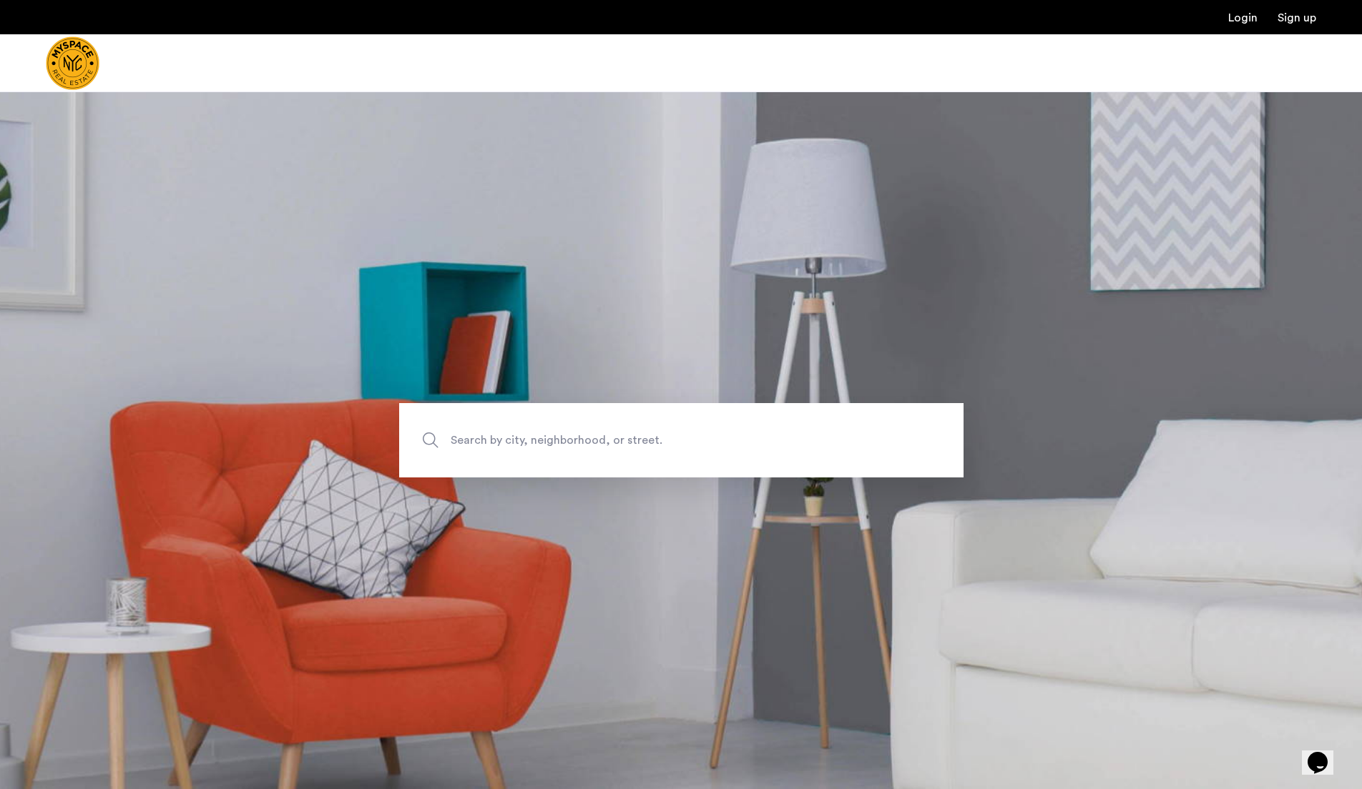
click at [518, 436] on span "Search by city, neighborhood, or street." at bounding box center [648, 440] width 395 height 19
click at [518, 436] on input "Search by city, neighborhood, or street." at bounding box center [681, 440] width 564 height 74
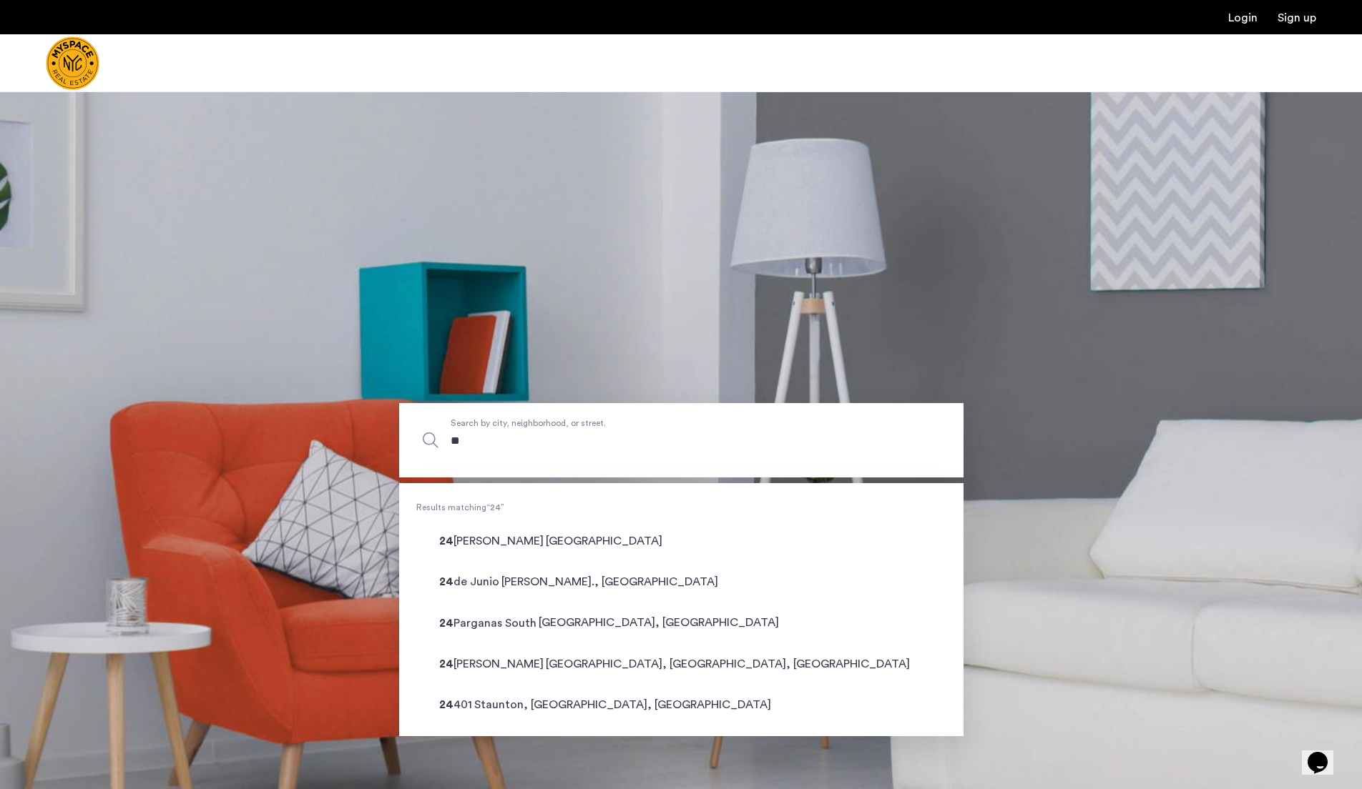
type input "*"
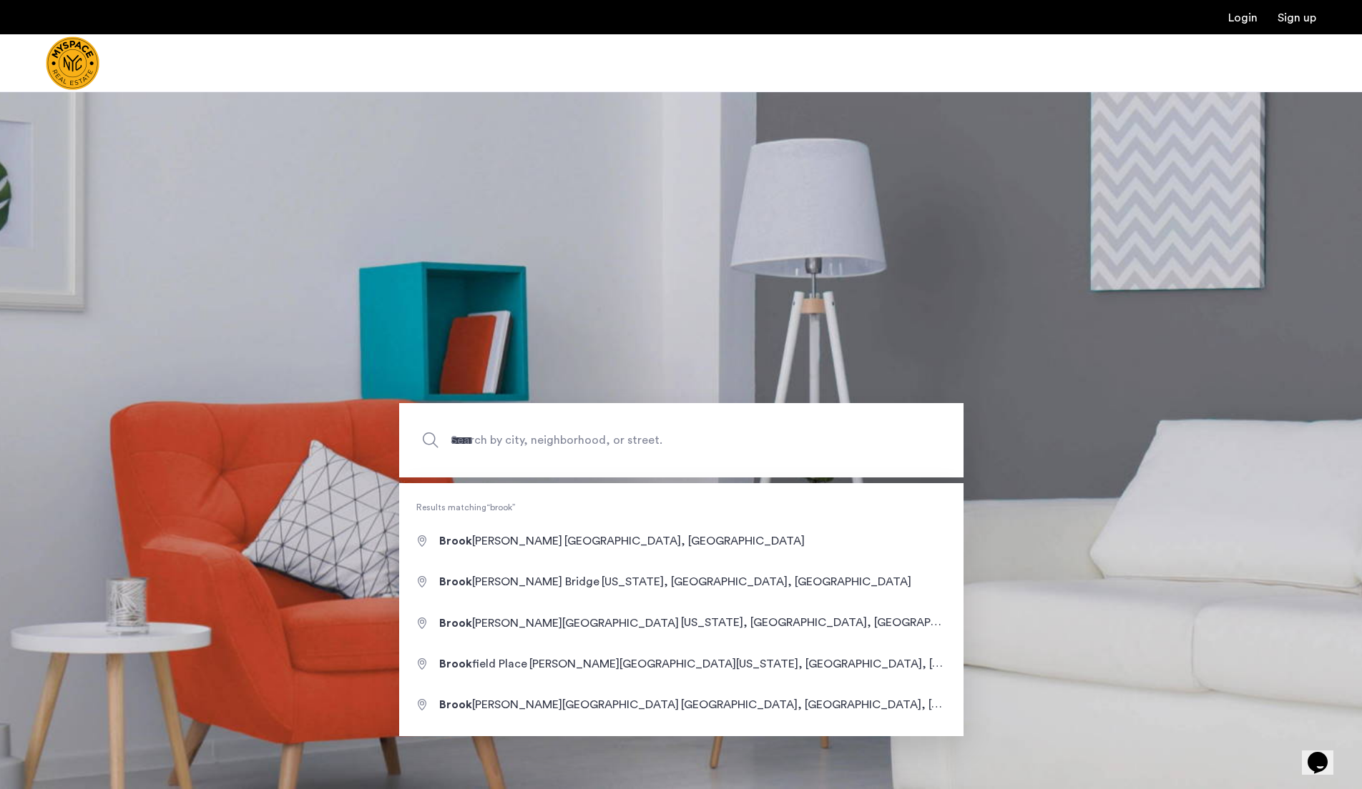
type input "**********"
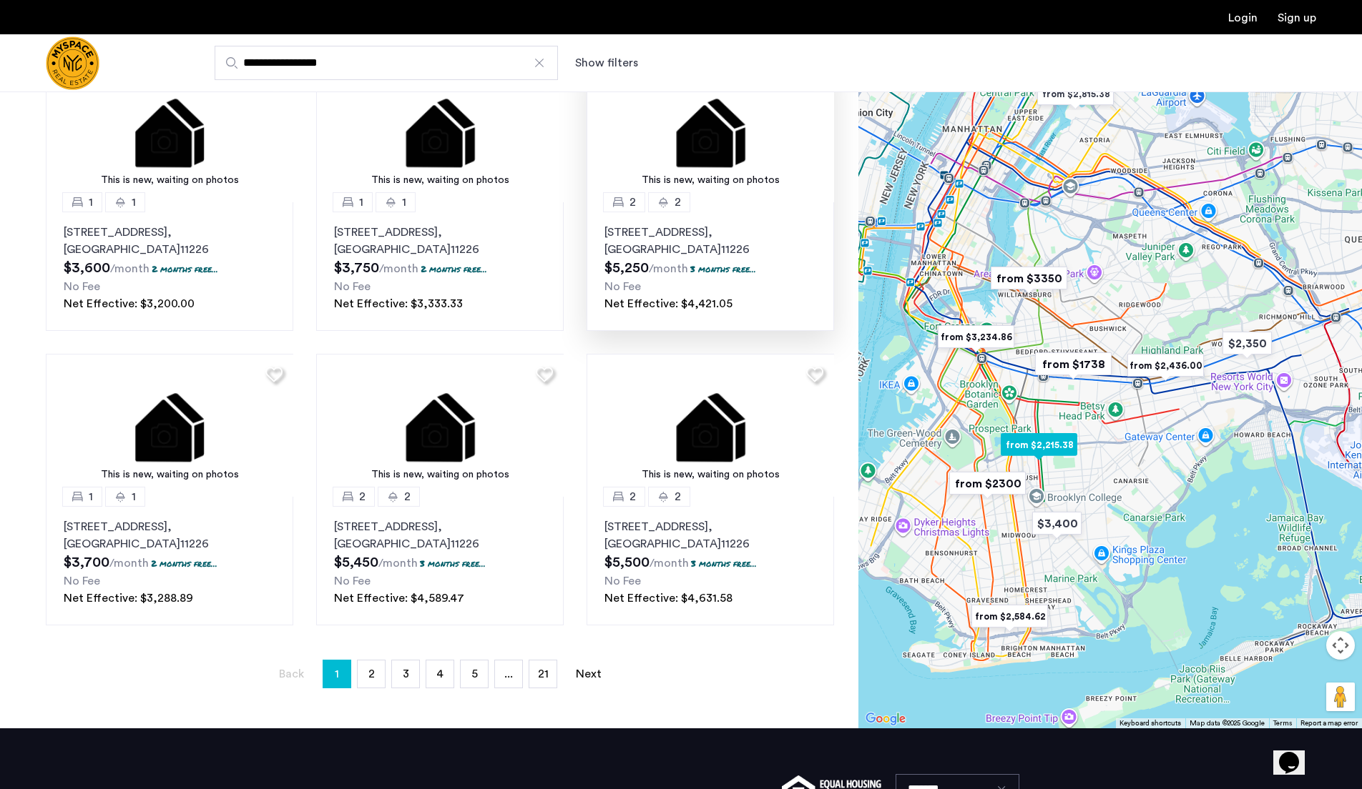
scroll to position [707, 0]
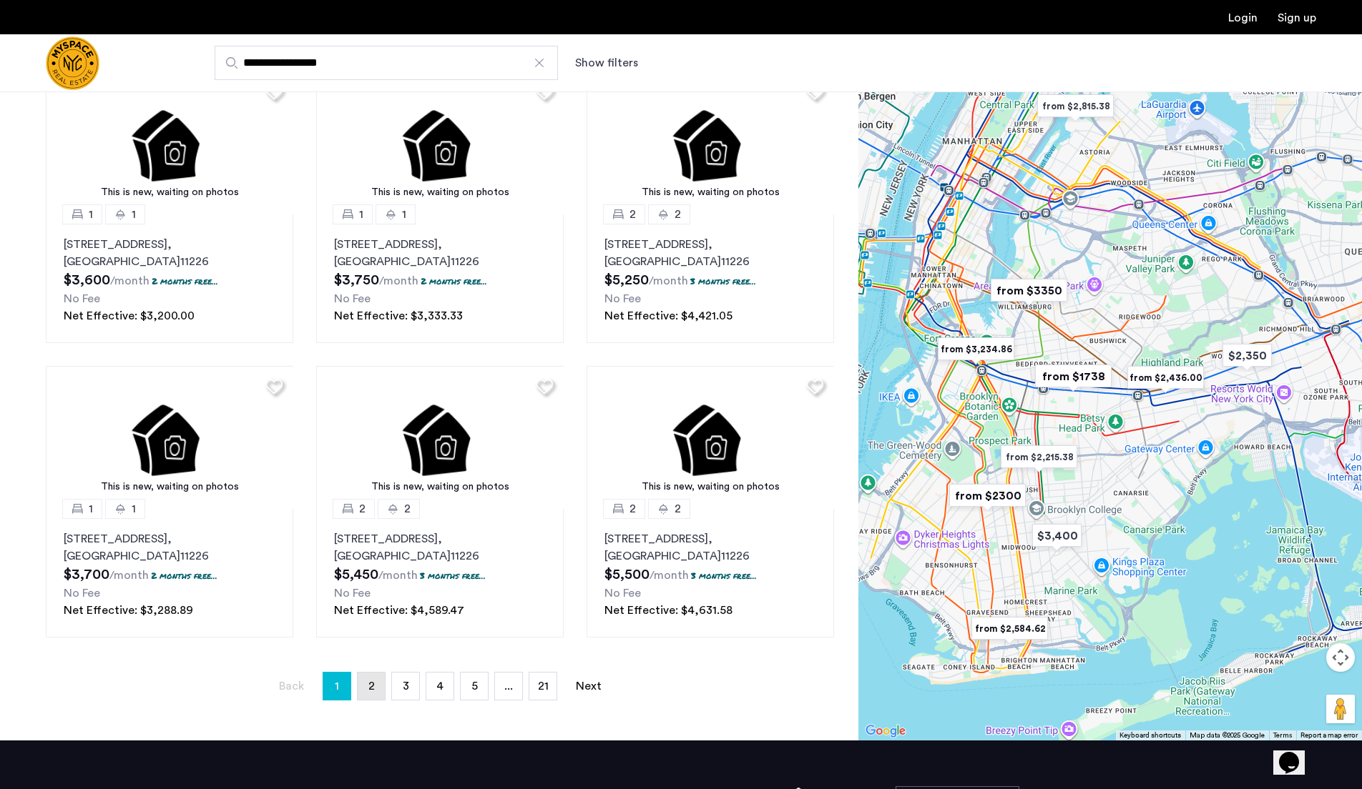
click at [370, 699] on link "page 2" at bounding box center [371, 686] width 27 height 27
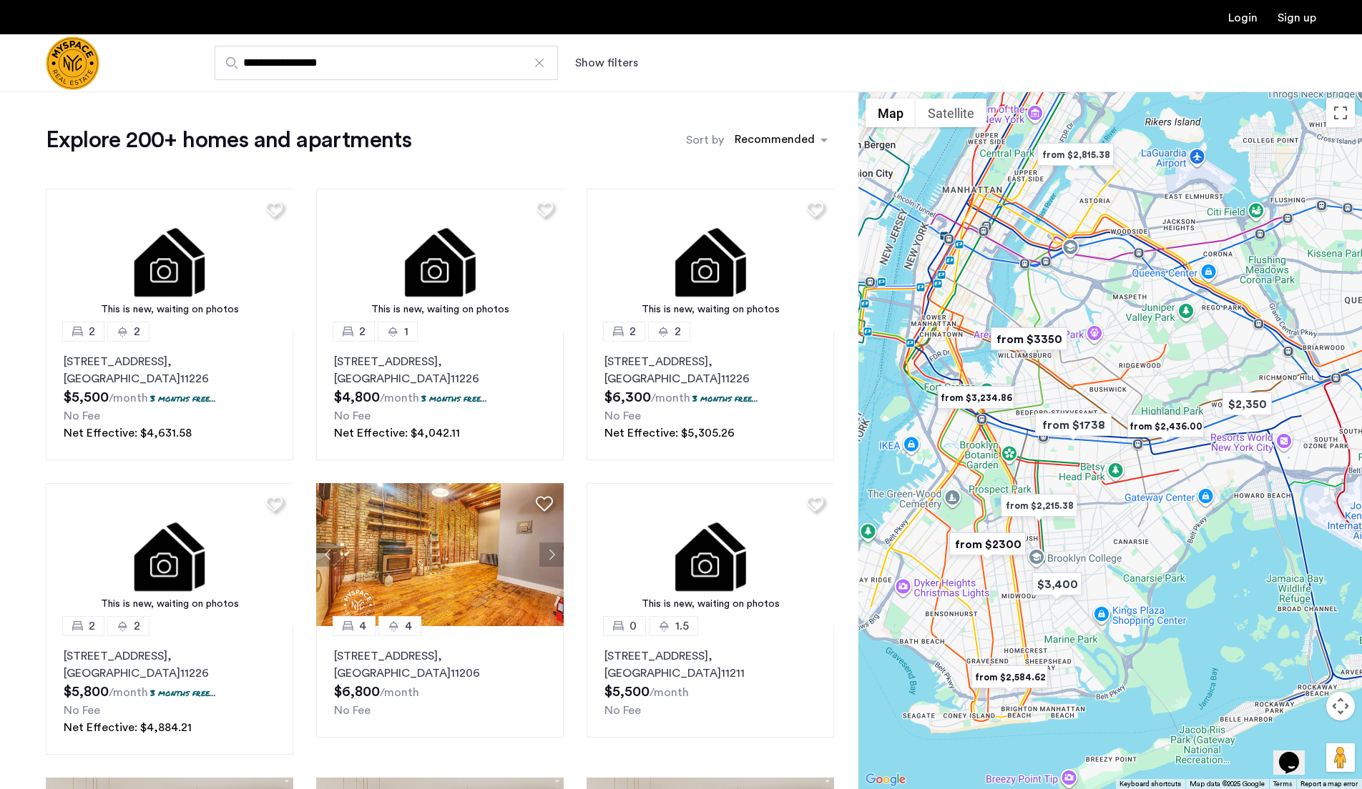
click at [483, 71] on input "**********" at bounding box center [386, 63] width 343 height 34
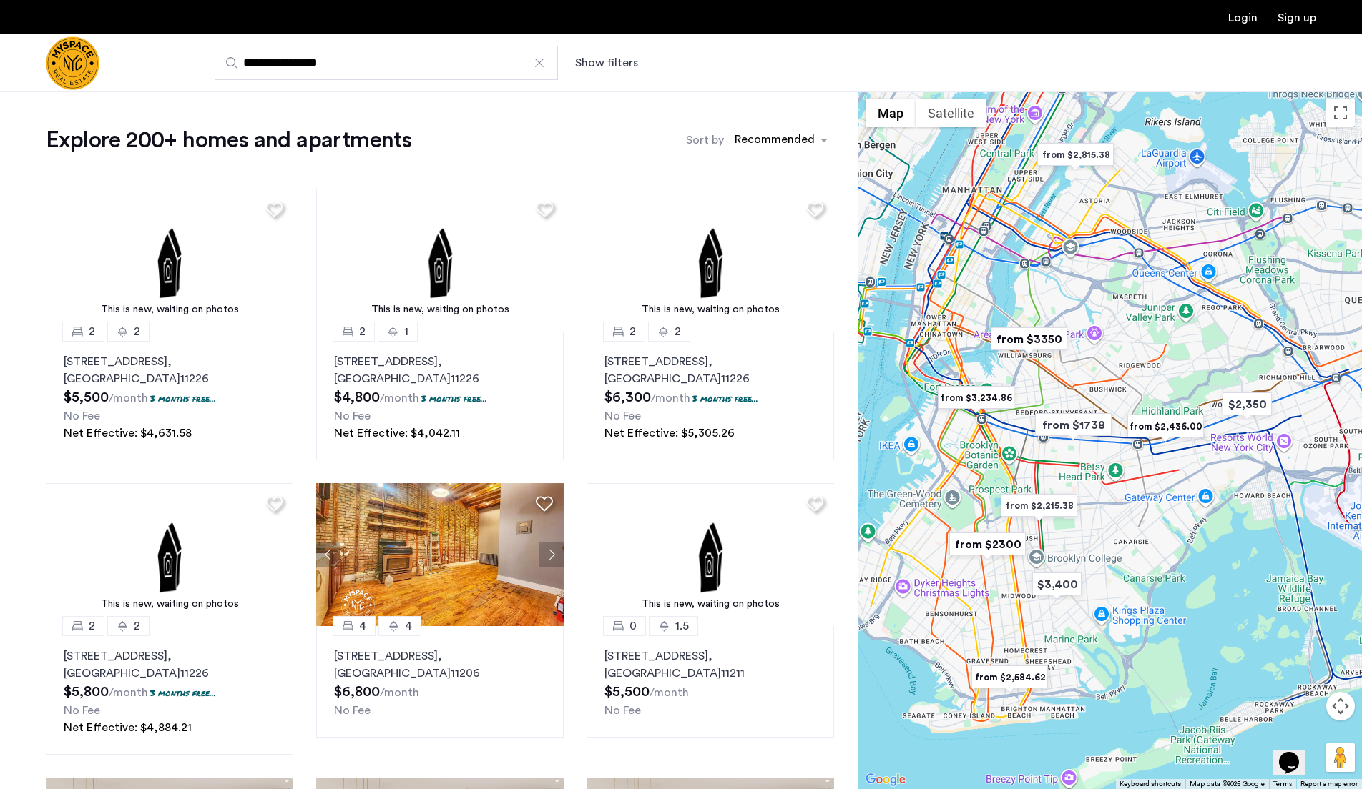
click at [581, 67] on button "Show filters" at bounding box center [606, 62] width 63 height 17
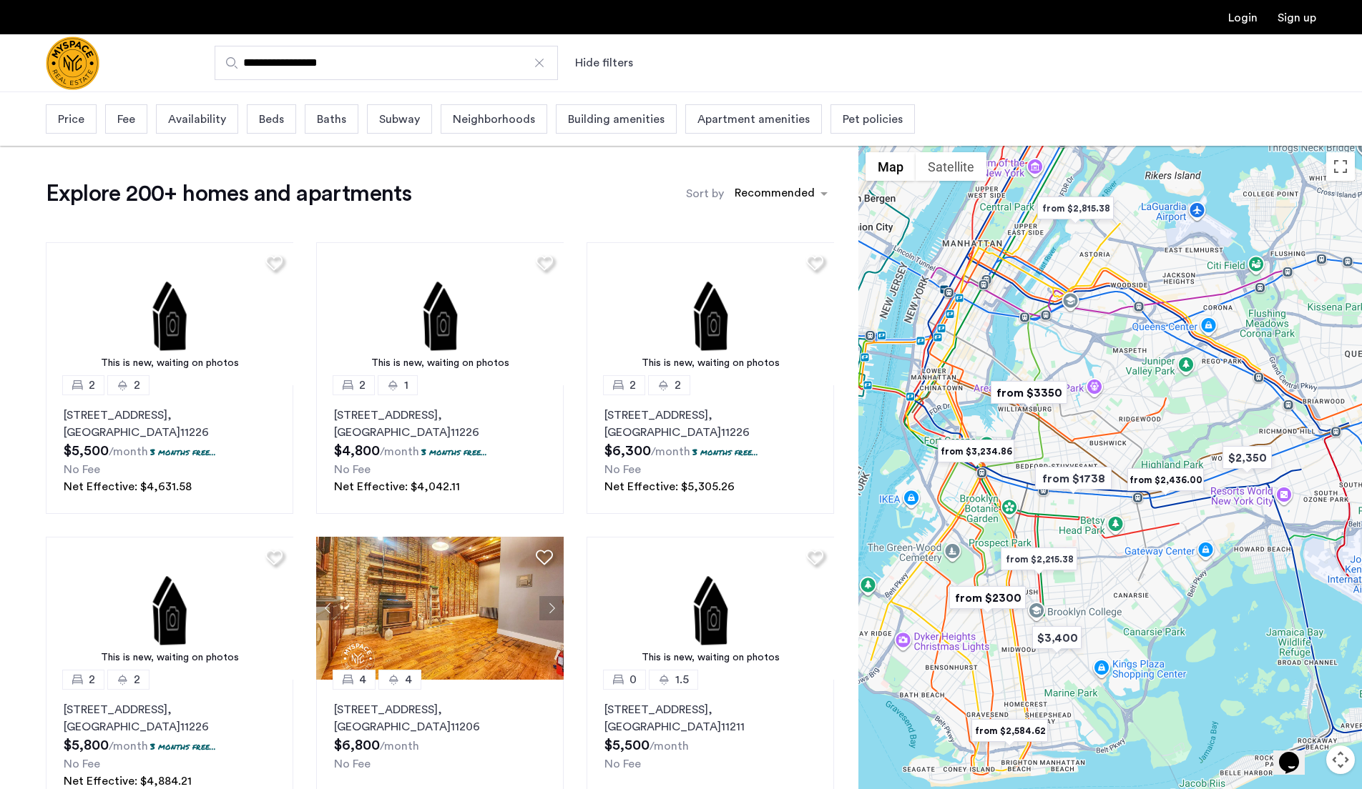
click at [247, 116] on div "Beds" at bounding box center [271, 118] width 49 height 29
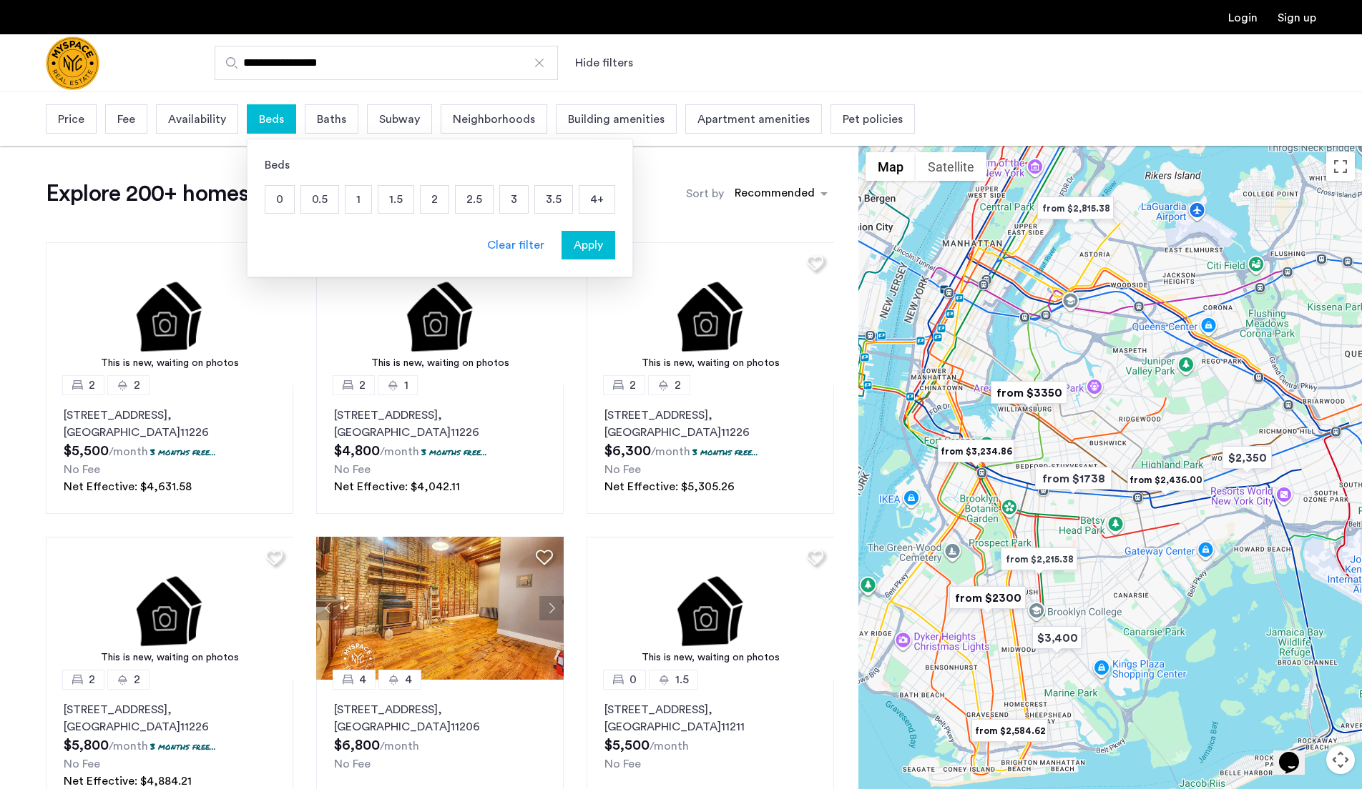
click at [430, 192] on p "2" at bounding box center [434, 199] width 28 height 27
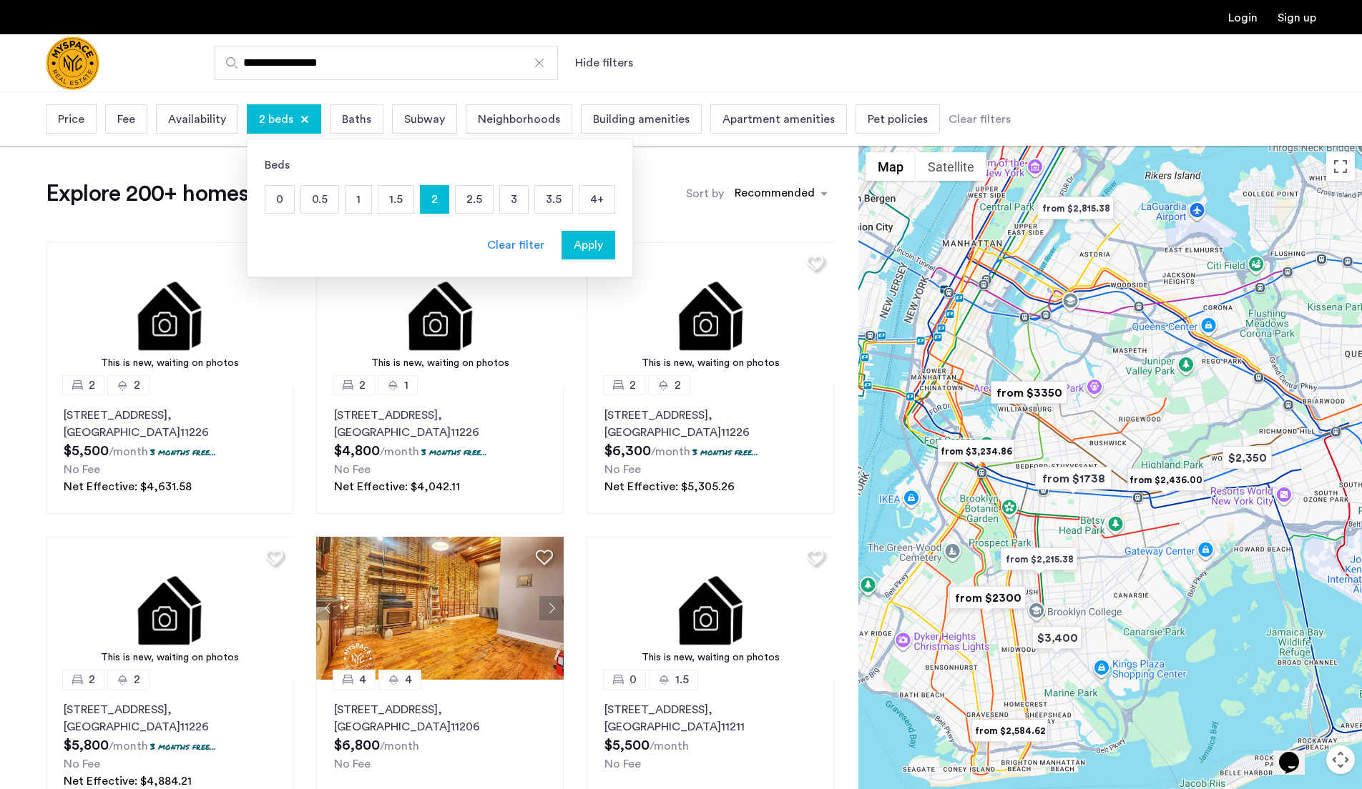
click at [582, 255] on button "Apply" at bounding box center [588, 245] width 54 height 29
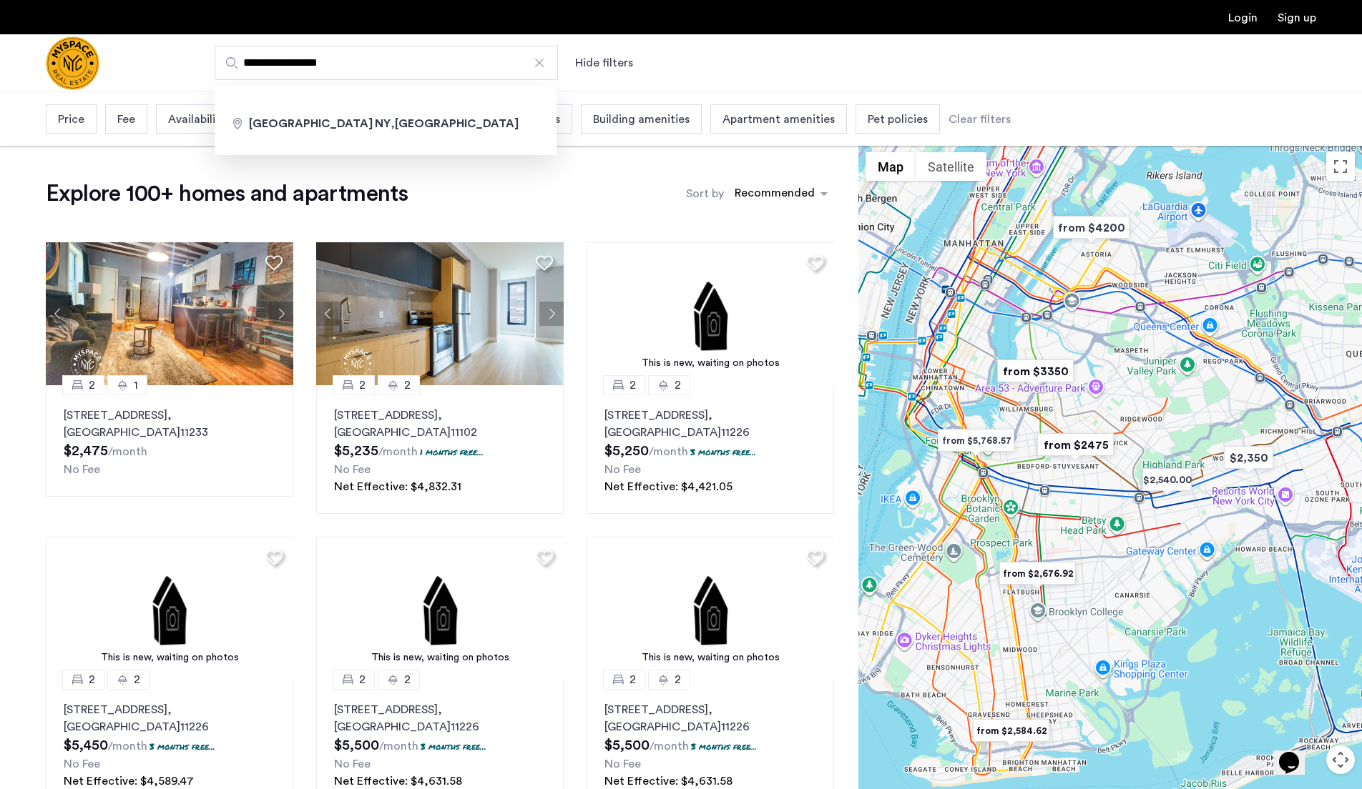
drag, startPoint x: 405, startPoint y: 72, endPoint x: 156, endPoint y: 75, distance: 249.6
click at [156, 75] on div "**********" at bounding box center [681, 63] width 1362 height 58
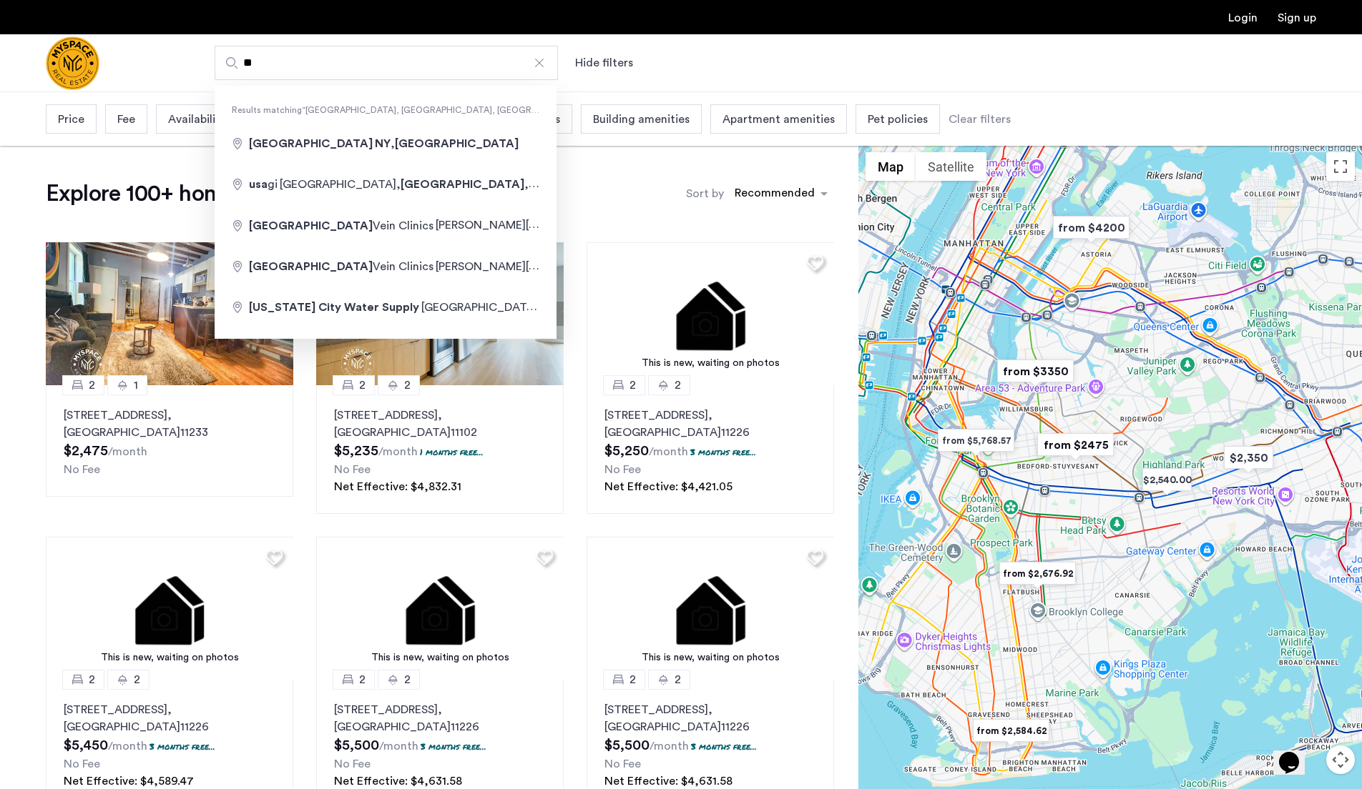
type input "*"
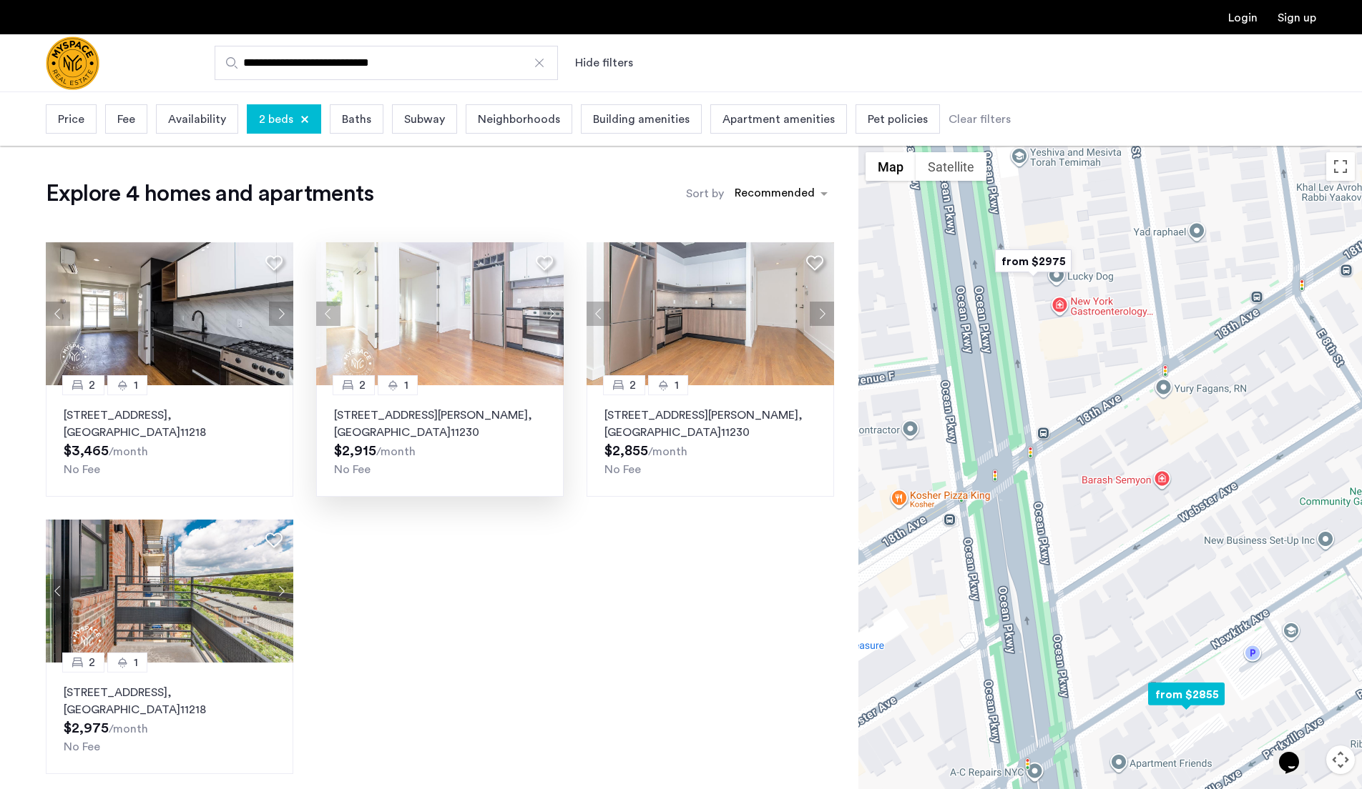
click at [418, 417] on p "242 Newkirk Ave, Unit 4E, Brooklyn , NY 11230" at bounding box center [440, 424] width 212 height 34
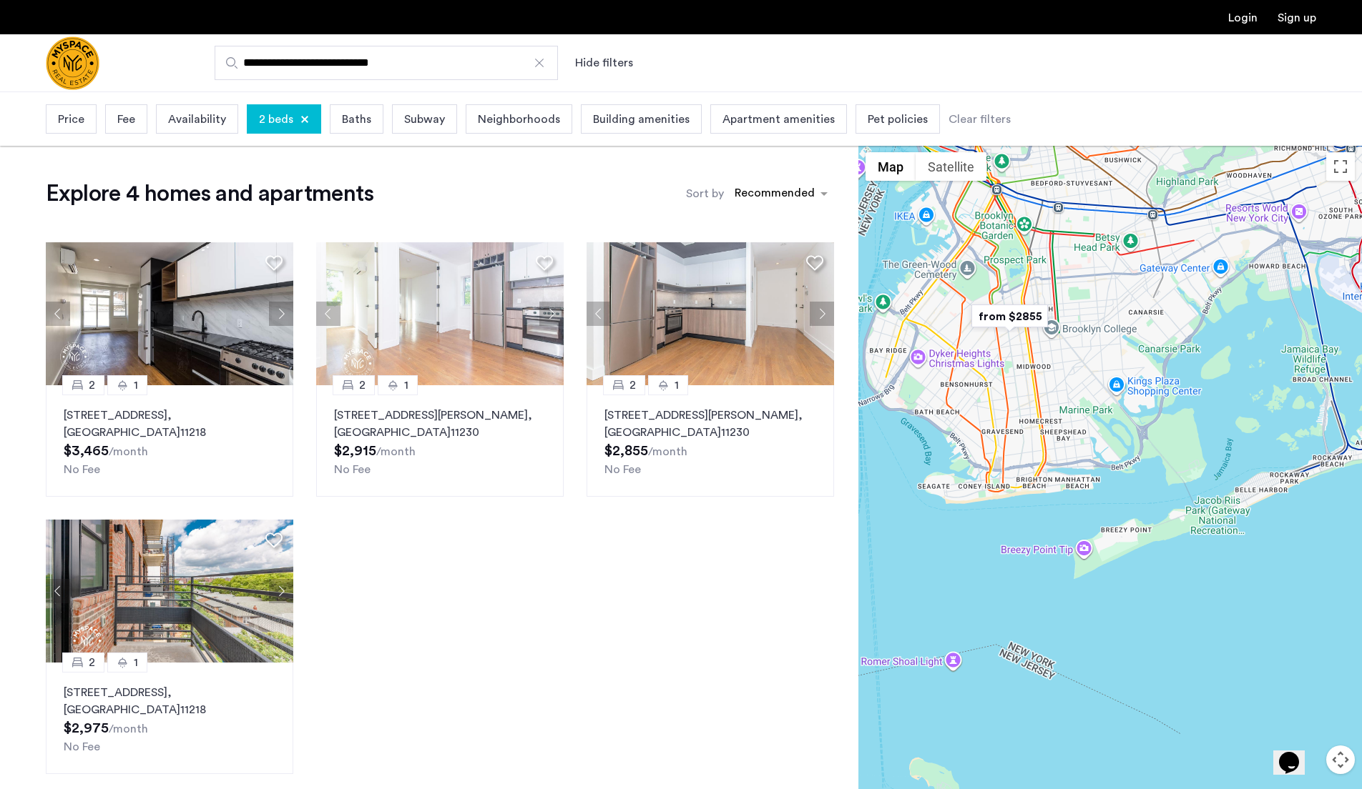
drag, startPoint x: 1011, startPoint y: 250, endPoint x: 1011, endPoint y: 302, distance: 51.5
click at [1011, 302] on div at bounding box center [1109, 494] width 503 height 698
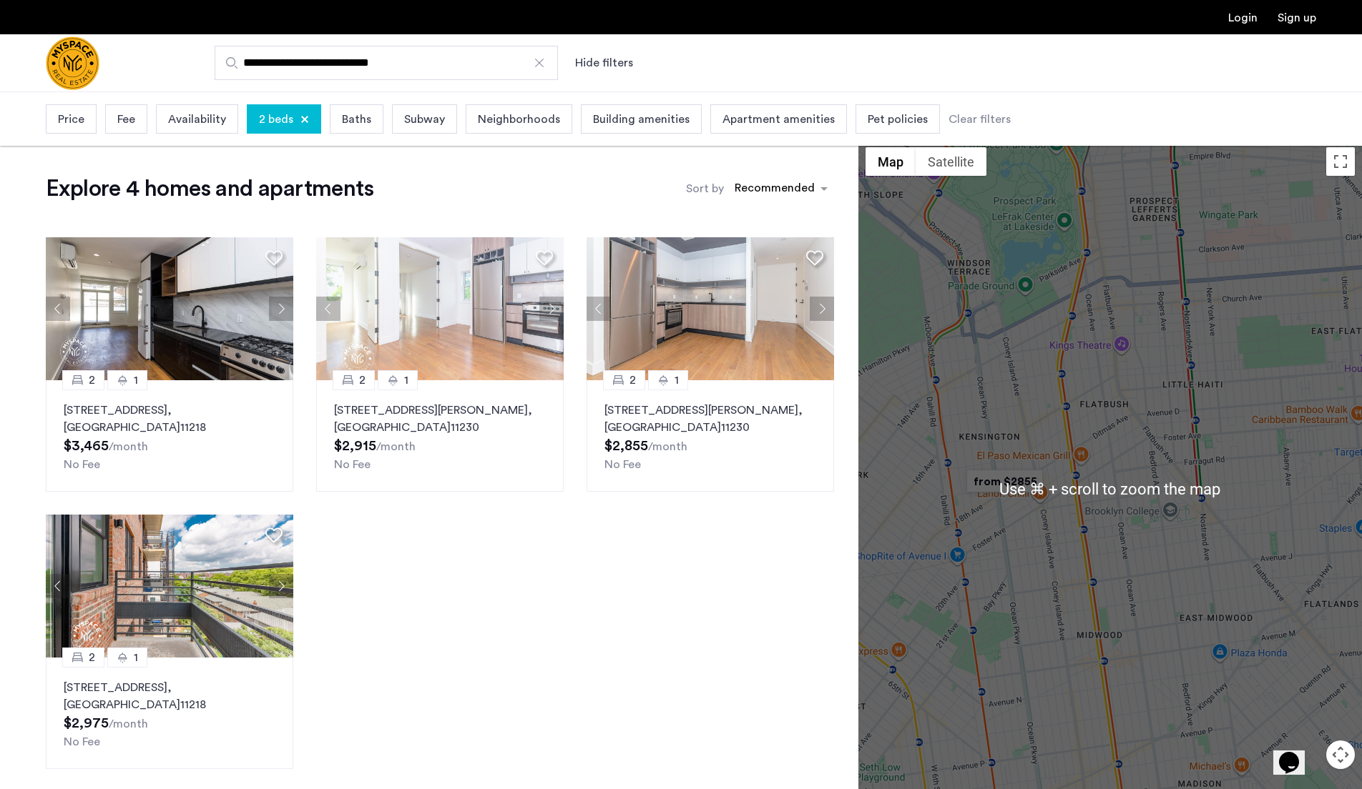
scroll to position [1, 0]
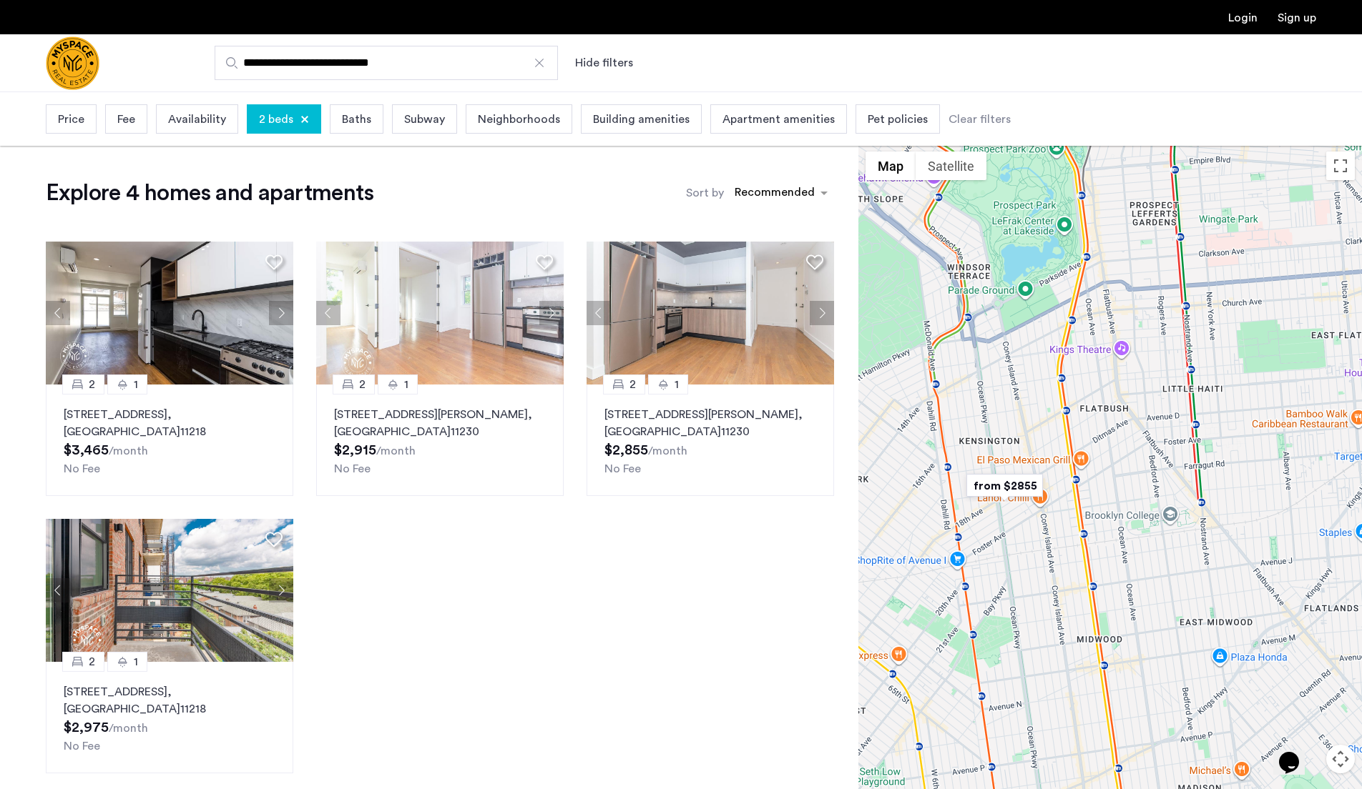
drag, startPoint x: 1105, startPoint y: 370, endPoint x: 1063, endPoint y: 388, distance: 45.8
click at [1063, 388] on div at bounding box center [1109, 493] width 503 height 698
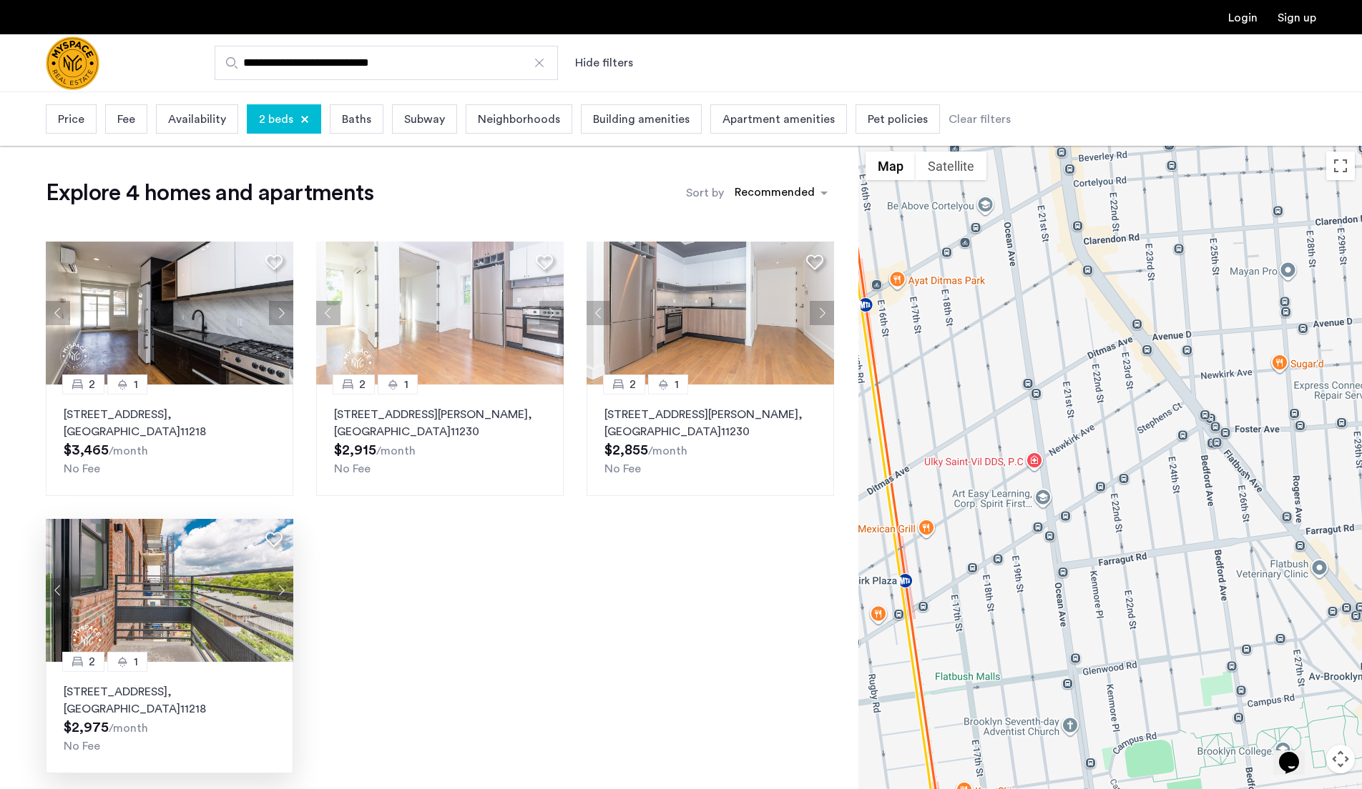
click at [215, 541] on img at bounding box center [170, 590] width 248 height 143
click at [190, 648] on img at bounding box center [170, 590] width 248 height 143
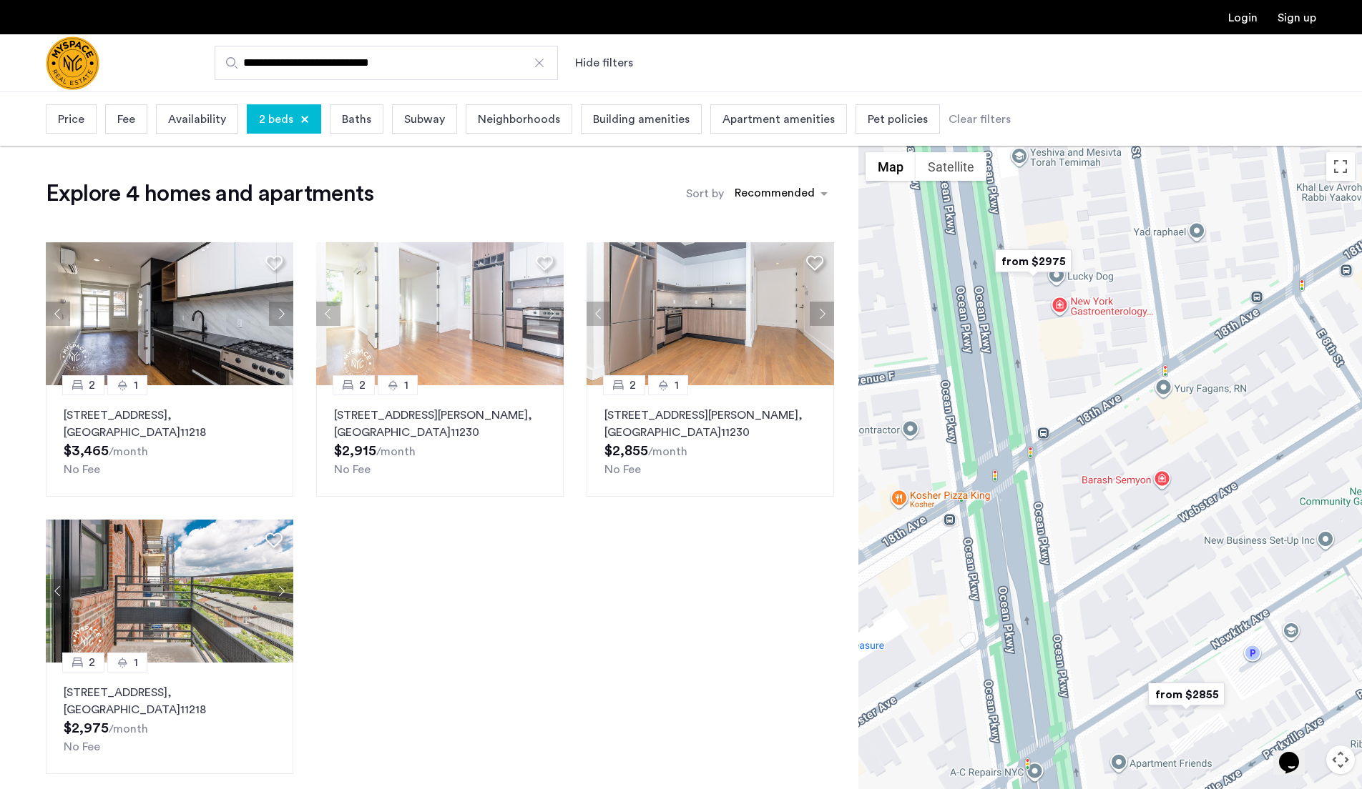
type input "**********"
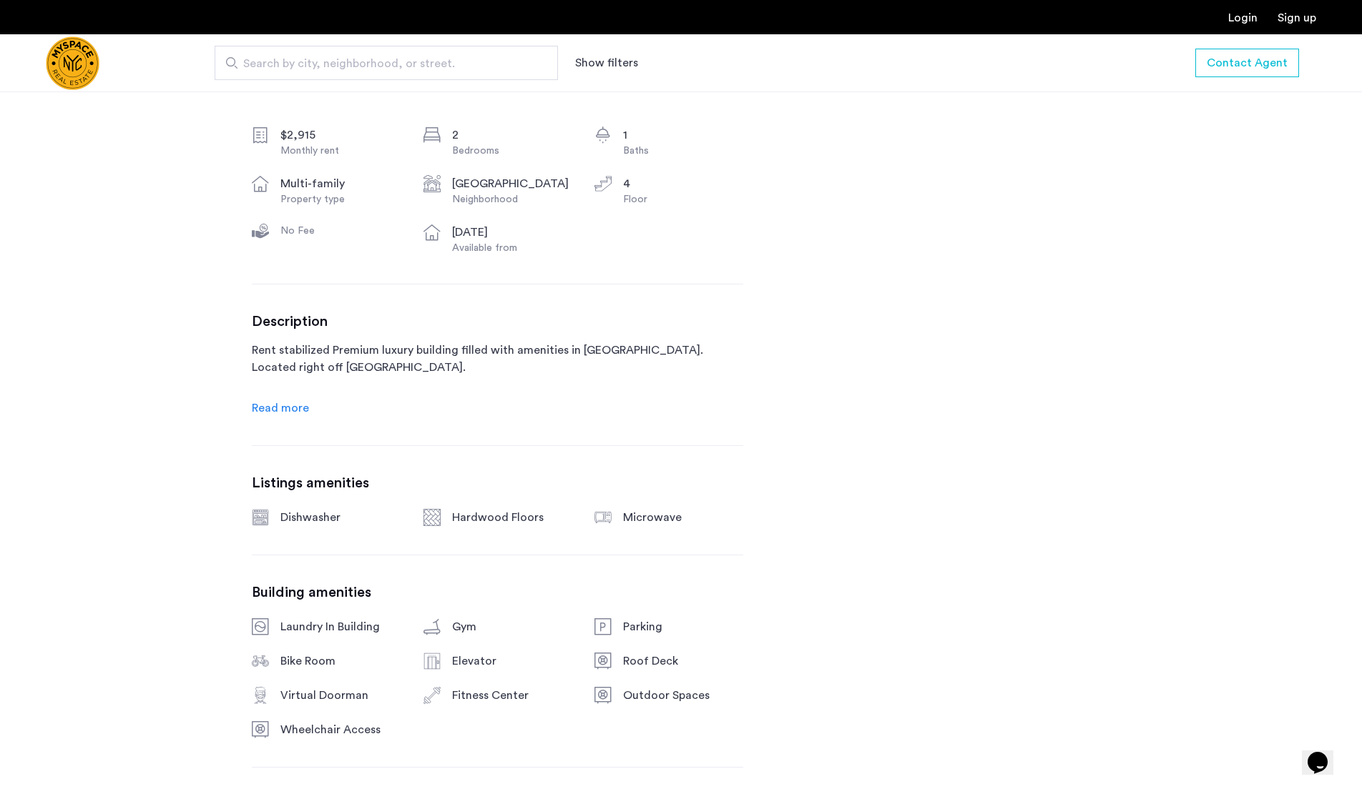
scroll to position [518, 0]
click at [287, 409] on span "Read more" at bounding box center [280, 407] width 57 height 11
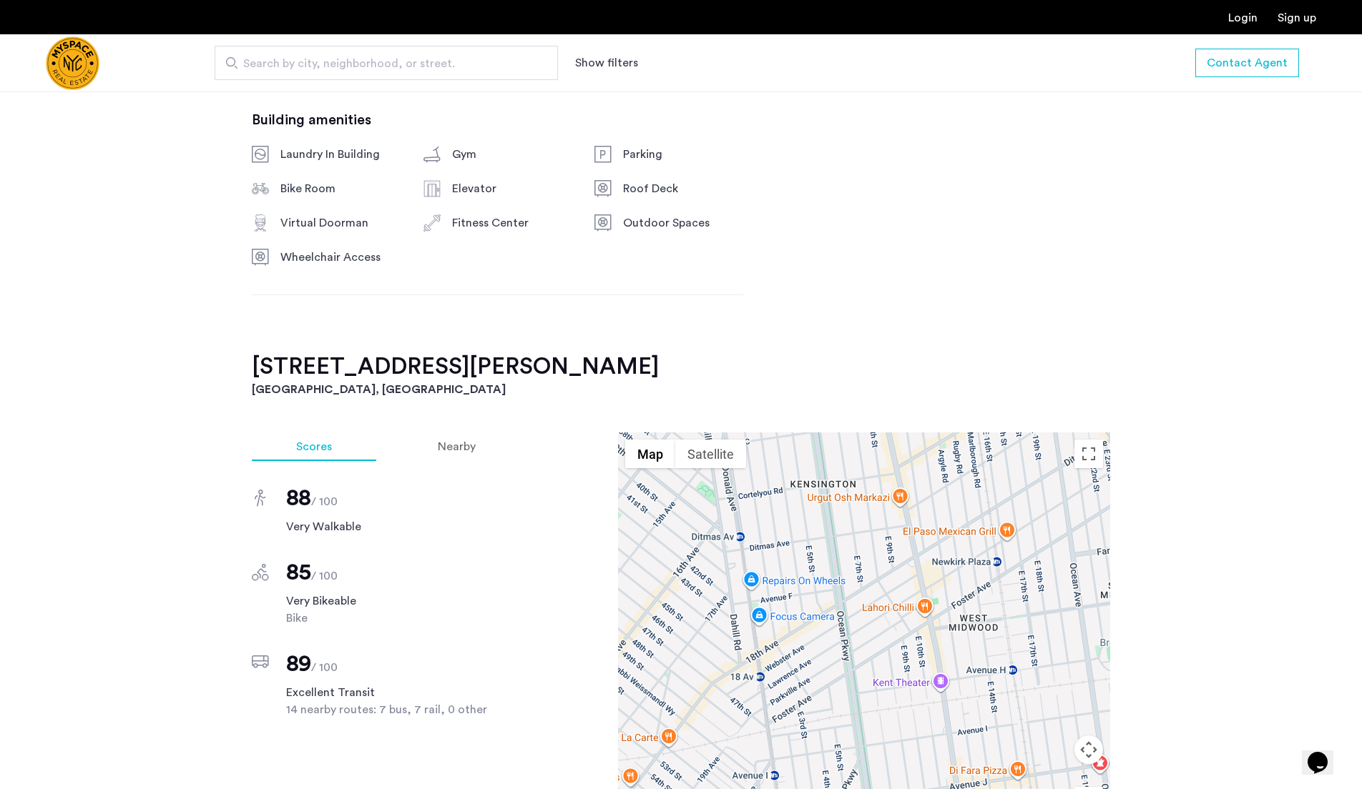
scroll to position [1249, 0]
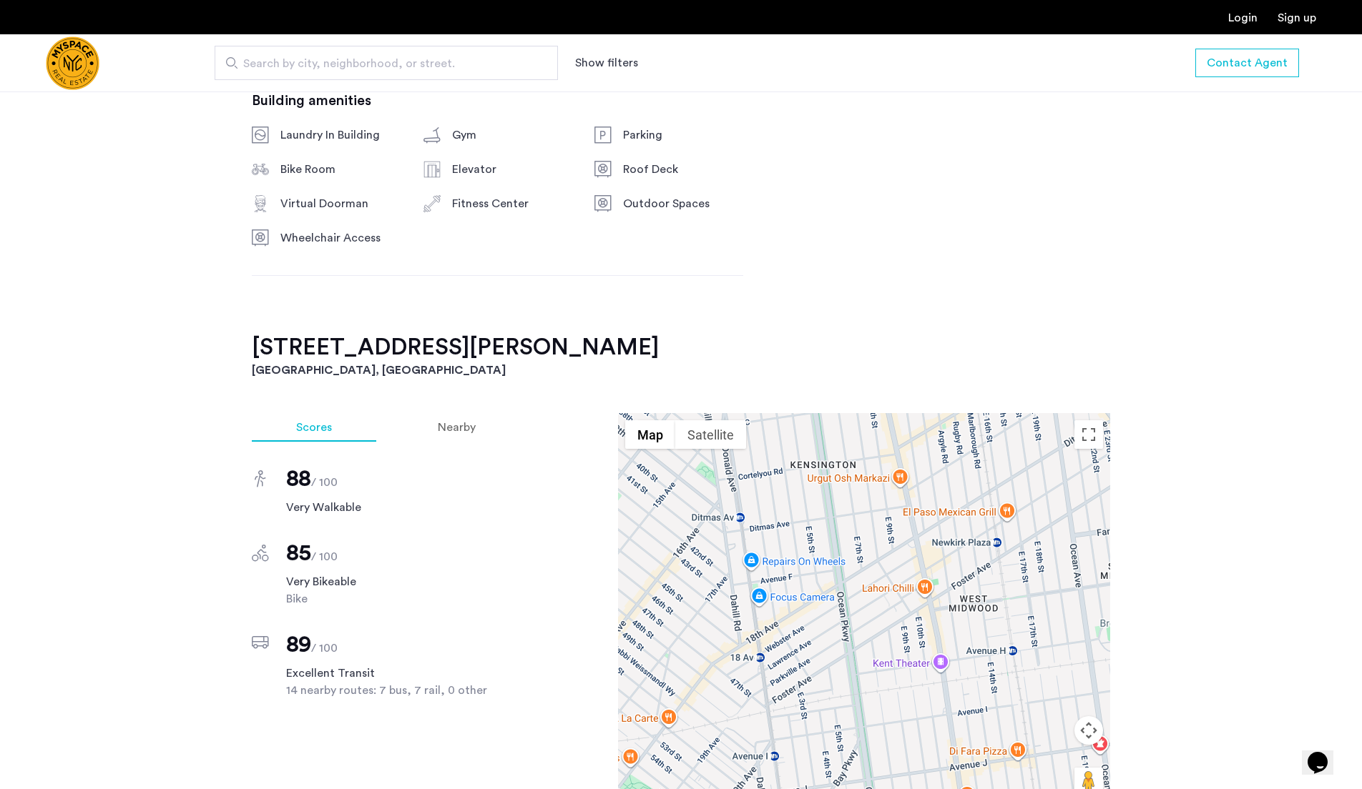
click at [679, 524] on div at bounding box center [864, 613] width 492 height 400
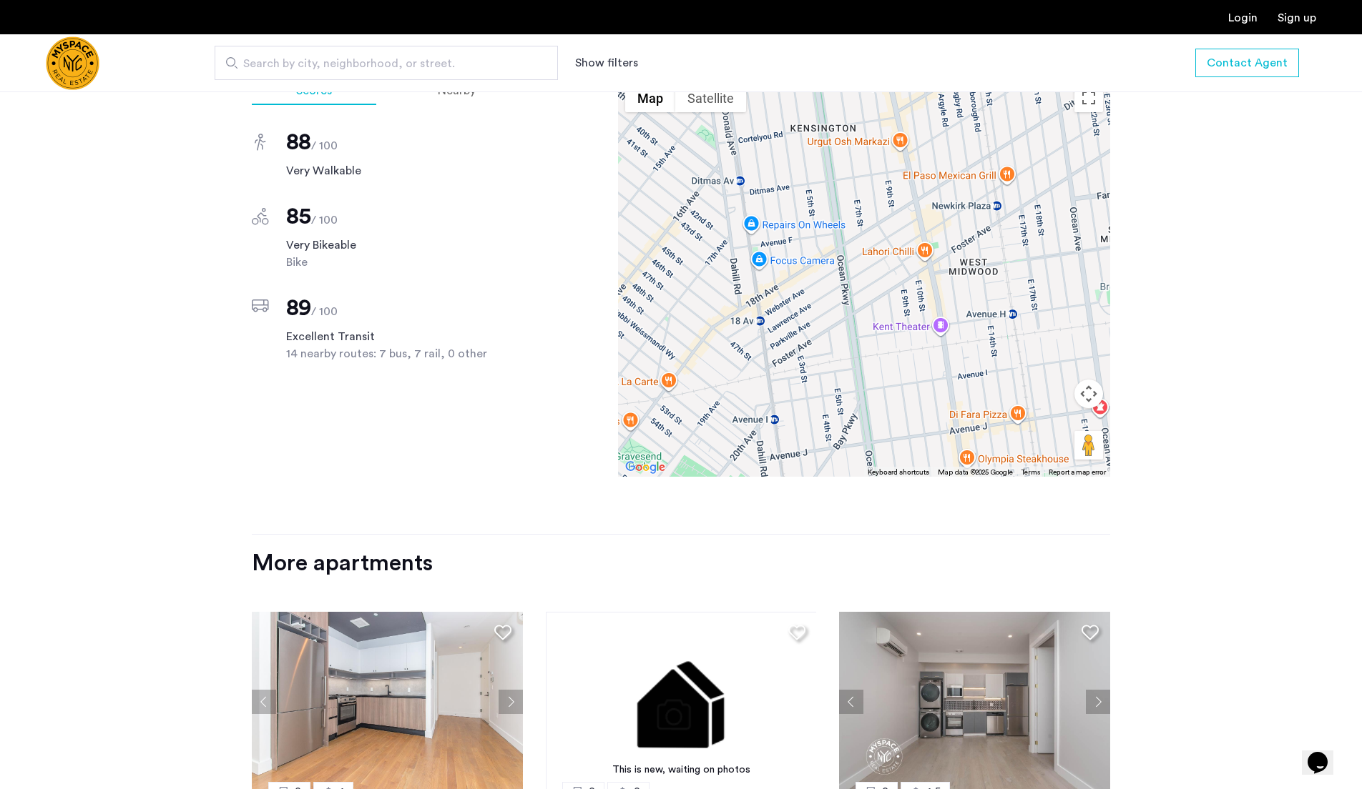
scroll to position [1594, 0]
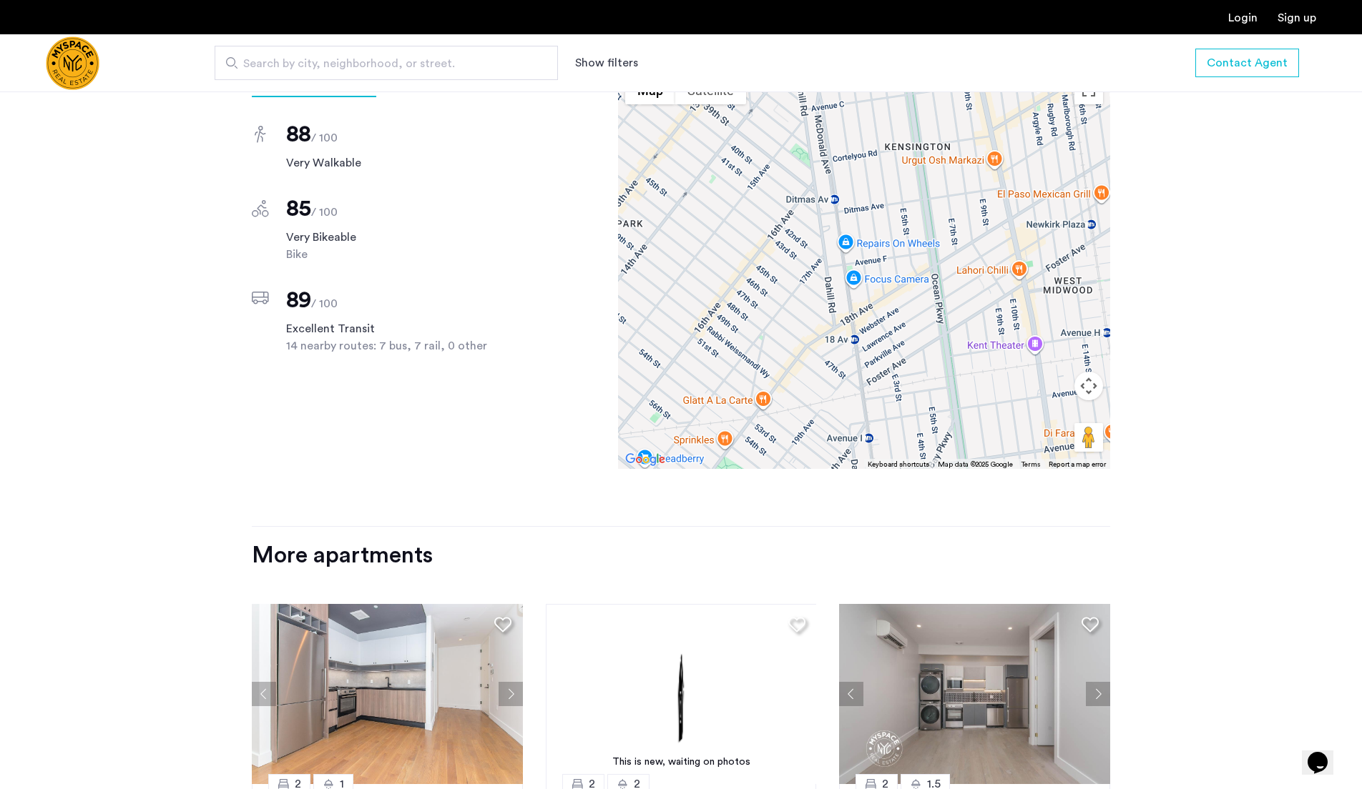
drag, startPoint x: 968, startPoint y: 295, endPoint x: 1110, endPoint y: 333, distance: 147.1
click at [1109, 333] on div at bounding box center [864, 269] width 492 height 400
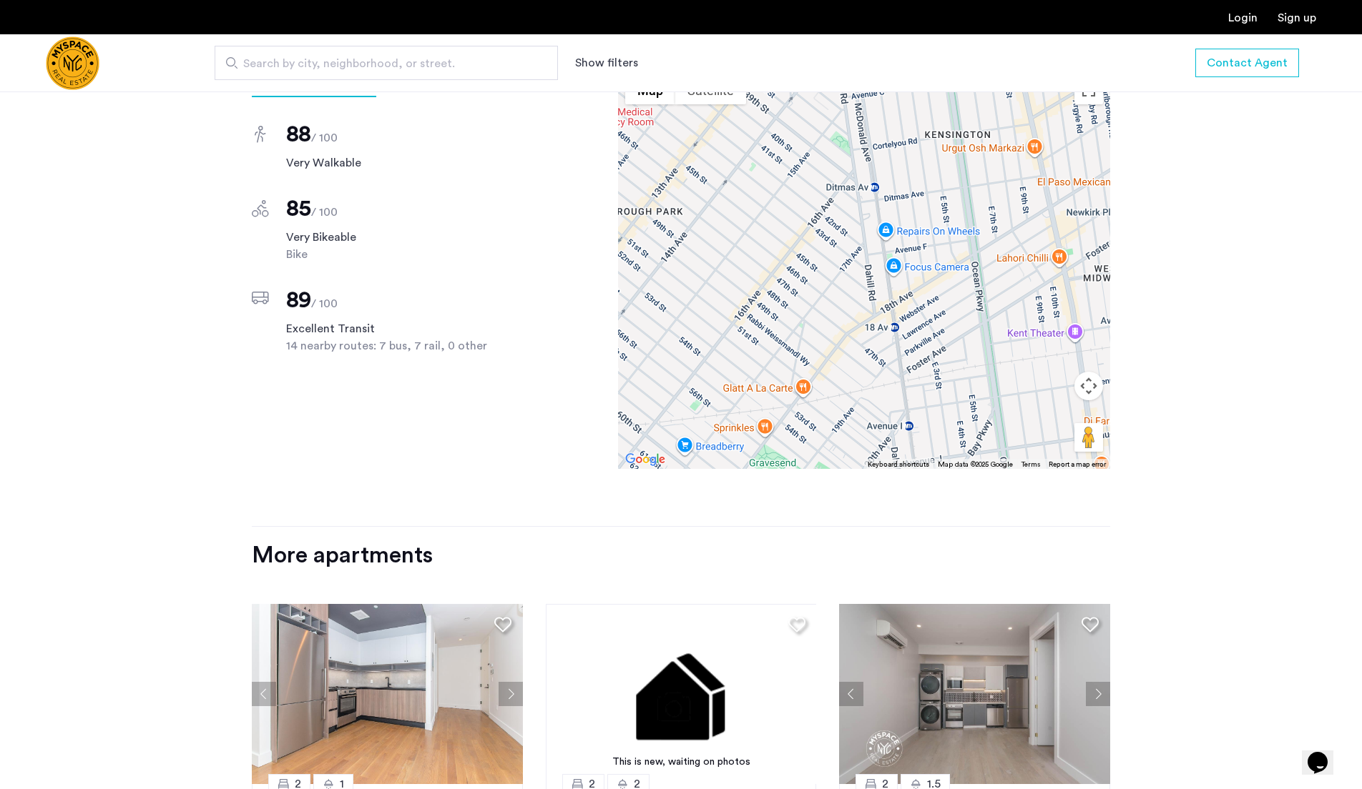
drag, startPoint x: 1008, startPoint y: 260, endPoint x: 984, endPoint y: 230, distance: 38.8
click at [984, 230] on div at bounding box center [864, 269] width 492 height 400
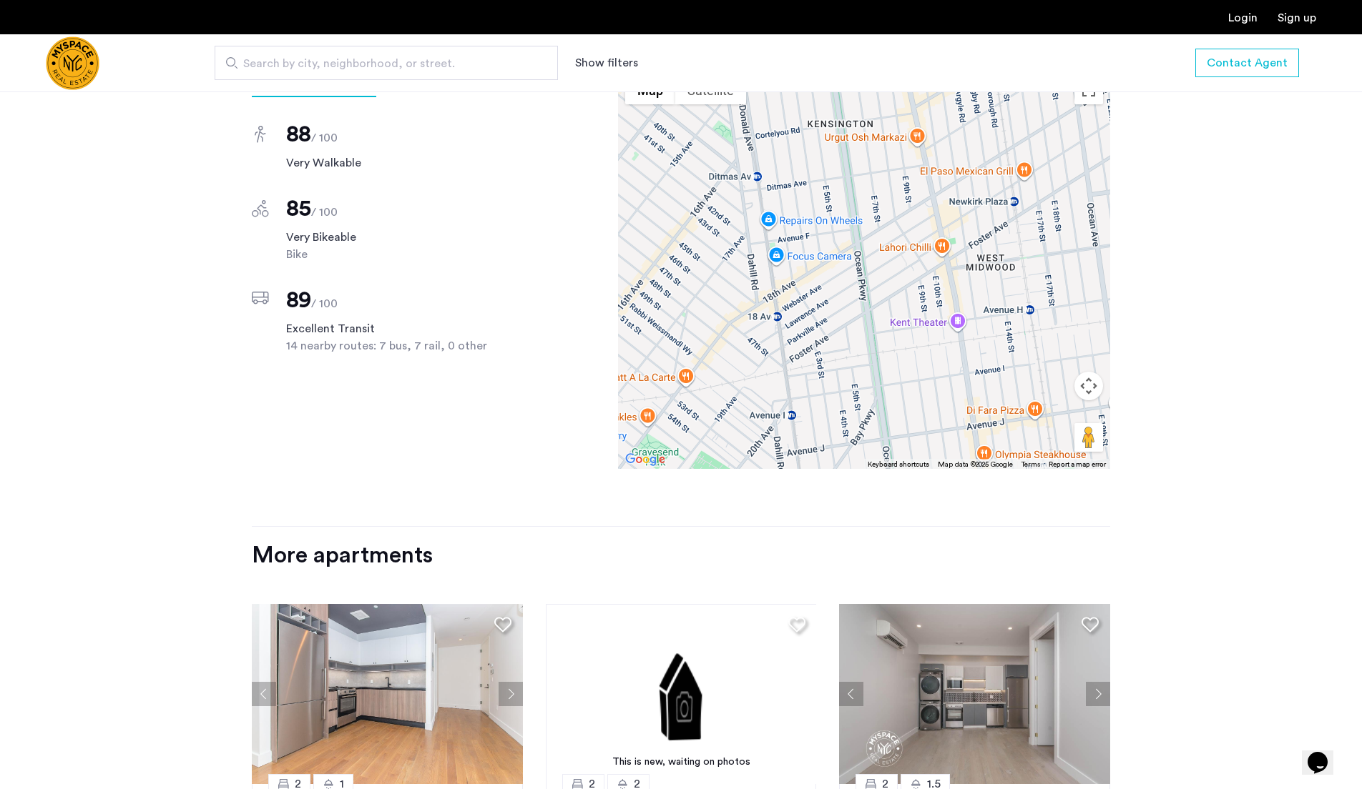
drag, startPoint x: 984, startPoint y: 230, endPoint x: 870, endPoint y: 227, distance: 114.4
click at [870, 227] on div at bounding box center [864, 269] width 492 height 400
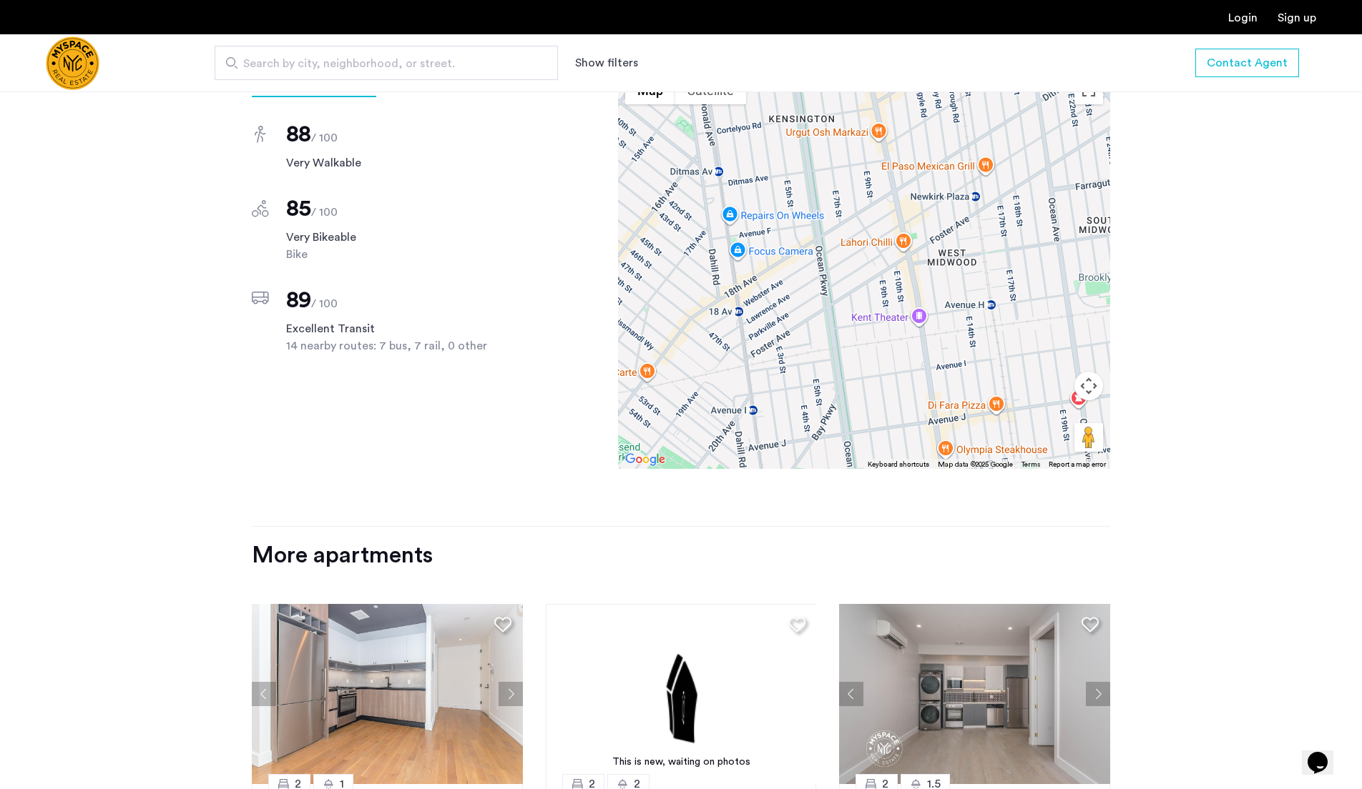
drag, startPoint x: 860, startPoint y: 222, endPoint x: 801, endPoint y: 212, distance: 60.2
click at [801, 212] on div at bounding box center [864, 269] width 492 height 400
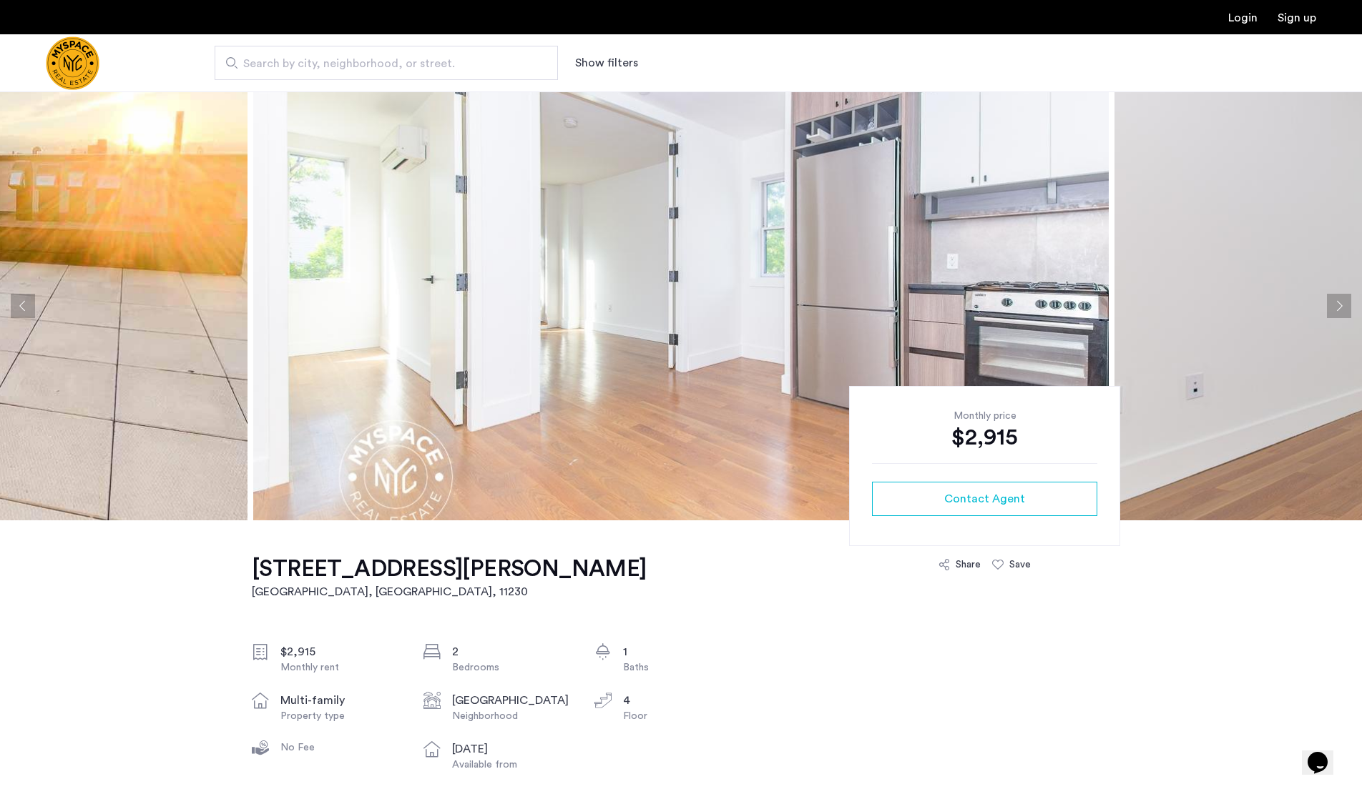
scroll to position [0, 0]
click at [1336, 305] on button "Next apartment" at bounding box center [1339, 306] width 24 height 24
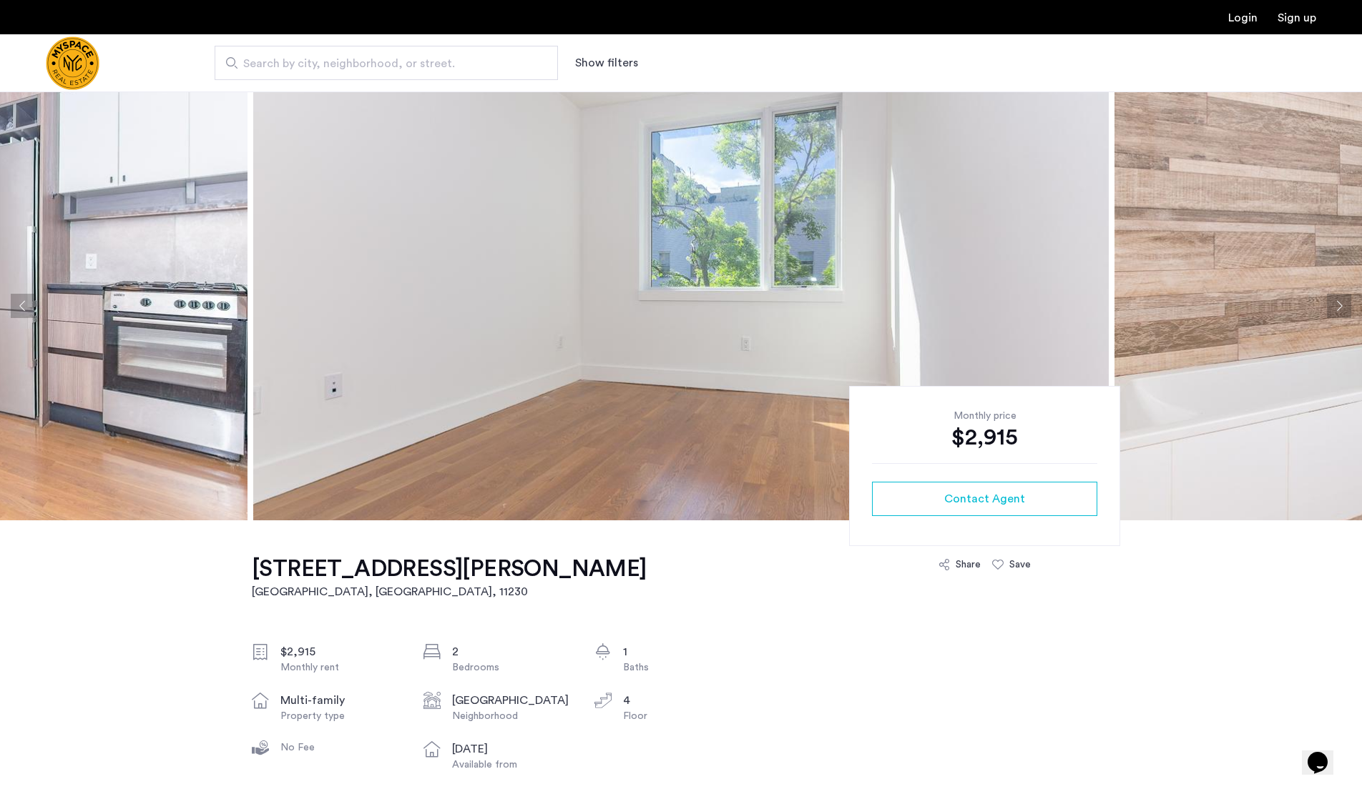
click at [1336, 305] on button "Next apartment" at bounding box center [1339, 306] width 24 height 24
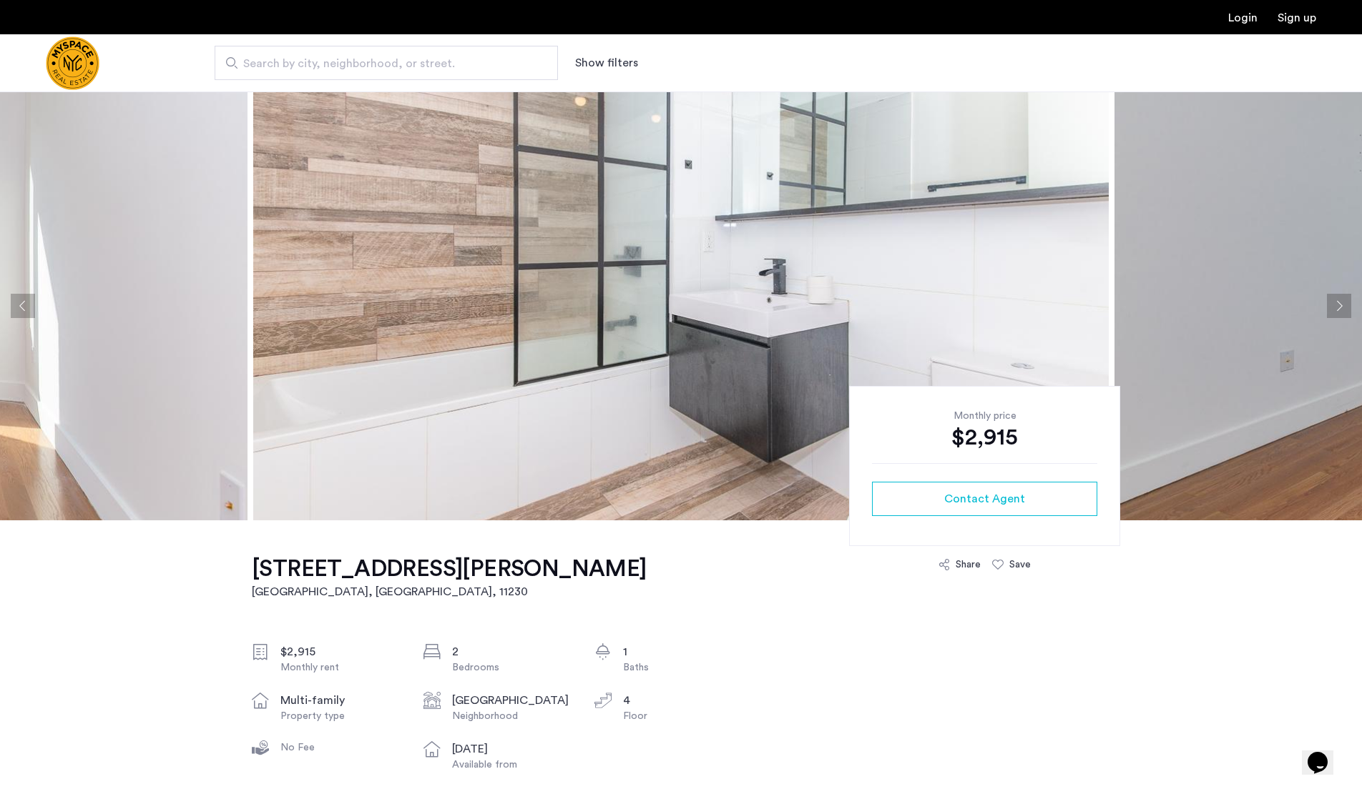
click at [1336, 305] on button "Next apartment" at bounding box center [1339, 306] width 24 height 24
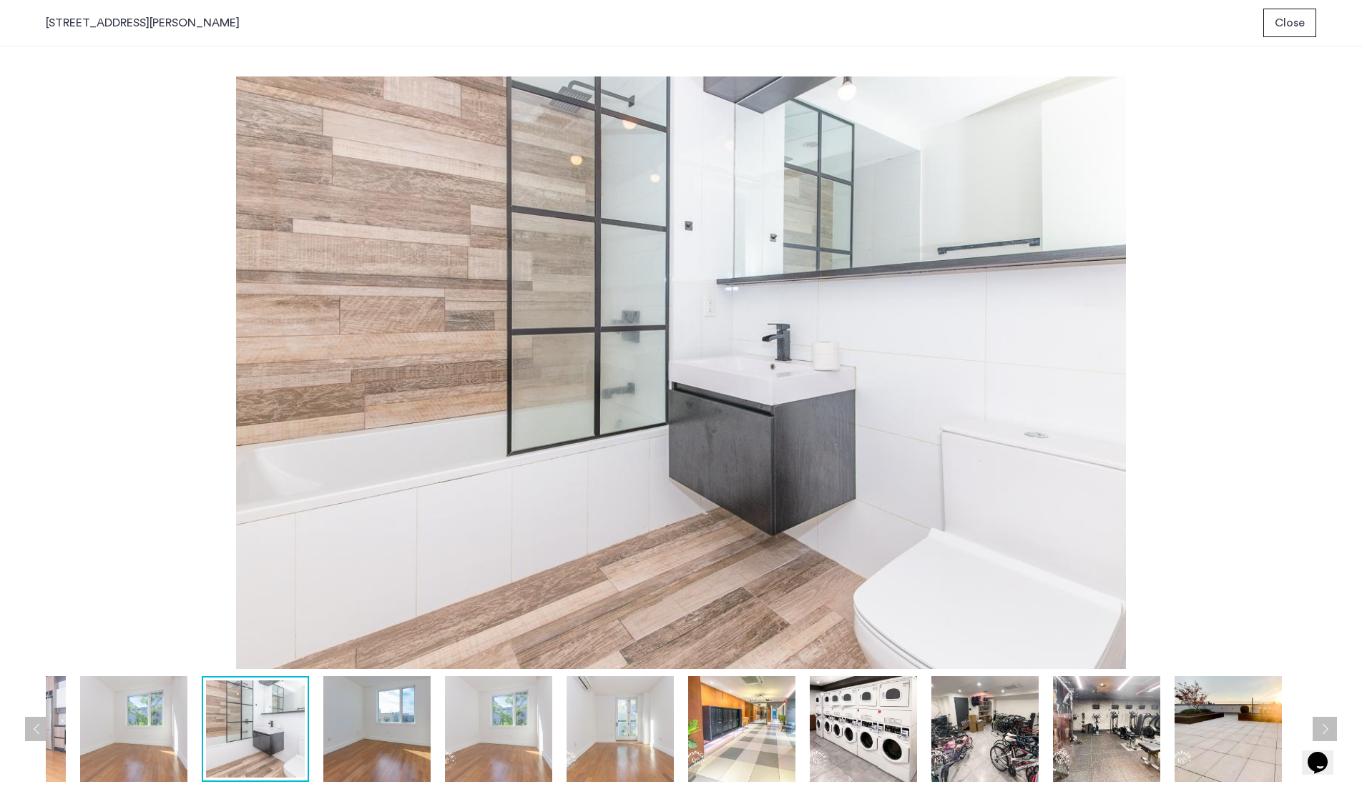
click at [29, 301] on div "prev next prev next" at bounding box center [681, 417] width 1362 height 743
click at [360, 720] on img at bounding box center [376, 729] width 107 height 106
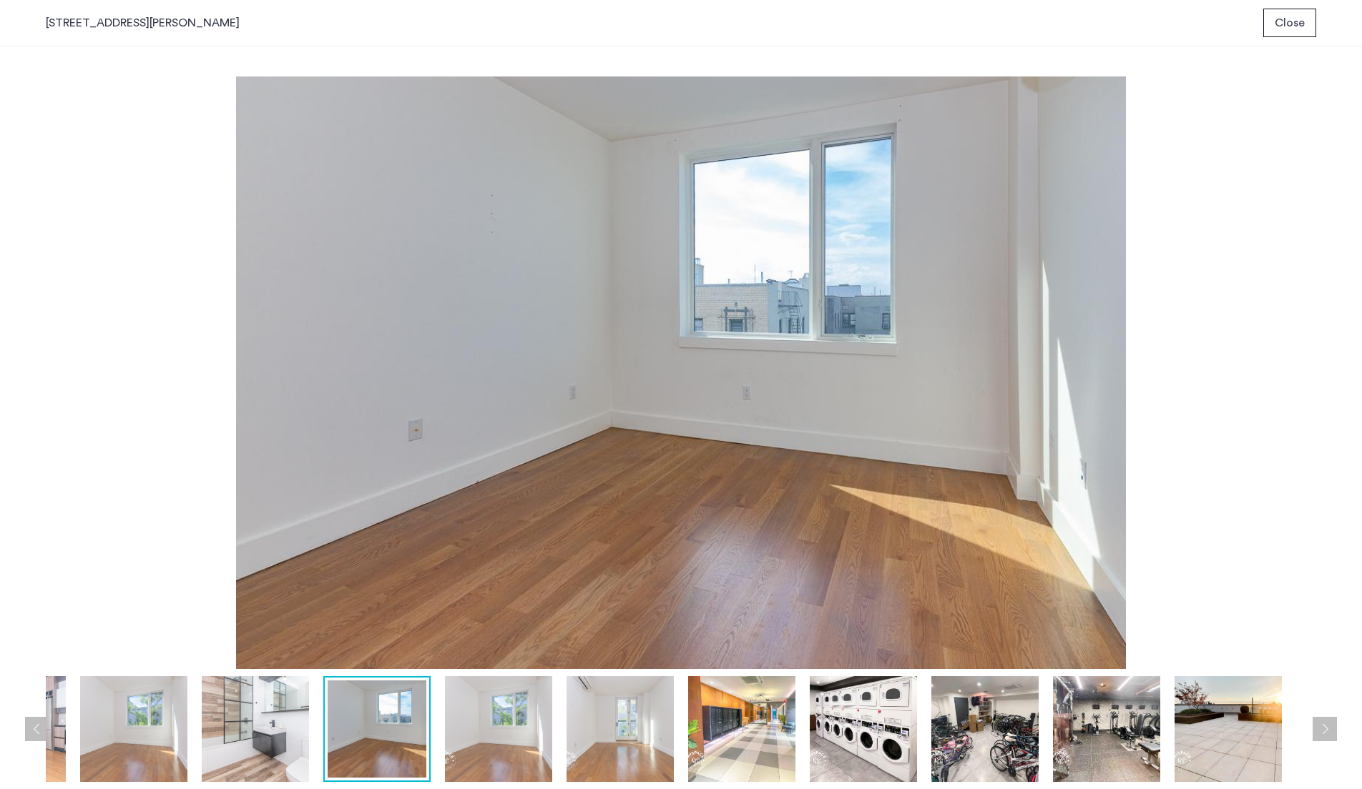
click at [492, 717] on img at bounding box center [498, 729] width 107 height 106
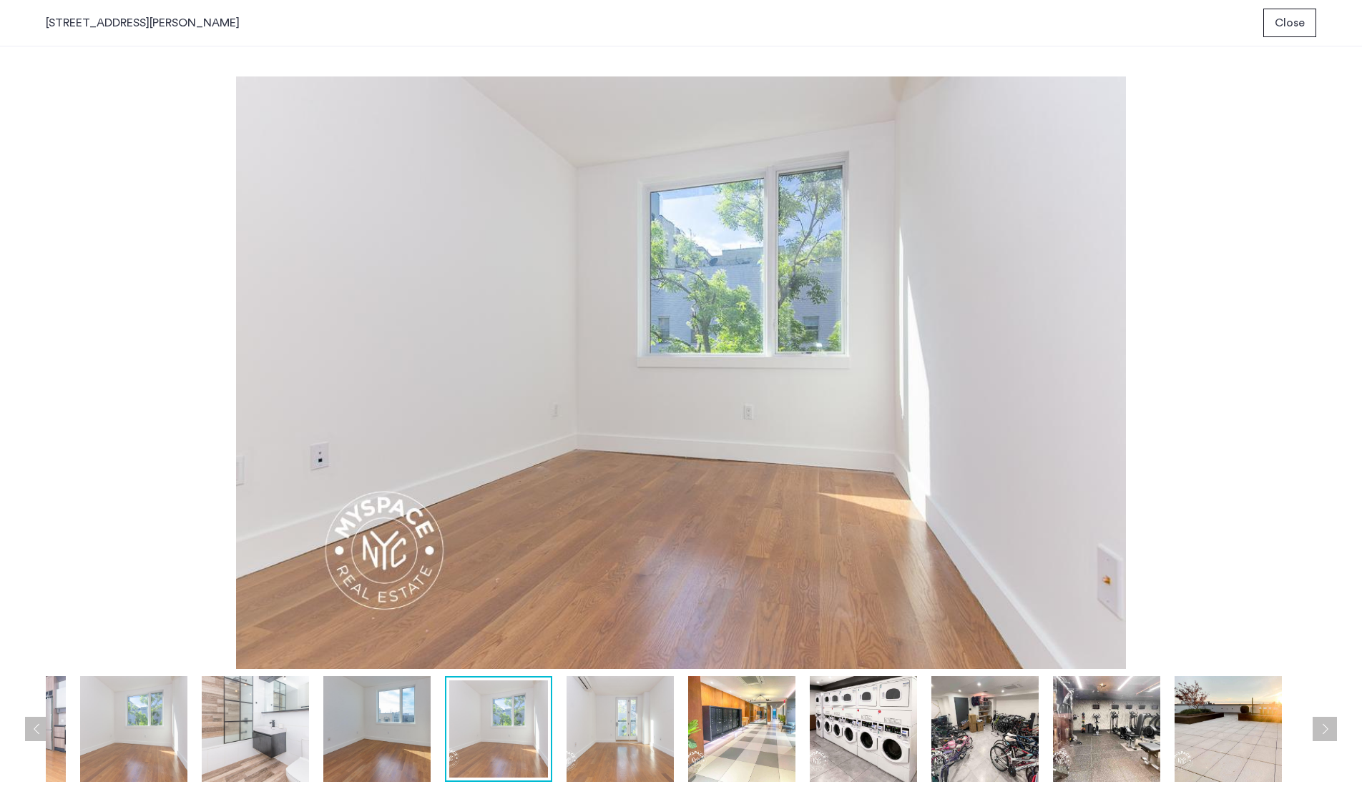
click at [488, 716] on img at bounding box center [498, 729] width 99 height 97
click at [634, 714] on img at bounding box center [619, 729] width 107 height 106
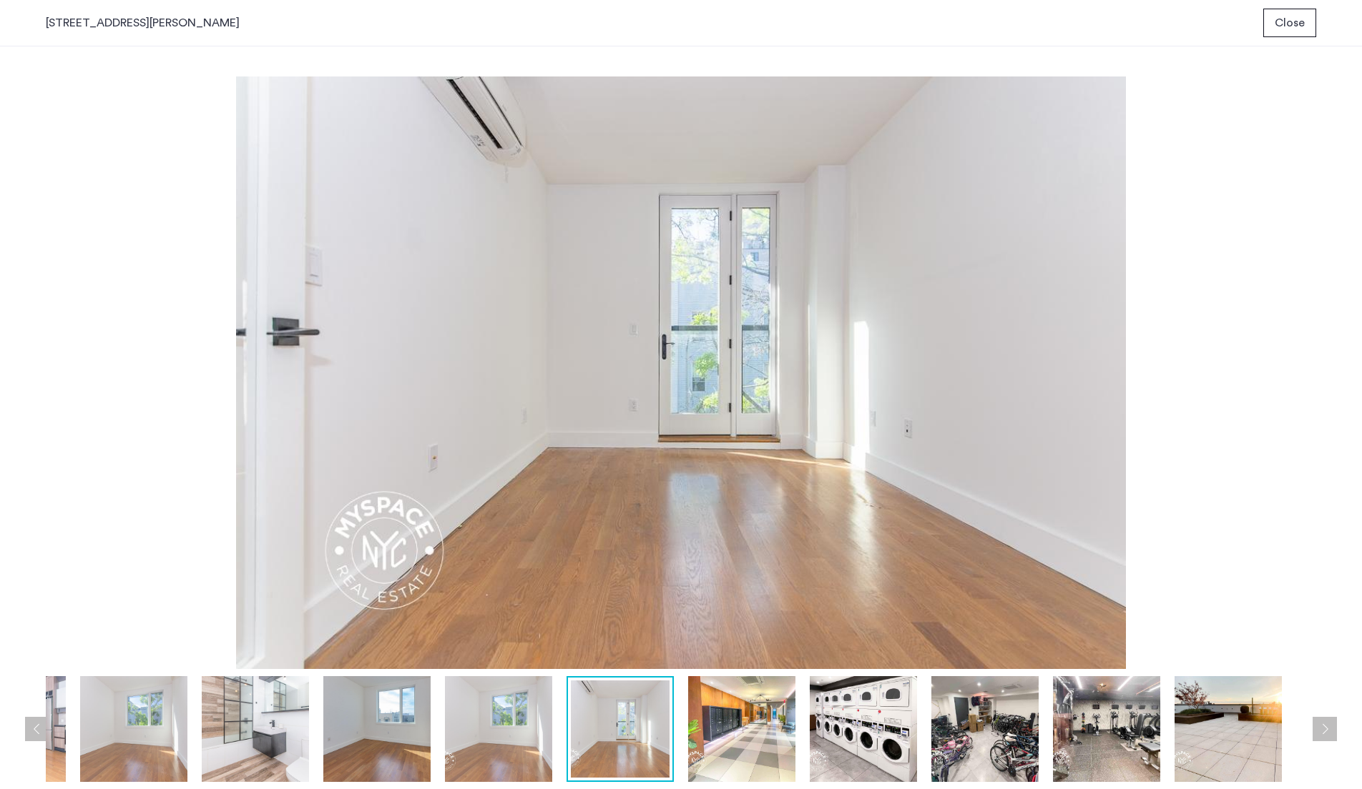
click at [714, 734] on img at bounding box center [741, 729] width 107 height 106
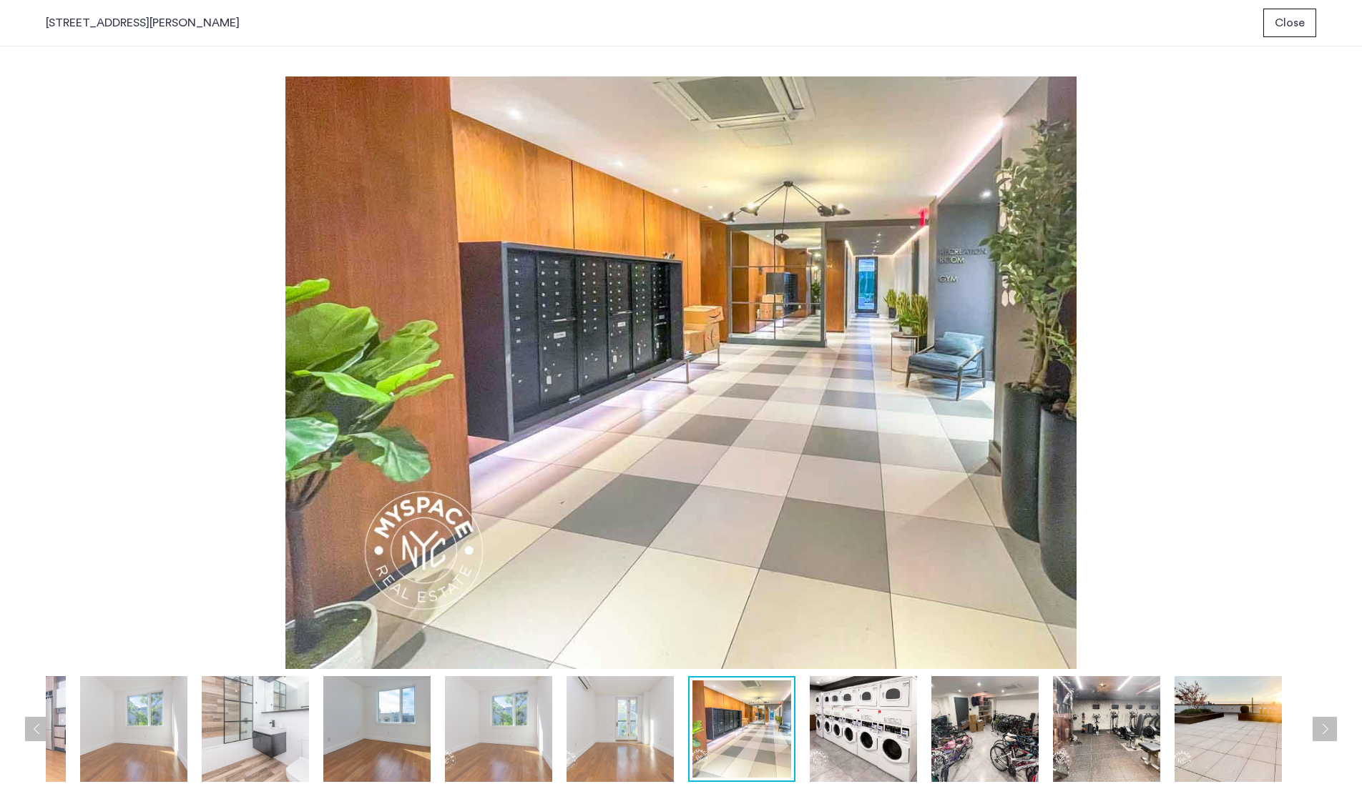
click at [850, 745] on img at bounding box center [863, 729] width 107 height 106
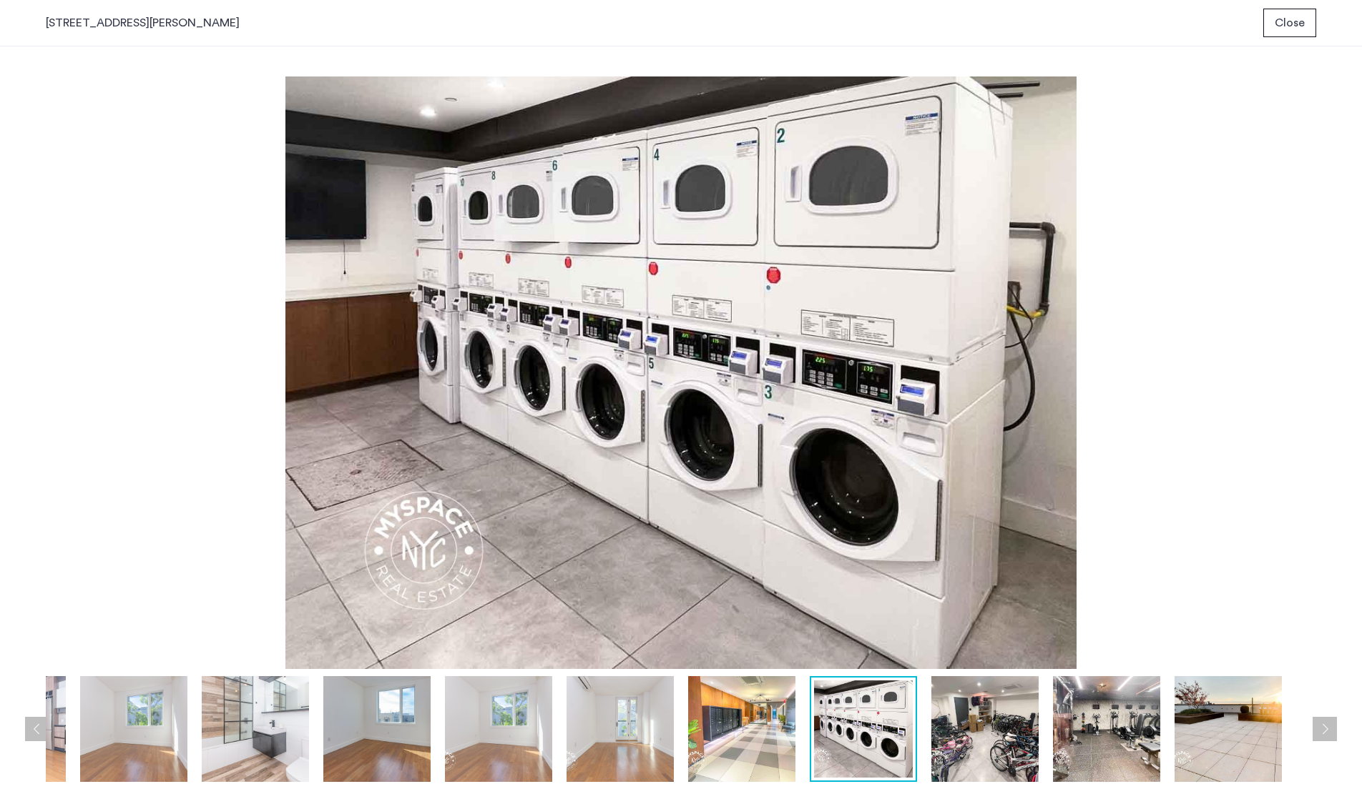
click at [971, 740] on img at bounding box center [984, 729] width 107 height 106
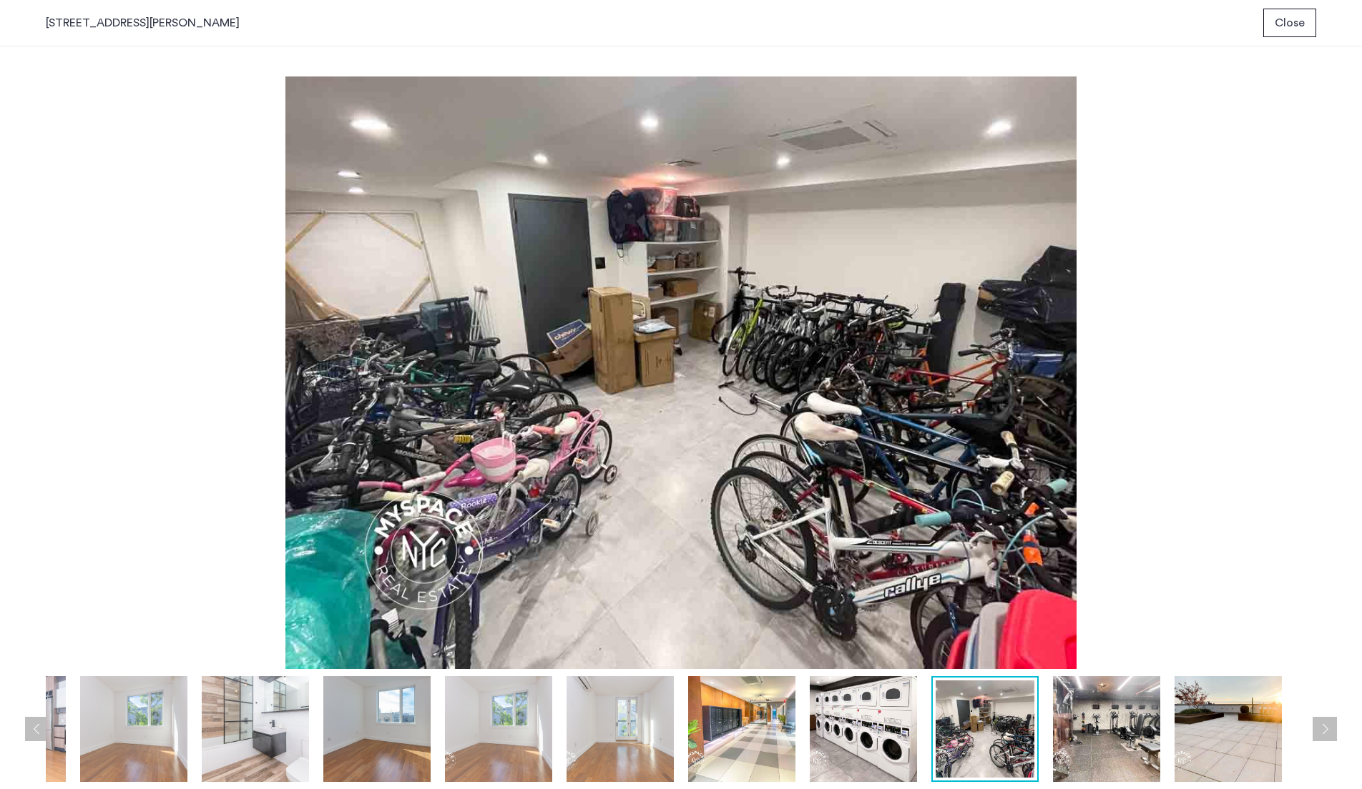
click at [1101, 751] on img at bounding box center [1106, 729] width 107 height 106
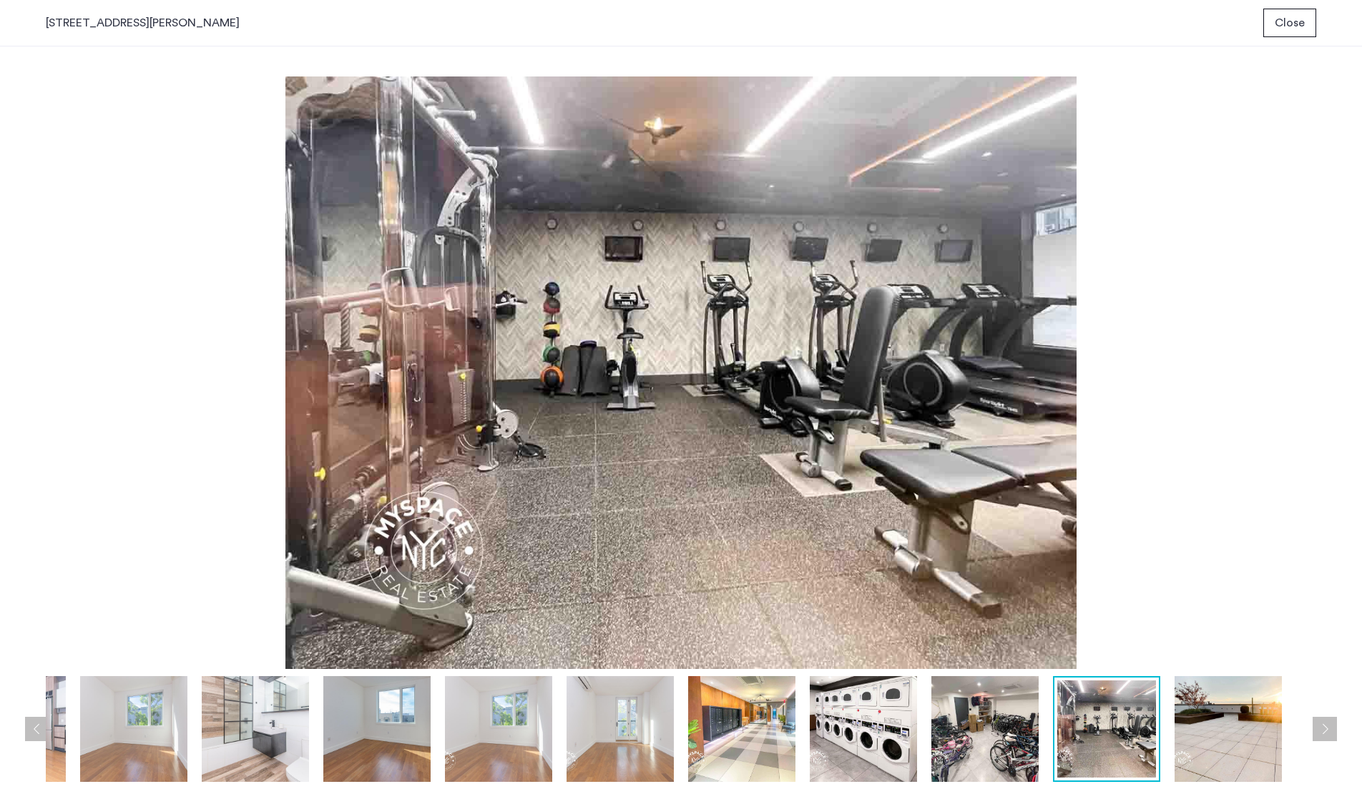
click at [1249, 752] on img at bounding box center [1227, 729] width 107 height 106
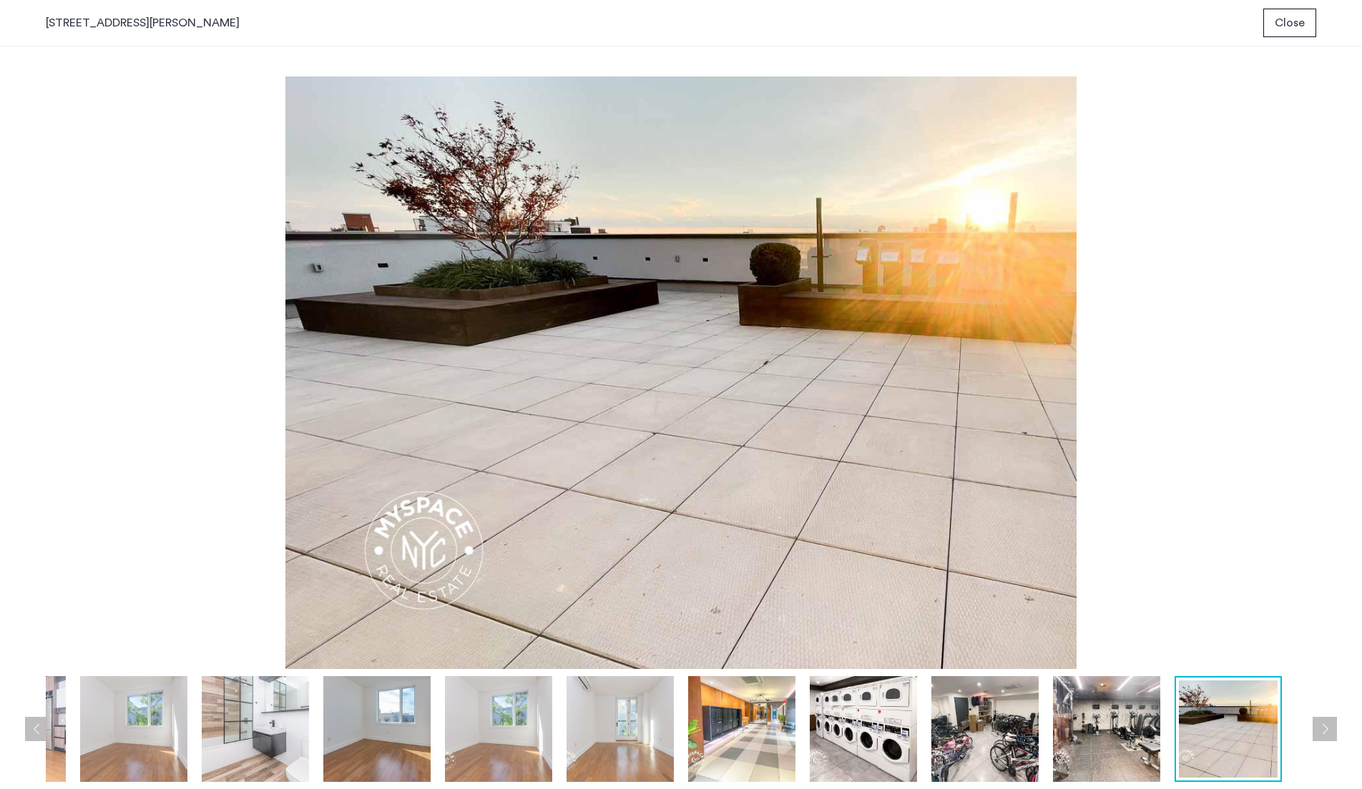
click at [985, 721] on img at bounding box center [984, 729] width 107 height 106
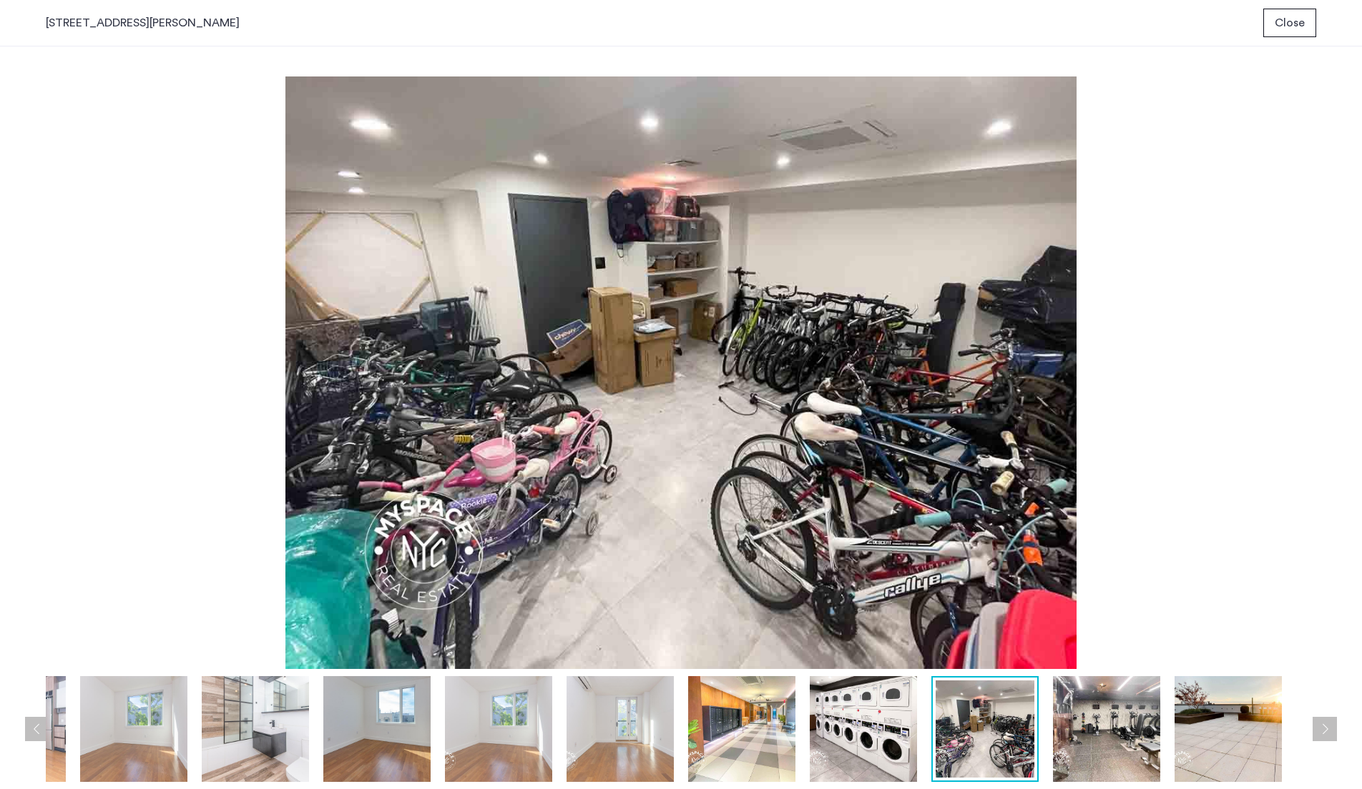
click at [907, 720] on img at bounding box center [863, 729] width 107 height 106
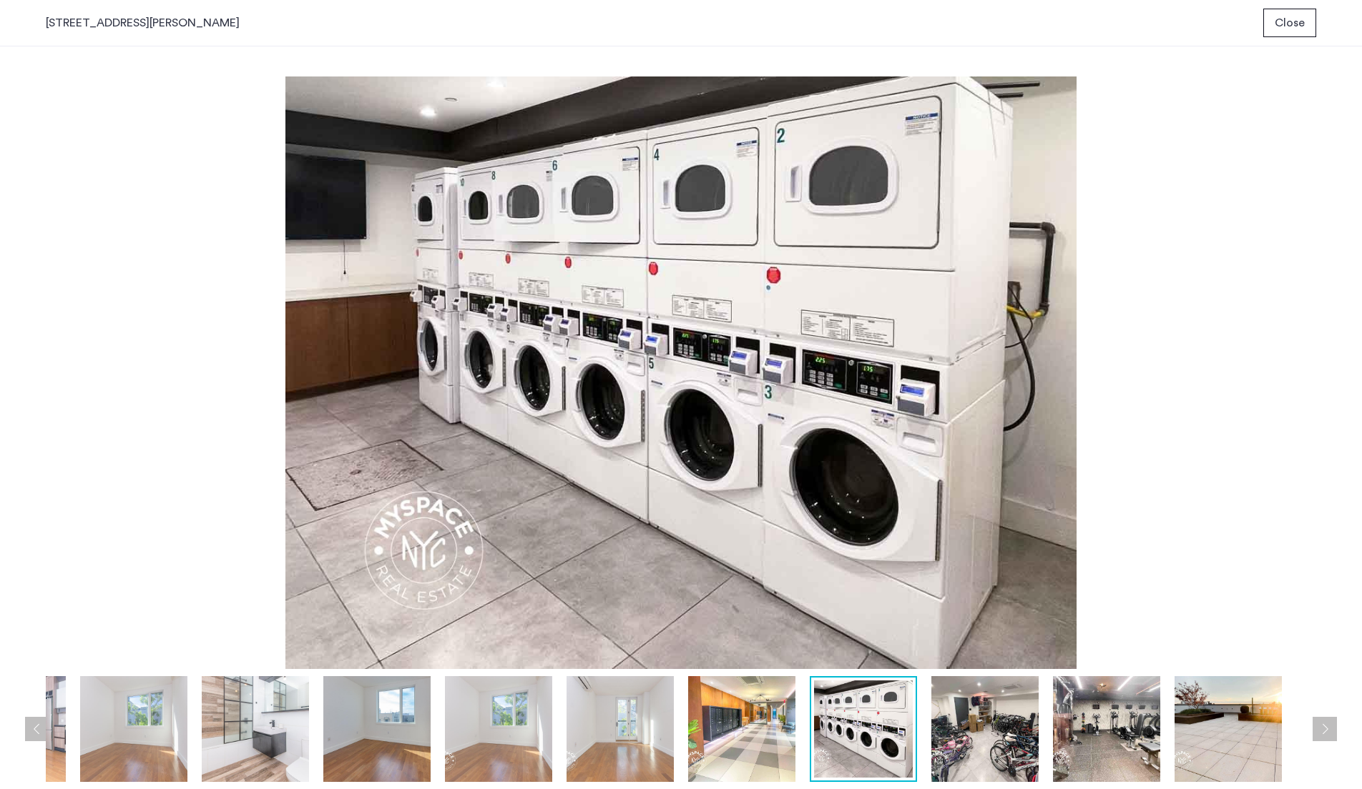
click at [727, 719] on img at bounding box center [741, 729] width 107 height 106
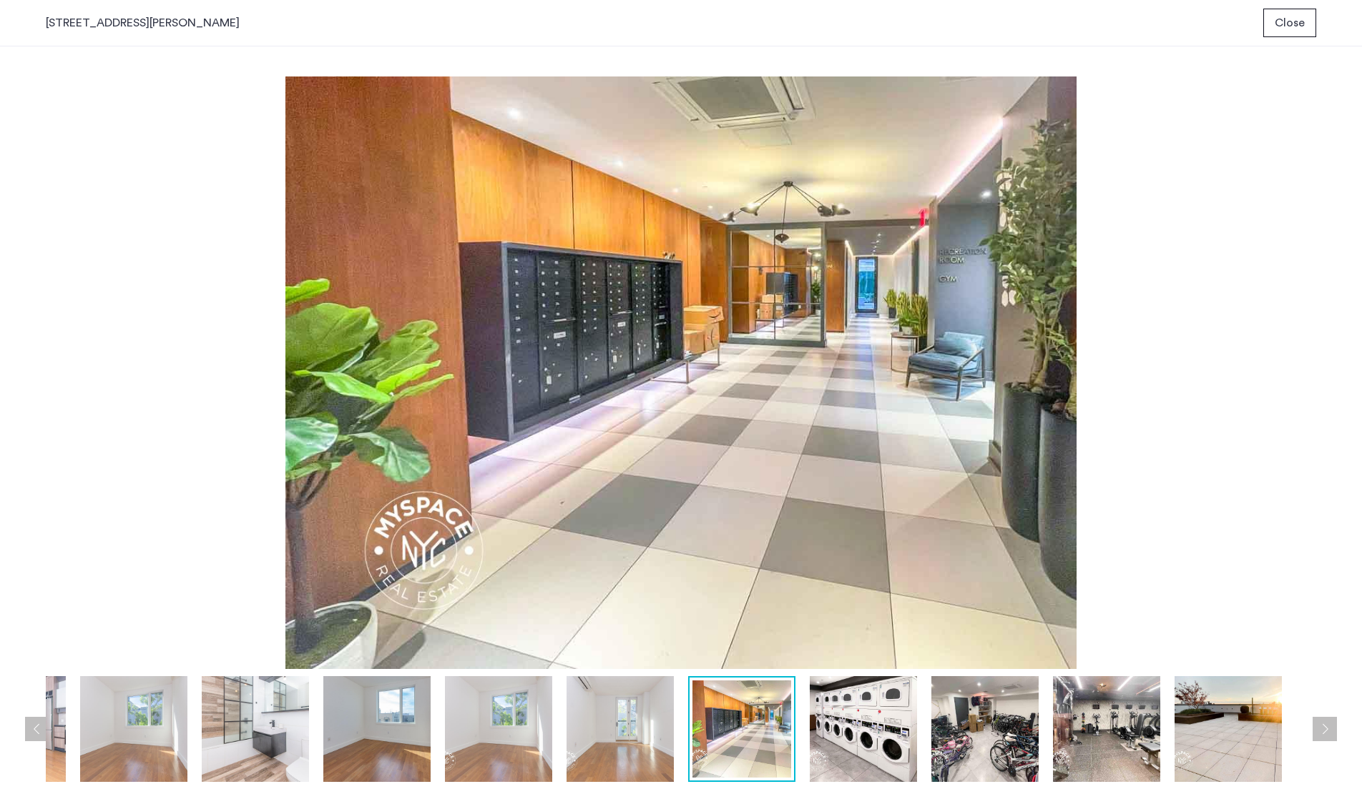
click at [601, 739] on img at bounding box center [619, 729] width 107 height 106
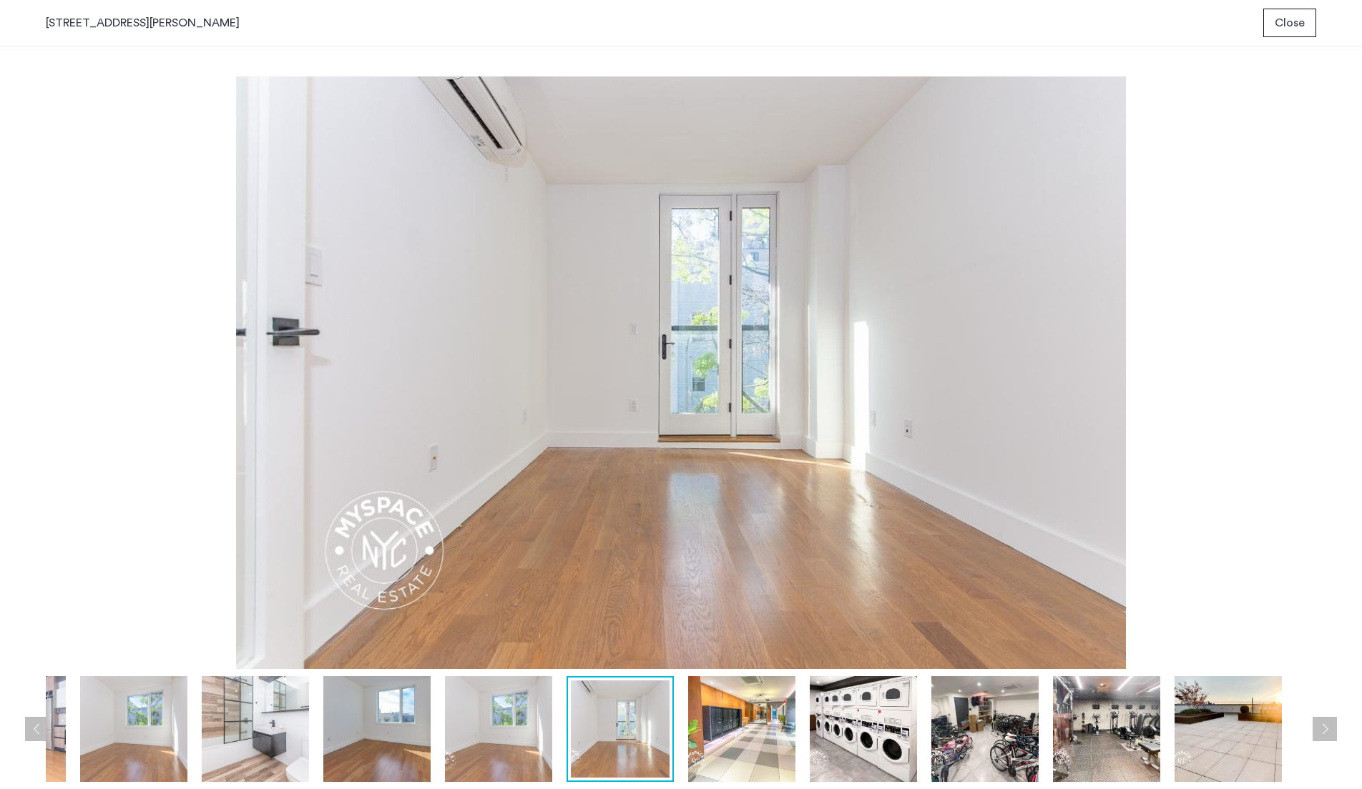
click at [564, 732] on div at bounding box center [620, 729] width 1405 height 106
click at [565, 731] on div at bounding box center [620, 729] width 1405 height 106
click at [523, 748] on img at bounding box center [498, 729] width 107 height 106
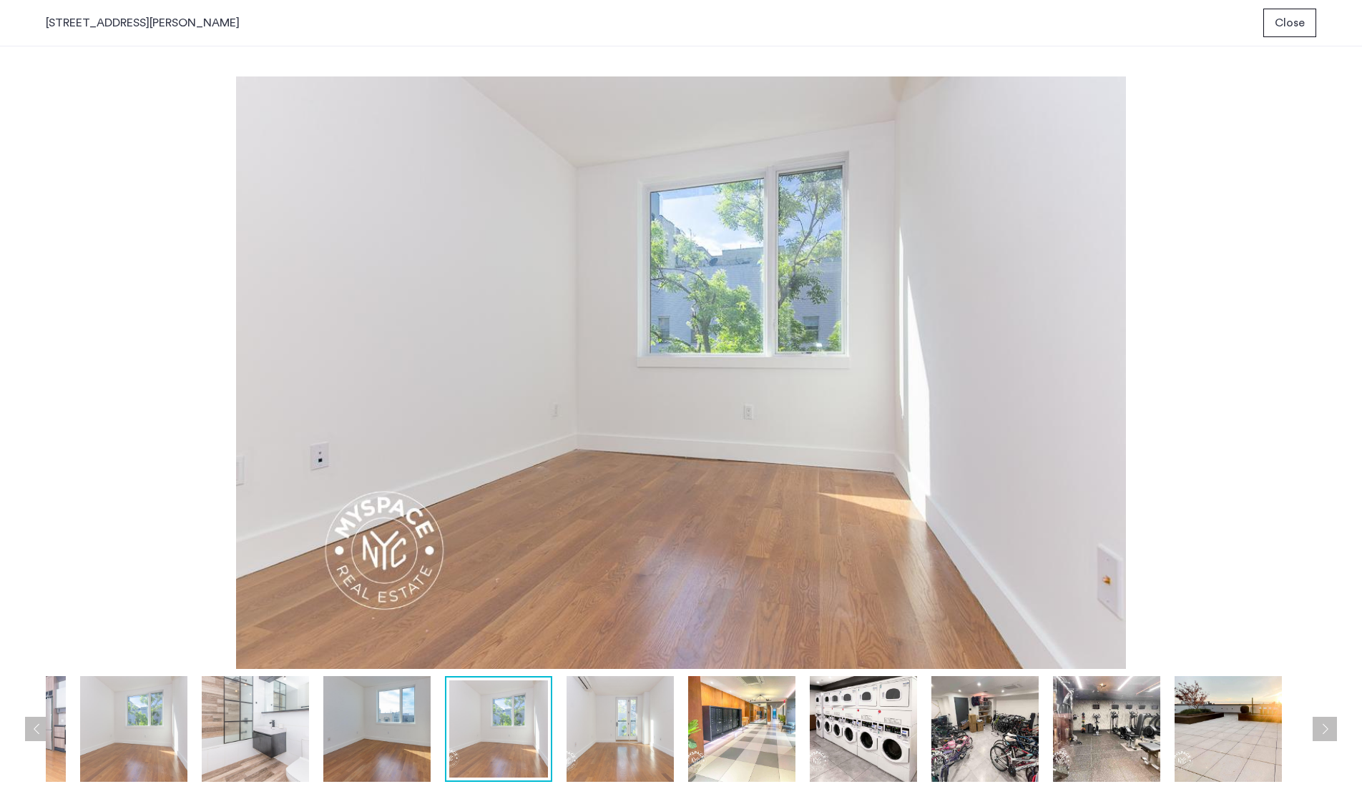
click at [396, 719] on img at bounding box center [376, 729] width 107 height 106
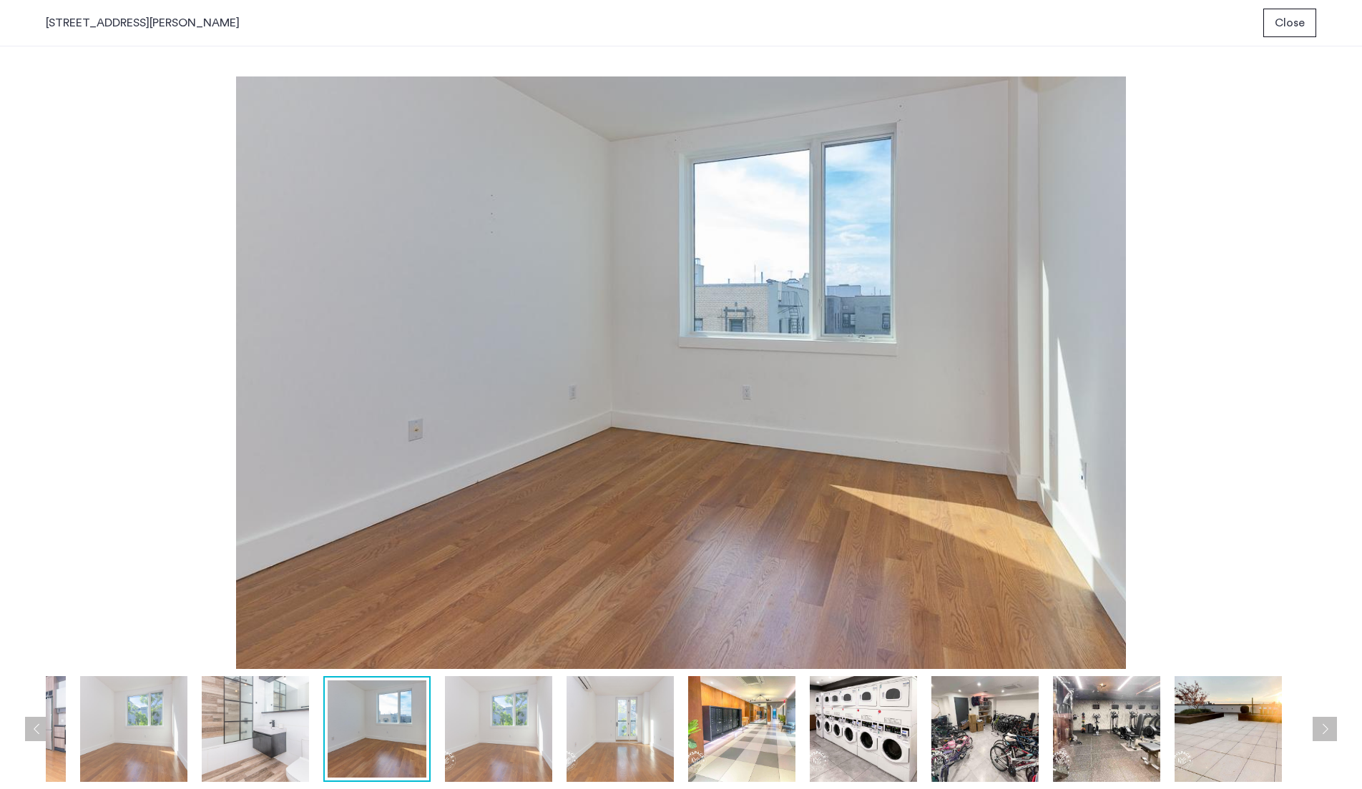
click at [320, 699] on div at bounding box center [620, 729] width 1405 height 106
click at [320, 701] on div at bounding box center [620, 729] width 1405 height 106
click at [289, 701] on img at bounding box center [255, 729] width 107 height 106
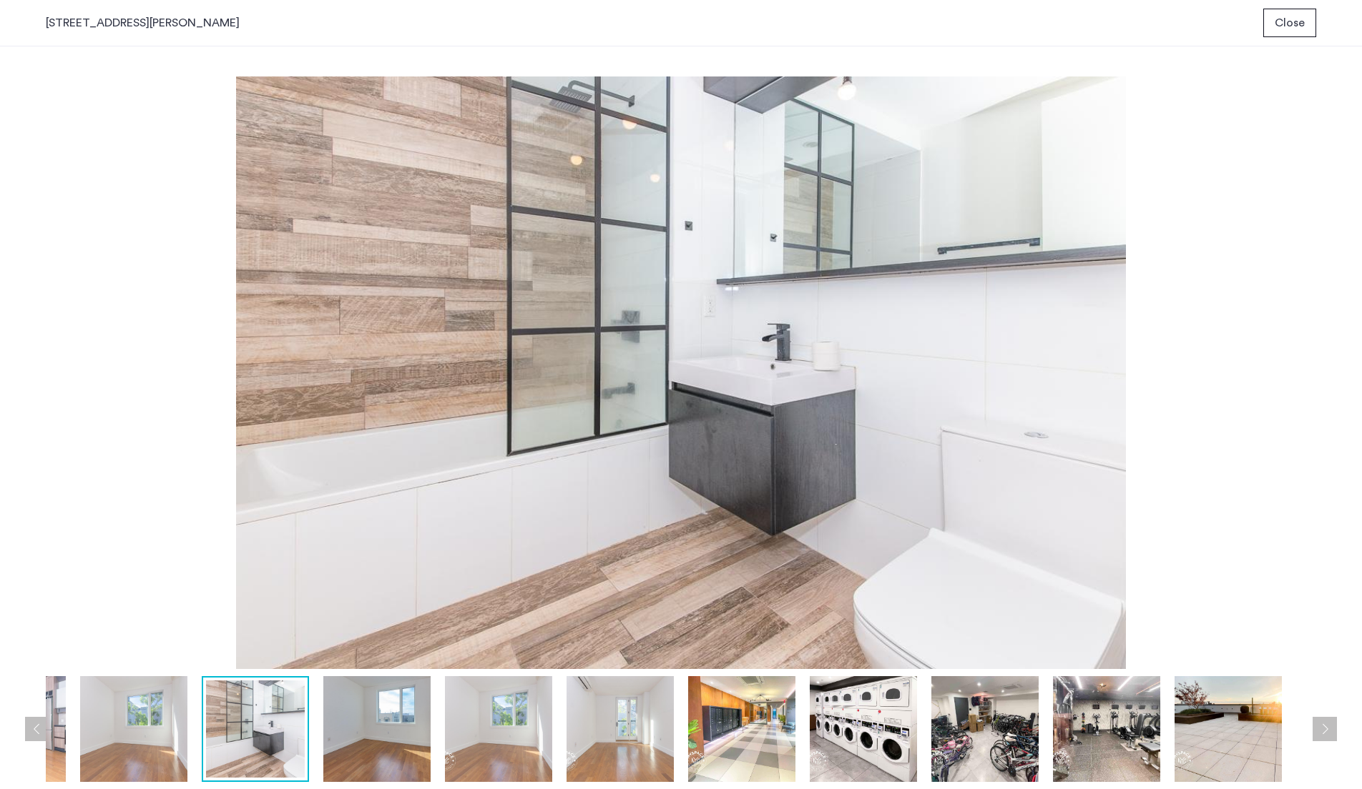
click at [1308, 21] on button "Close" at bounding box center [1289, 23] width 53 height 29
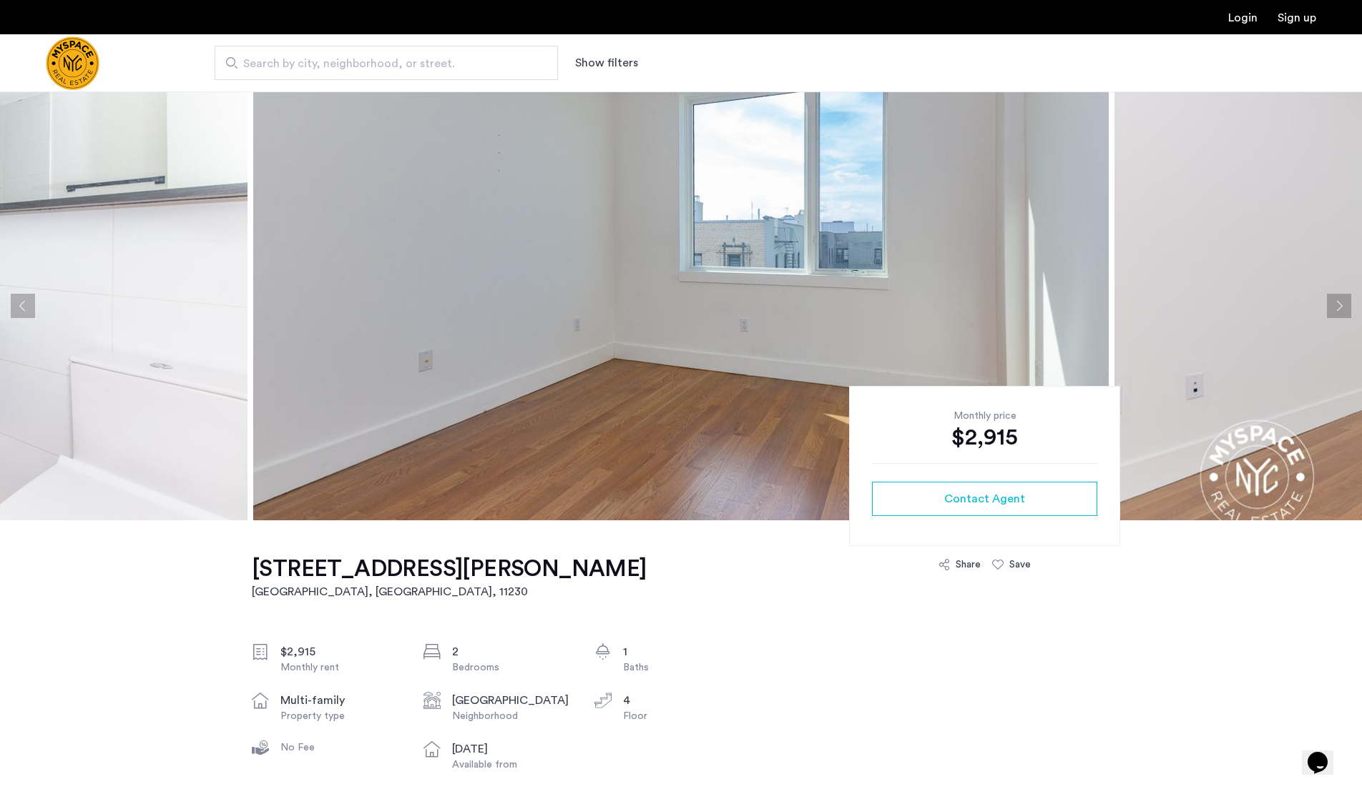
click at [1339, 306] on button "Next apartment" at bounding box center [1339, 306] width 24 height 24
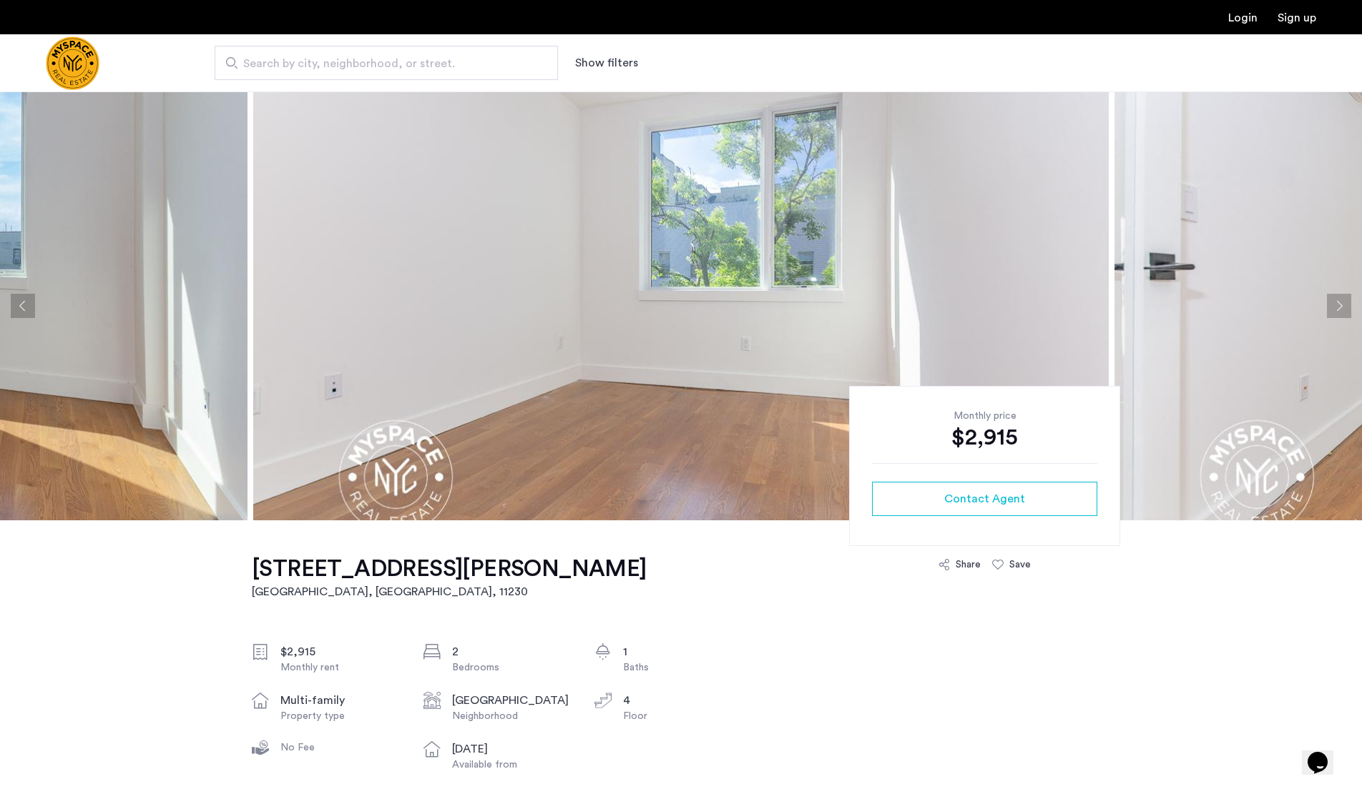
click at [1339, 306] on button "Next apartment" at bounding box center [1339, 306] width 24 height 24
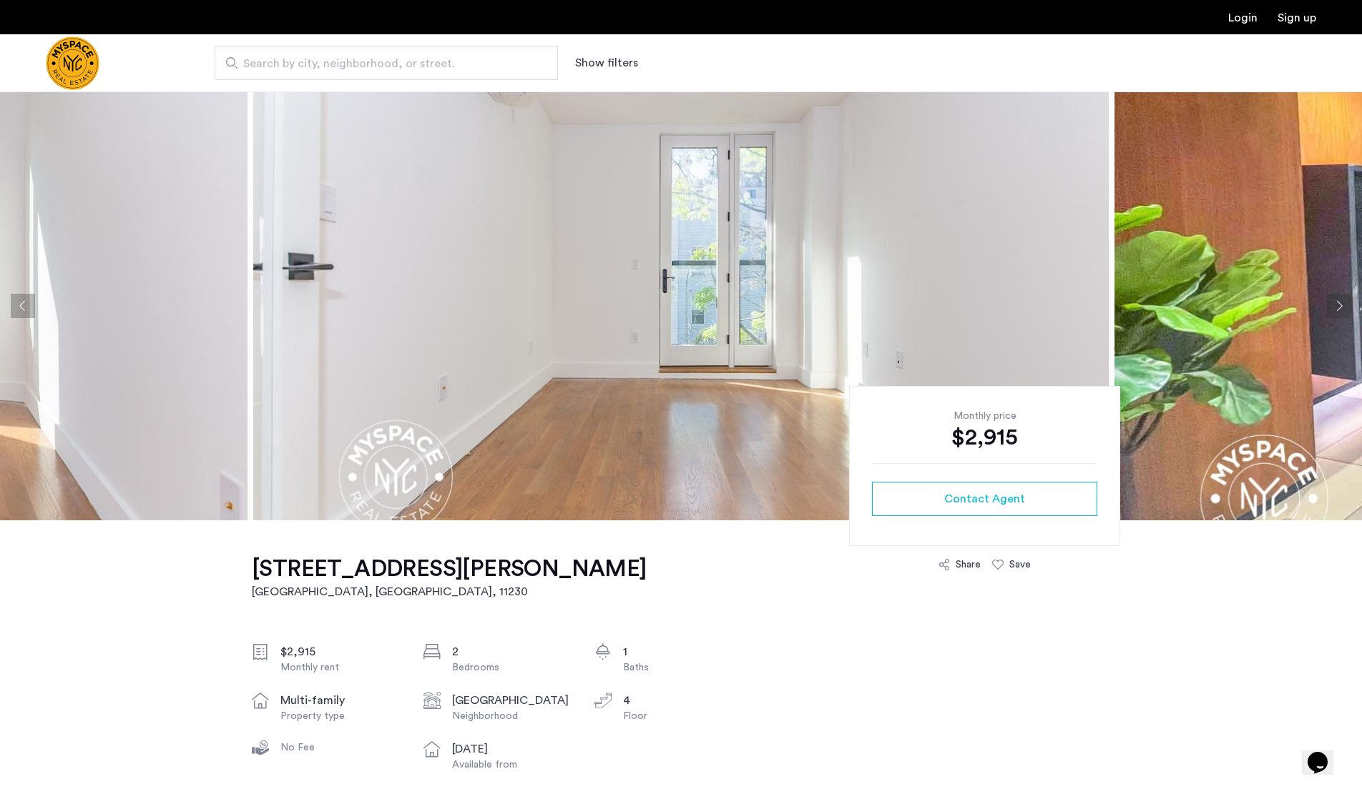
click at [1339, 306] on button "Next apartment" at bounding box center [1339, 306] width 24 height 24
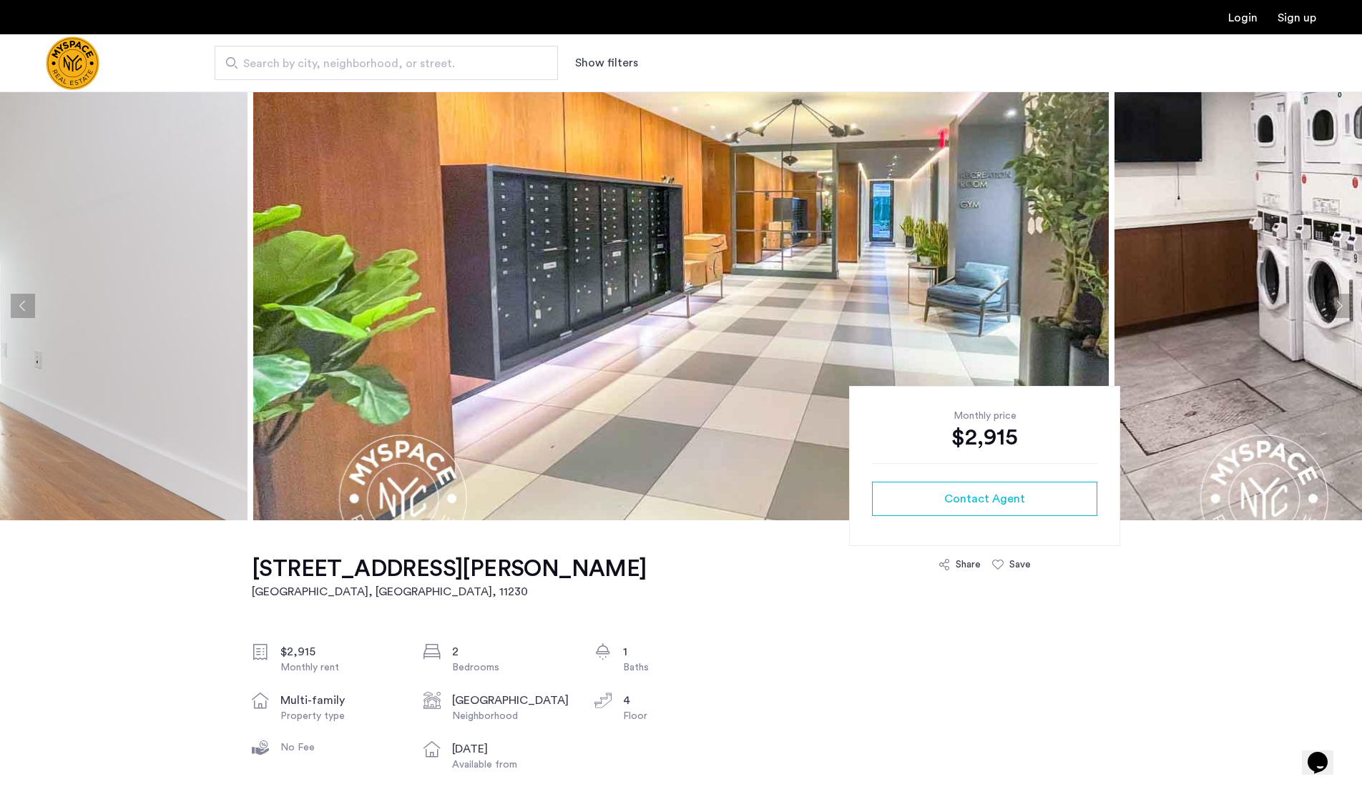
click at [1339, 306] on button "Next apartment" at bounding box center [1339, 306] width 24 height 24
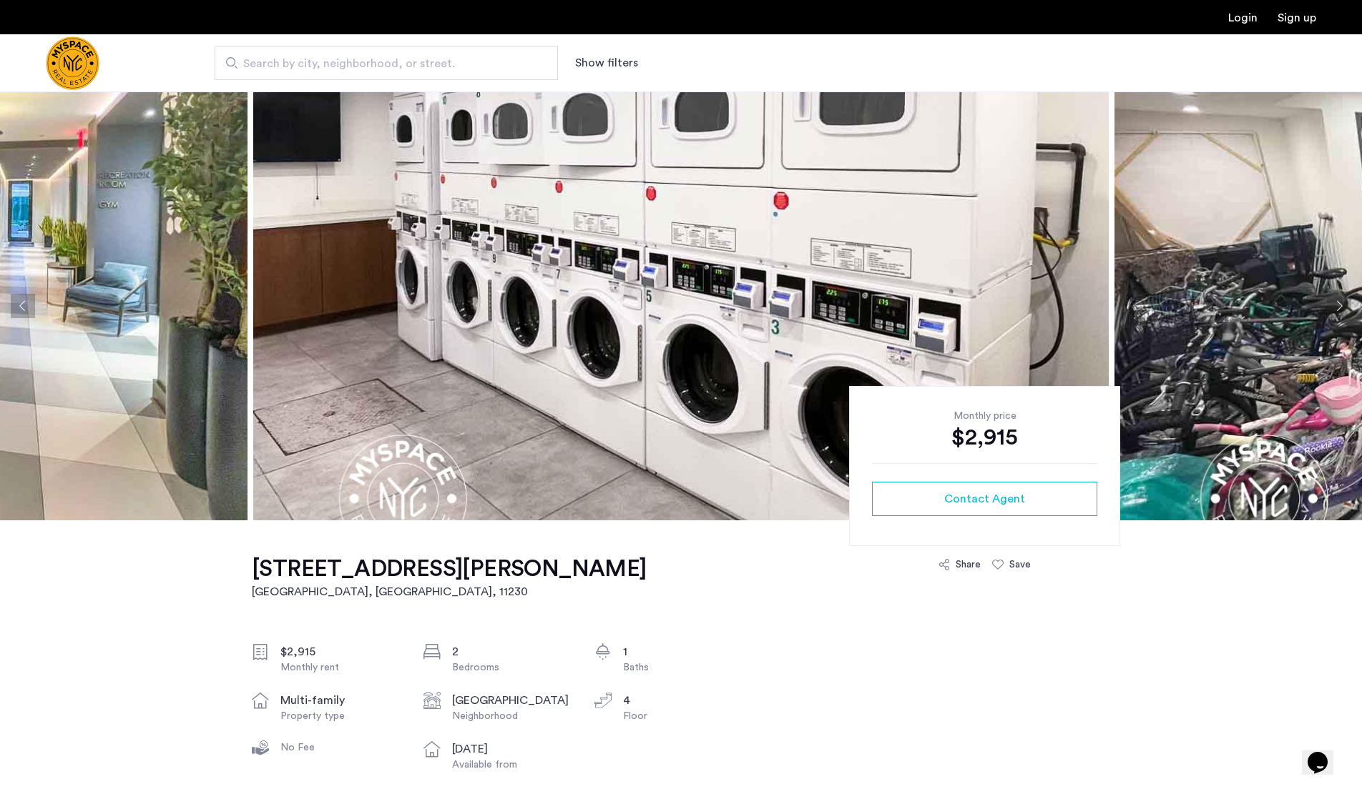
click at [1339, 306] on button "Next apartment" at bounding box center [1339, 306] width 24 height 24
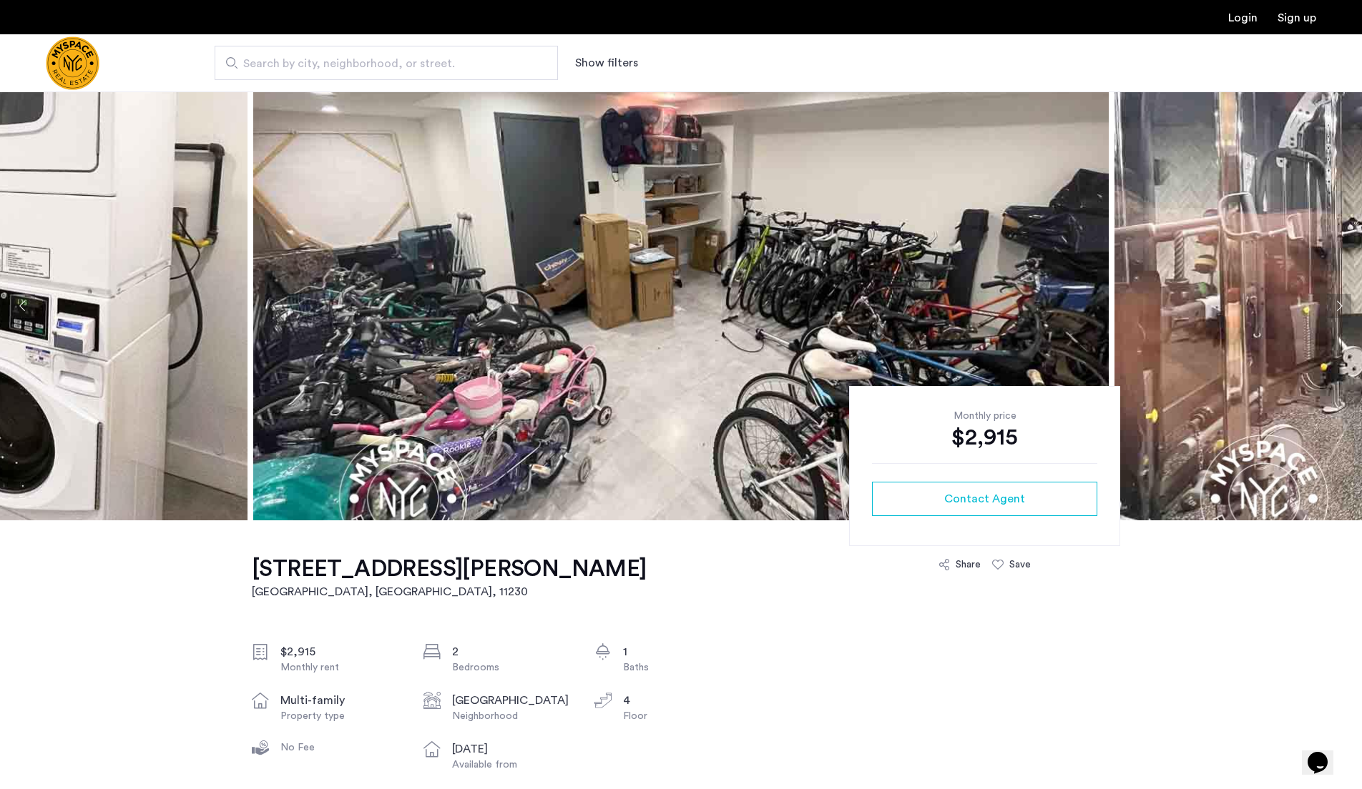
click at [1339, 306] on button "Next apartment" at bounding box center [1339, 306] width 24 height 24
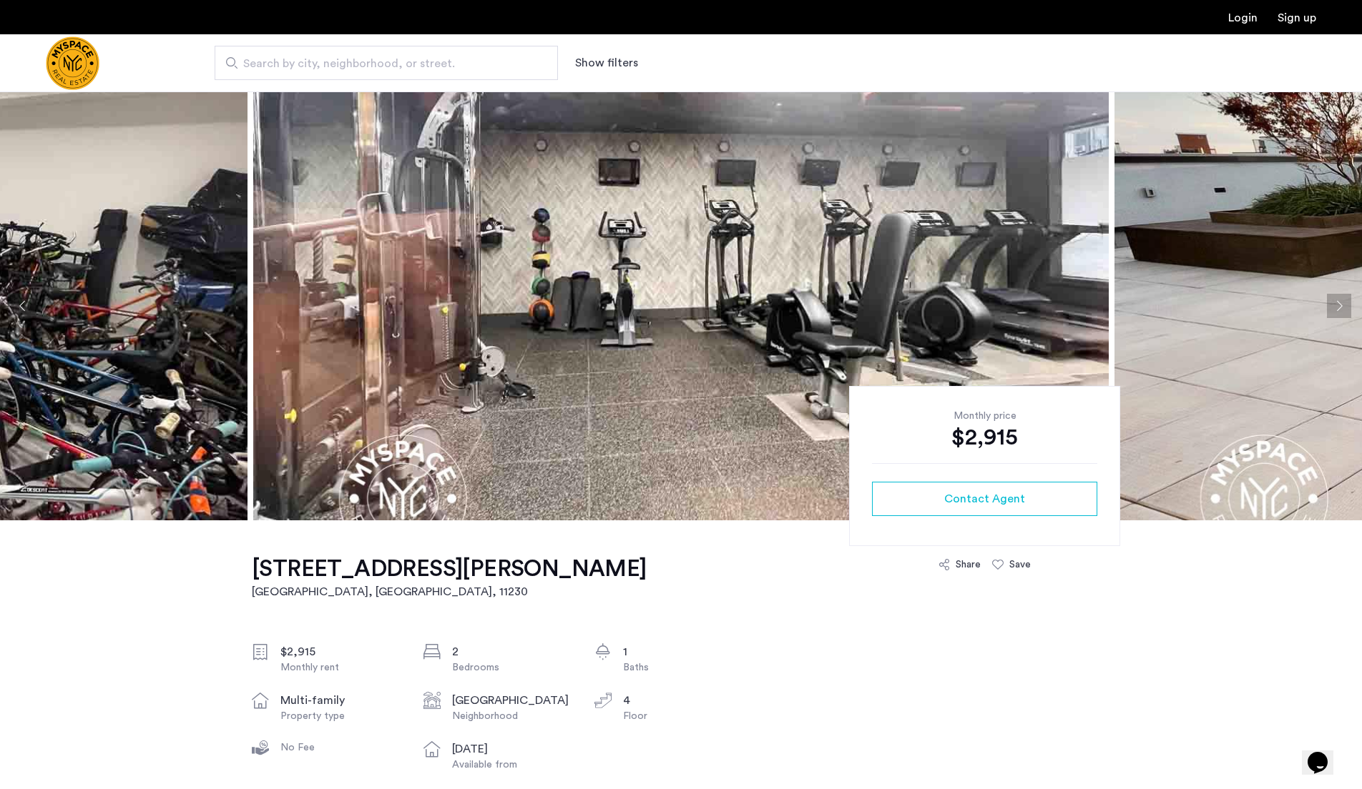
click at [1339, 306] on button "Next apartment" at bounding box center [1339, 306] width 24 height 24
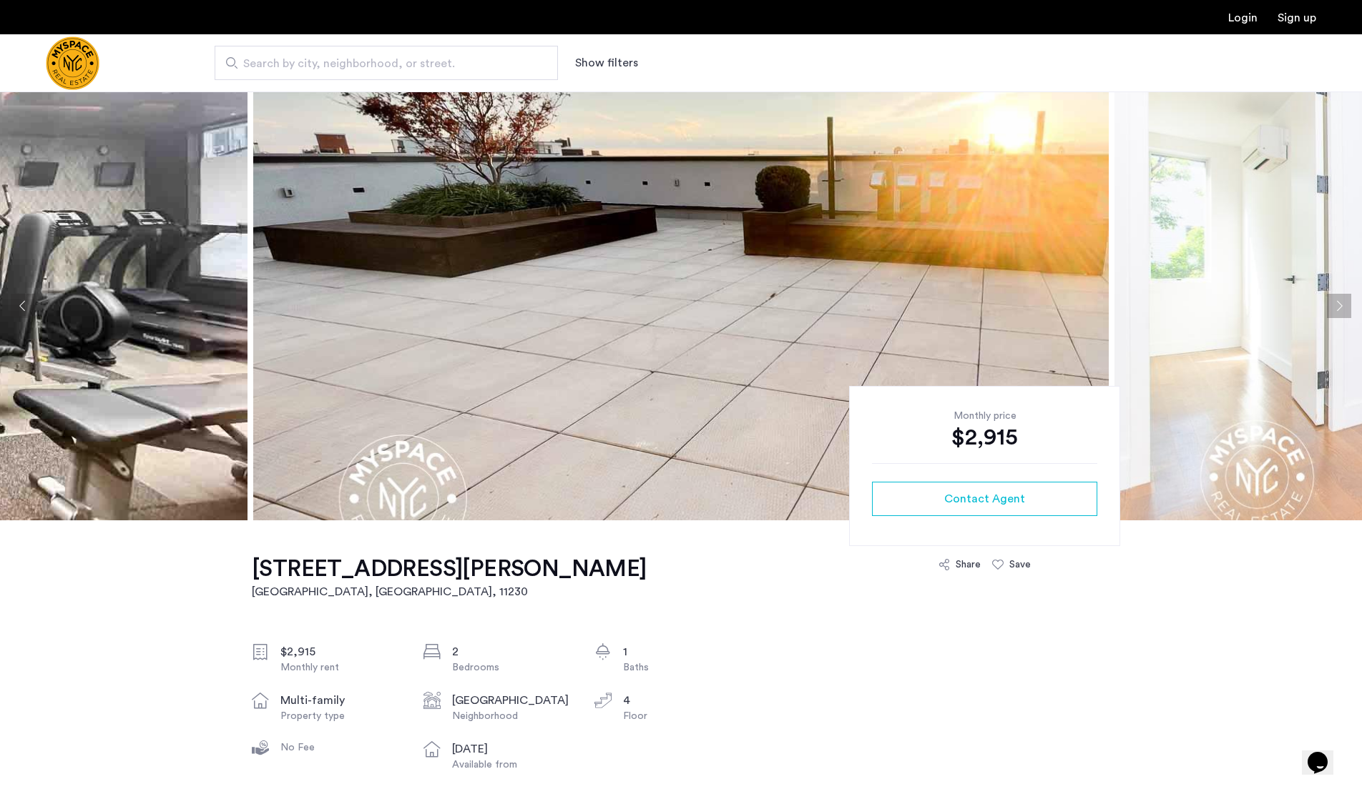
click at [1339, 306] on button "Next apartment" at bounding box center [1339, 306] width 24 height 24
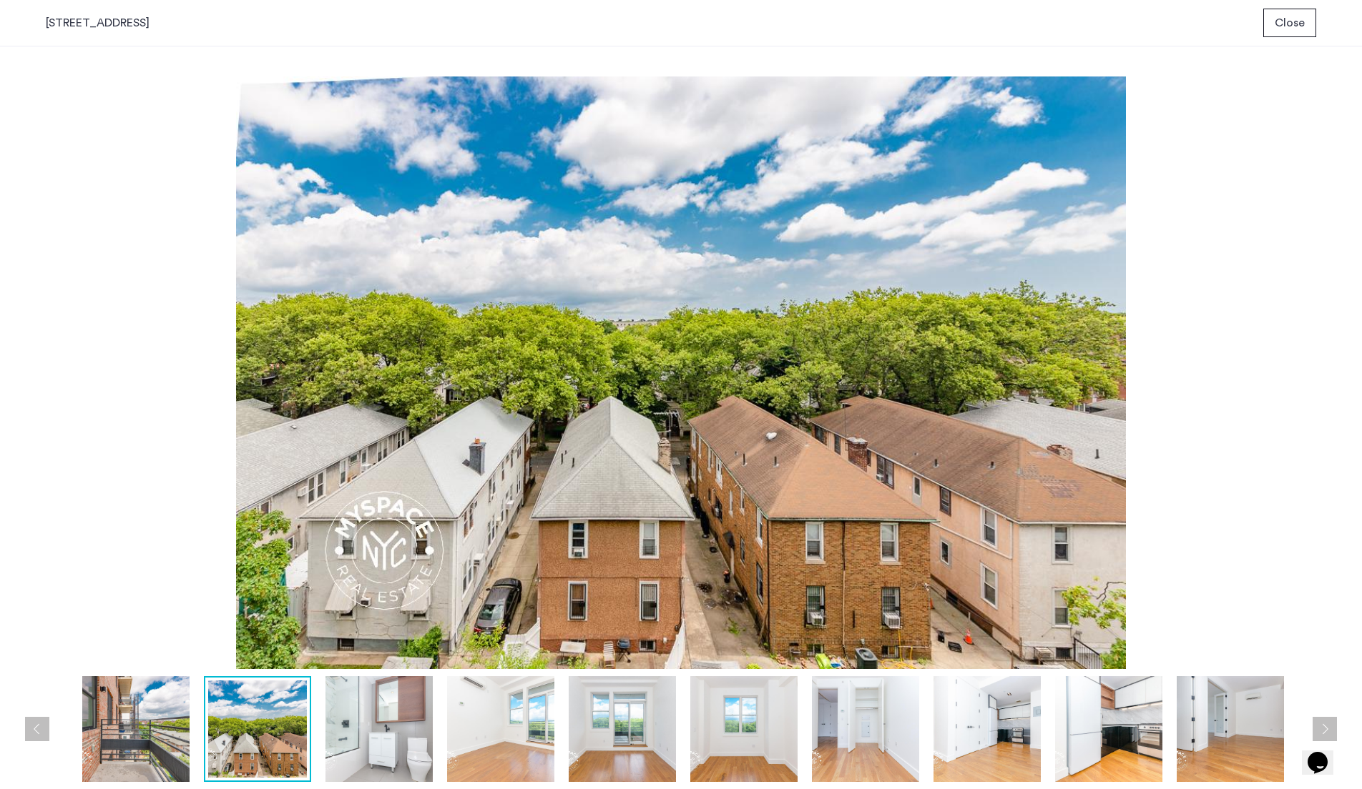
click at [1328, 304] on div "prev next prev next" at bounding box center [681, 417] width 1362 height 743
click at [1315, 727] on div at bounding box center [684, 729] width 1277 height 106
click at [1336, 736] on button "Next apartment" at bounding box center [1324, 729] width 24 height 24
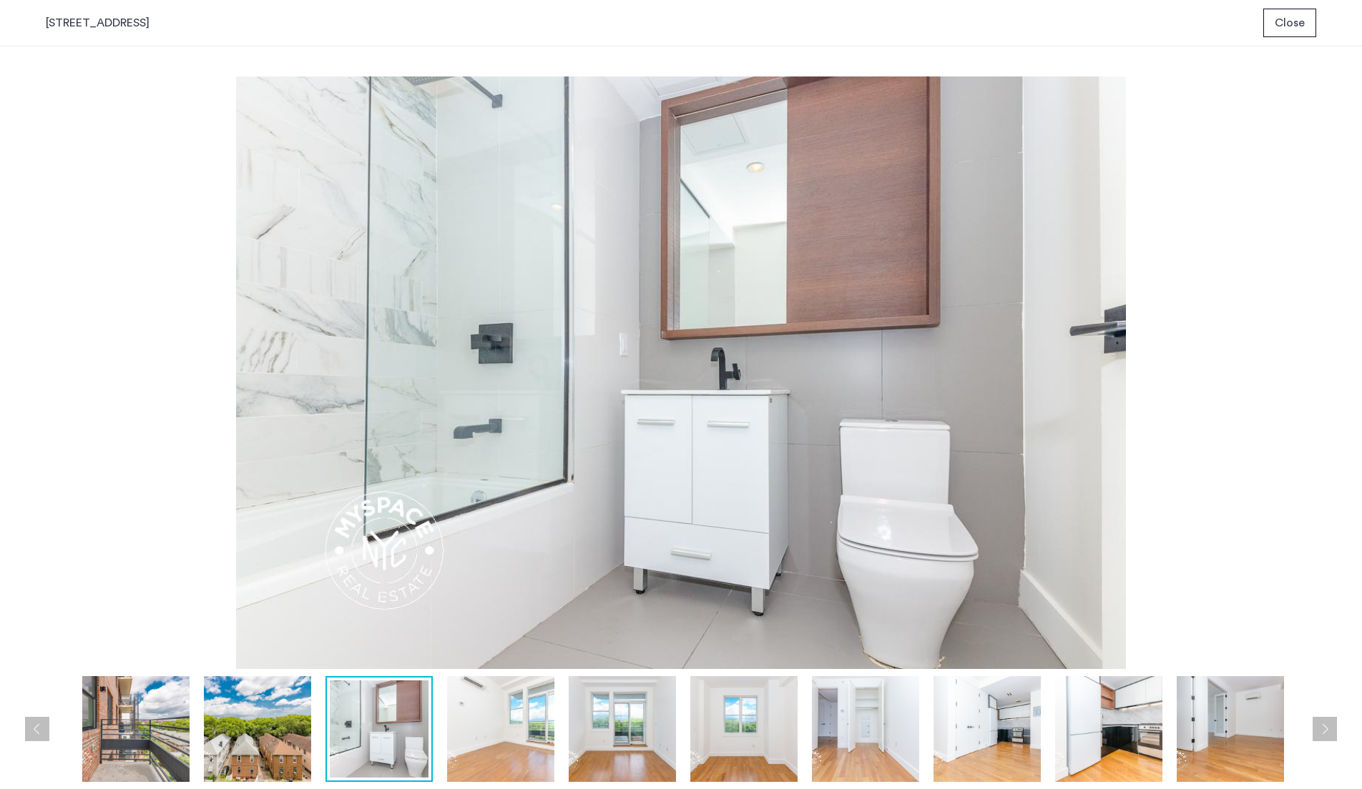
click at [1332, 732] on button "Next apartment" at bounding box center [1324, 729] width 24 height 24
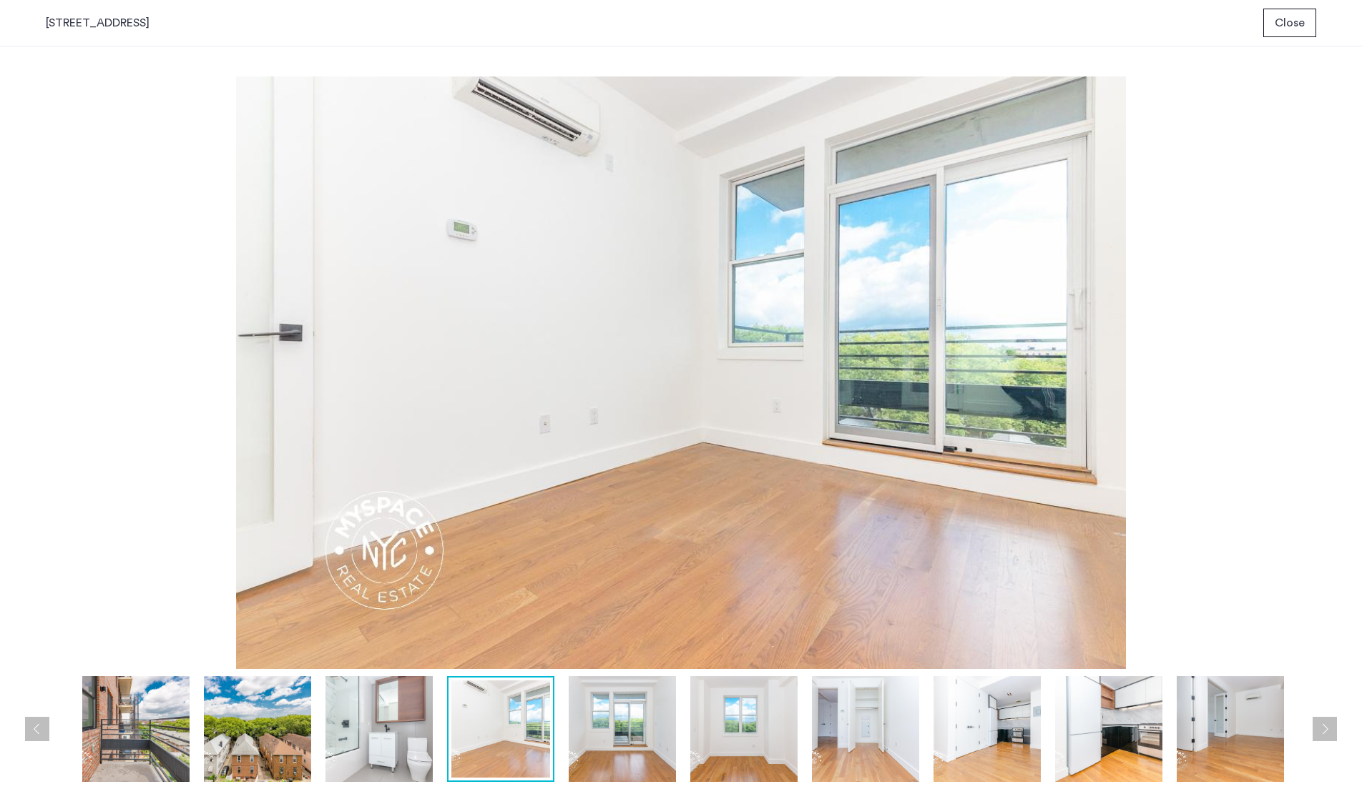
click at [1332, 732] on button "Next apartment" at bounding box center [1324, 729] width 24 height 24
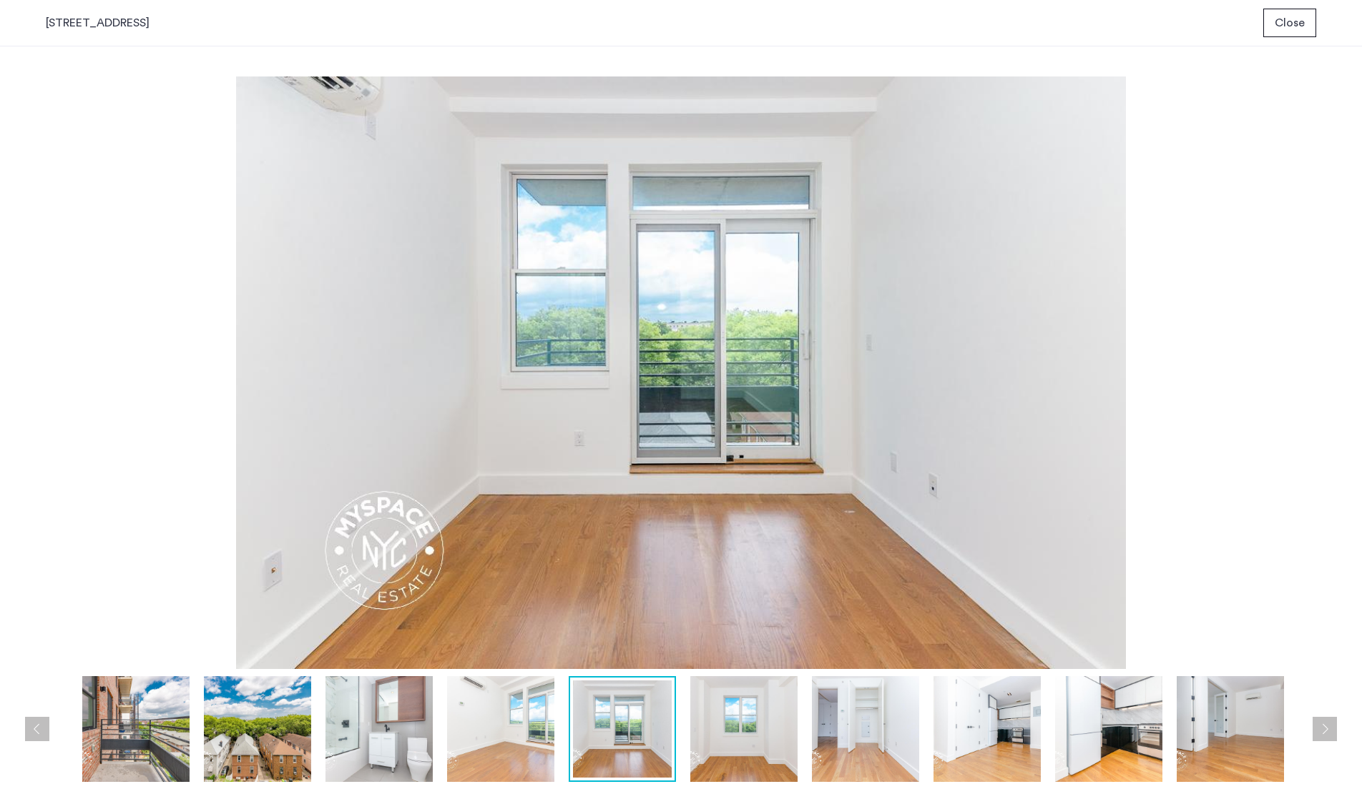
click at [1332, 732] on button "Next apartment" at bounding box center [1324, 729] width 24 height 24
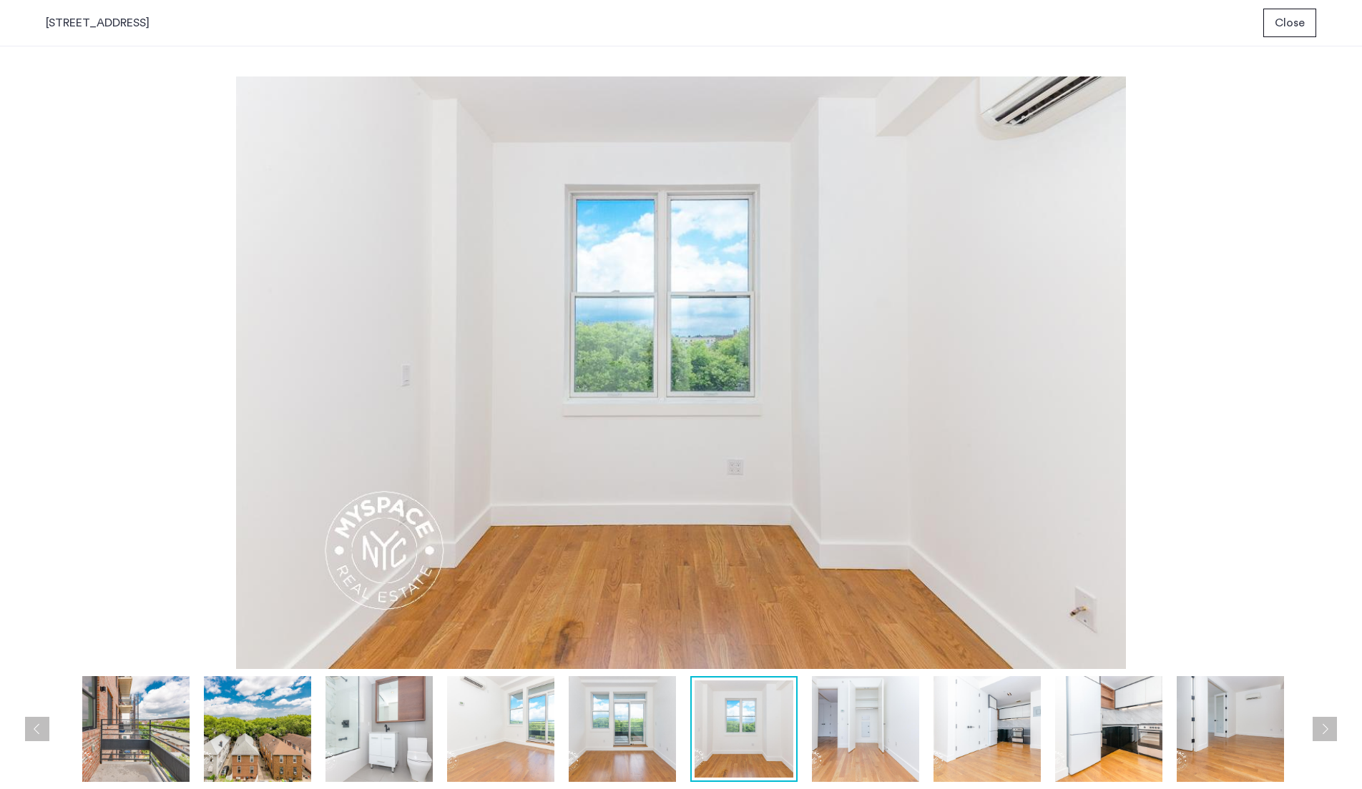
click at [1332, 732] on button "Next apartment" at bounding box center [1324, 729] width 24 height 24
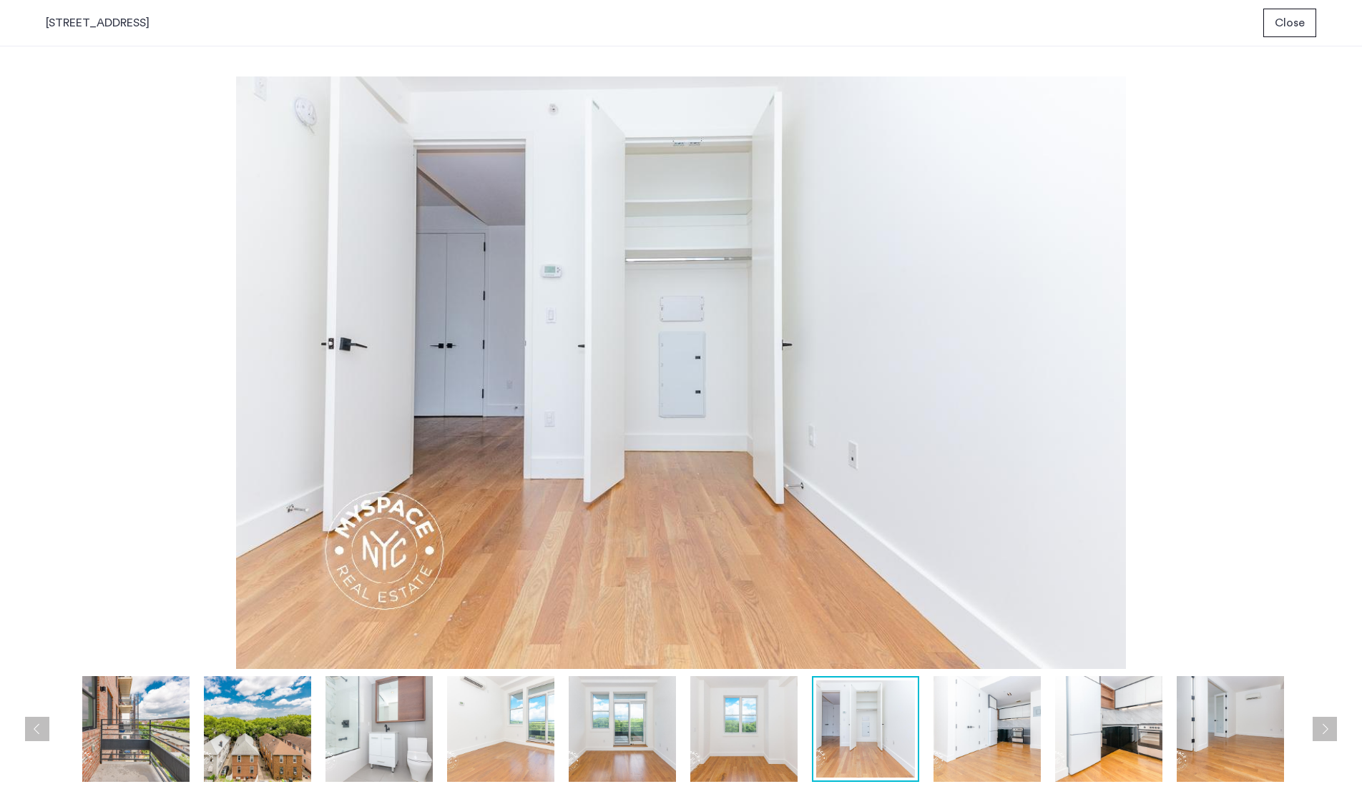
click at [1332, 732] on button "Next apartment" at bounding box center [1324, 729] width 24 height 24
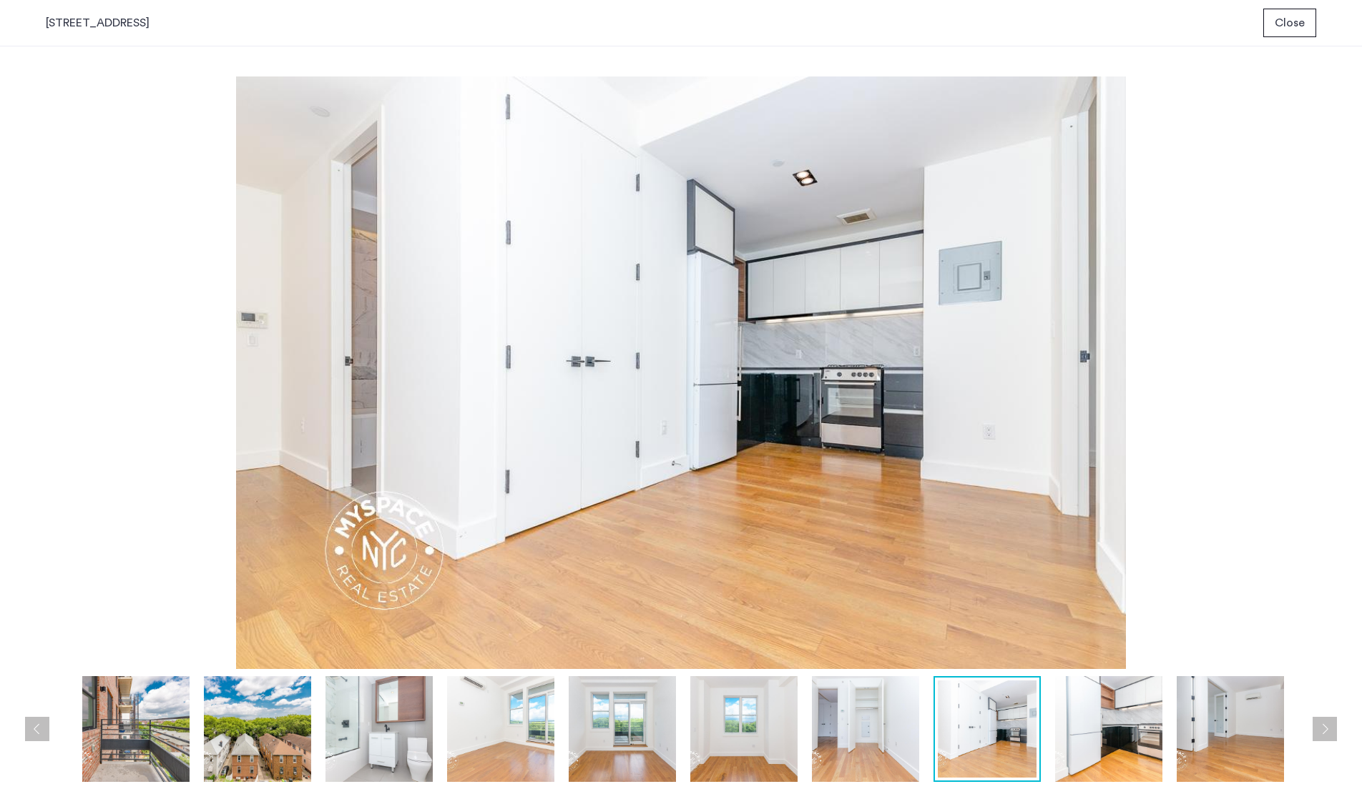
click at [1332, 732] on button "Next apartment" at bounding box center [1324, 729] width 24 height 24
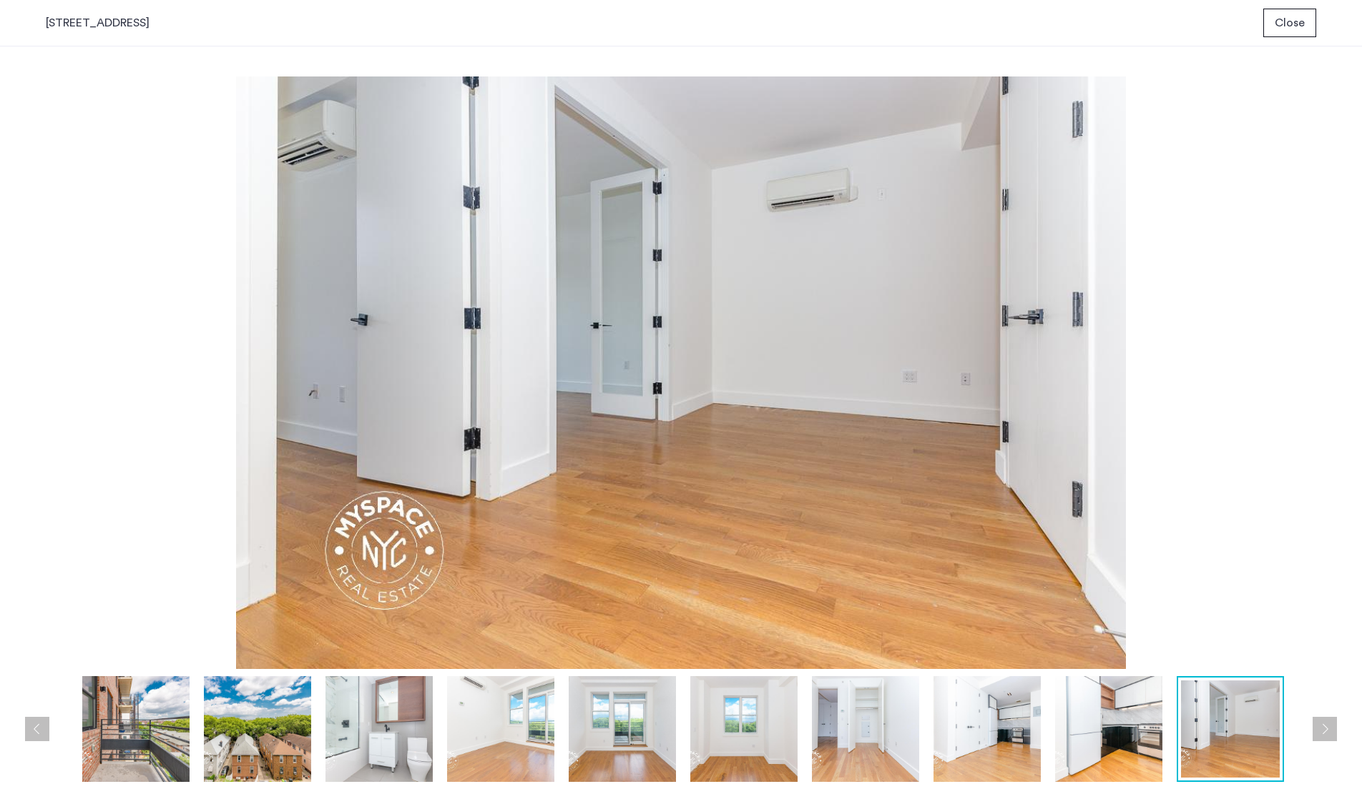
click at [1332, 732] on button "Next apartment" at bounding box center [1324, 729] width 24 height 24
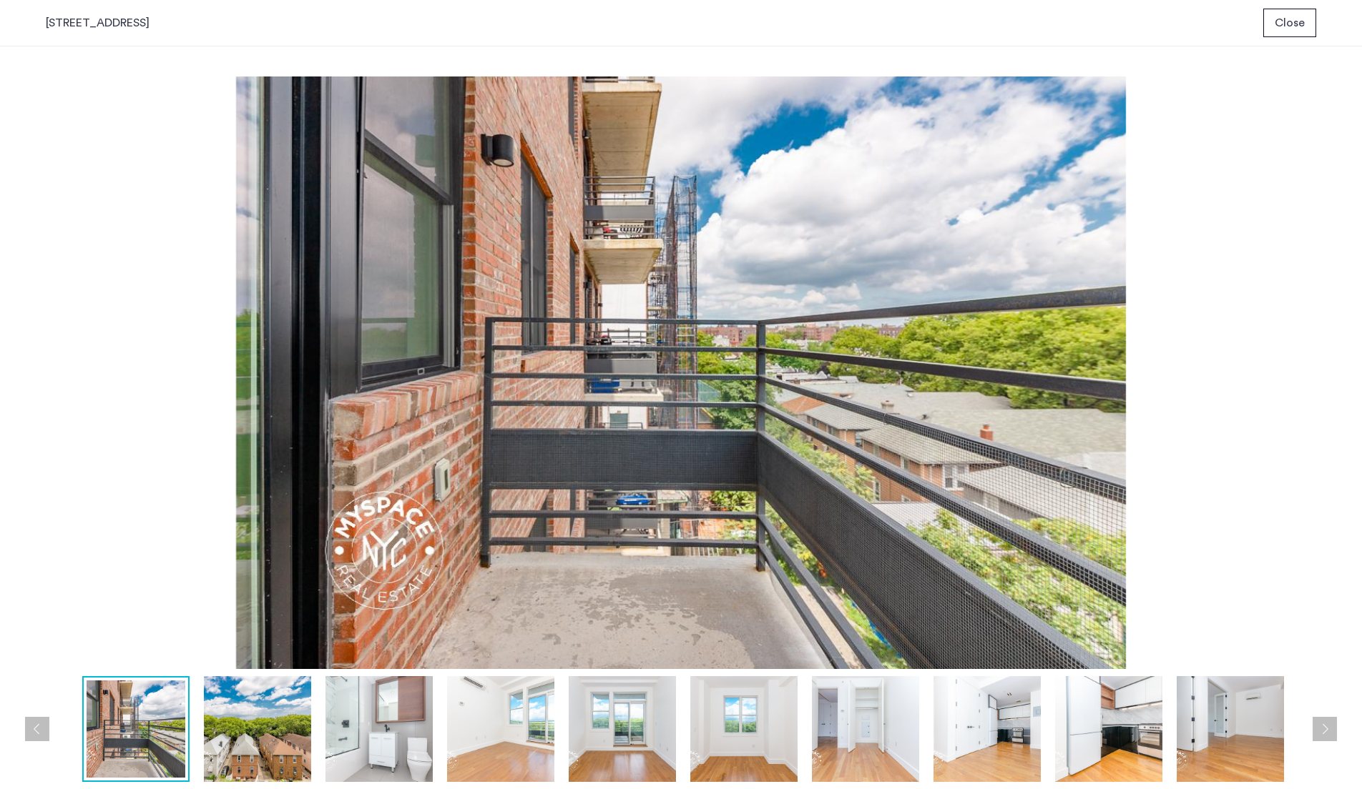
click at [1332, 732] on button "Next apartment" at bounding box center [1324, 729] width 24 height 24
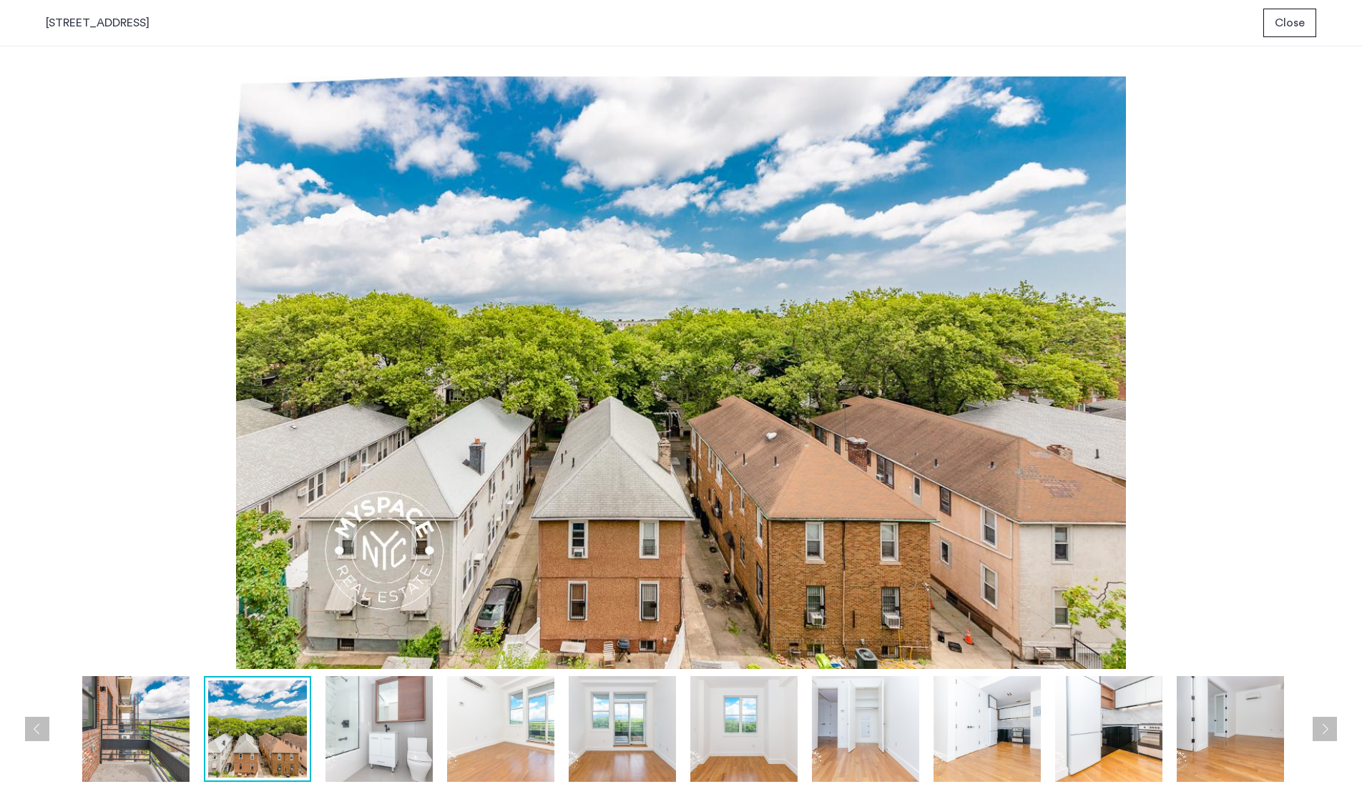
click at [1332, 732] on button "Next apartment" at bounding box center [1324, 729] width 24 height 24
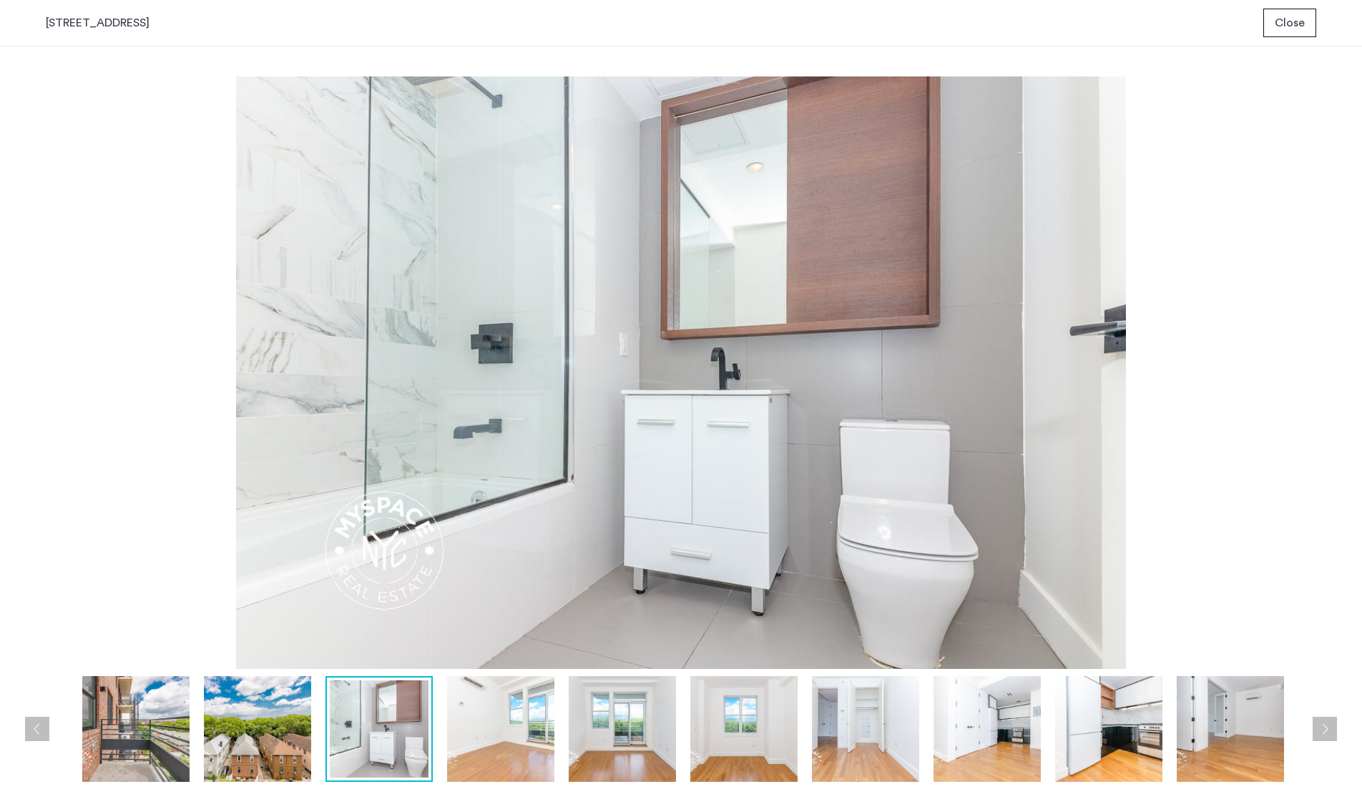
click at [1332, 732] on button "Next apartment" at bounding box center [1324, 729] width 24 height 24
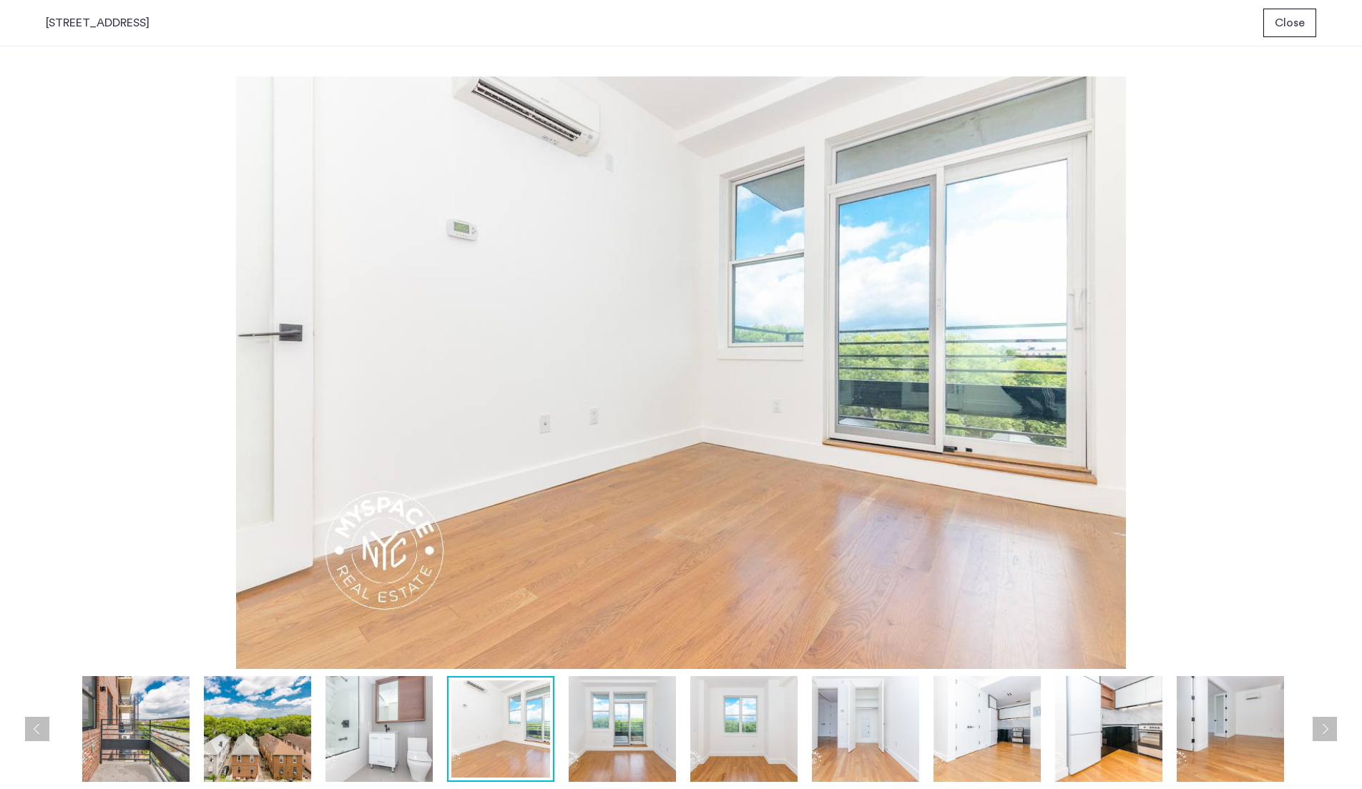
click at [1332, 732] on button "Next apartment" at bounding box center [1324, 729] width 24 height 24
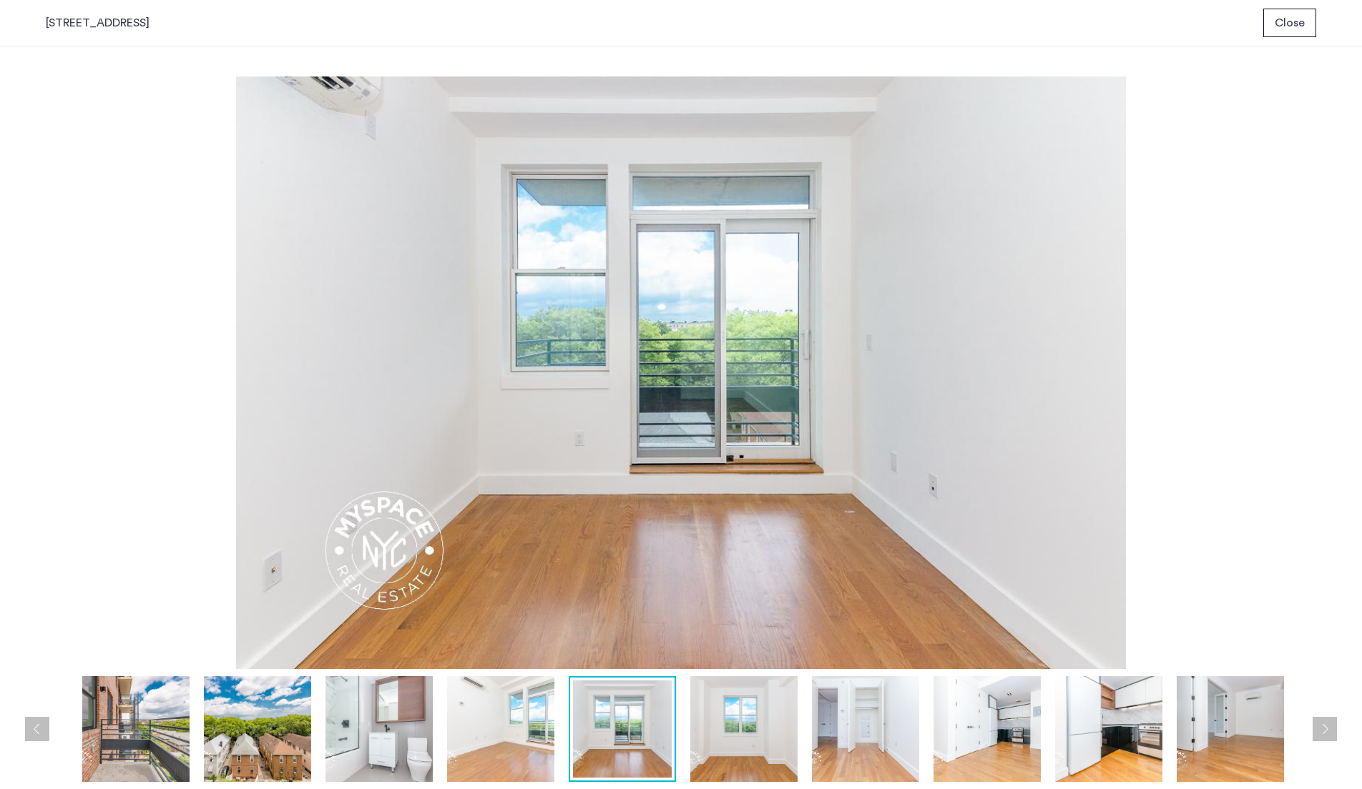
click at [1332, 732] on button "Next apartment" at bounding box center [1324, 729] width 24 height 24
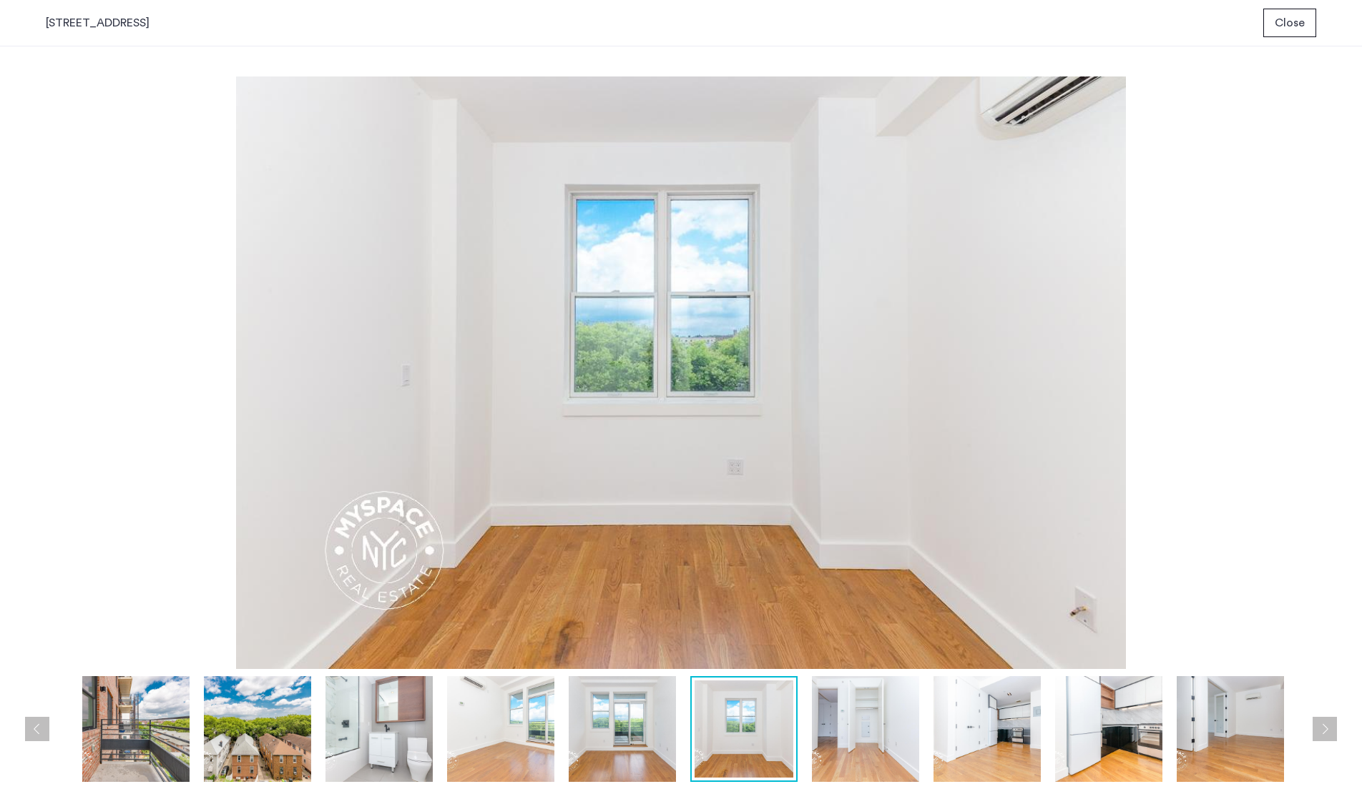
click at [1332, 732] on button "Next apartment" at bounding box center [1324, 729] width 24 height 24
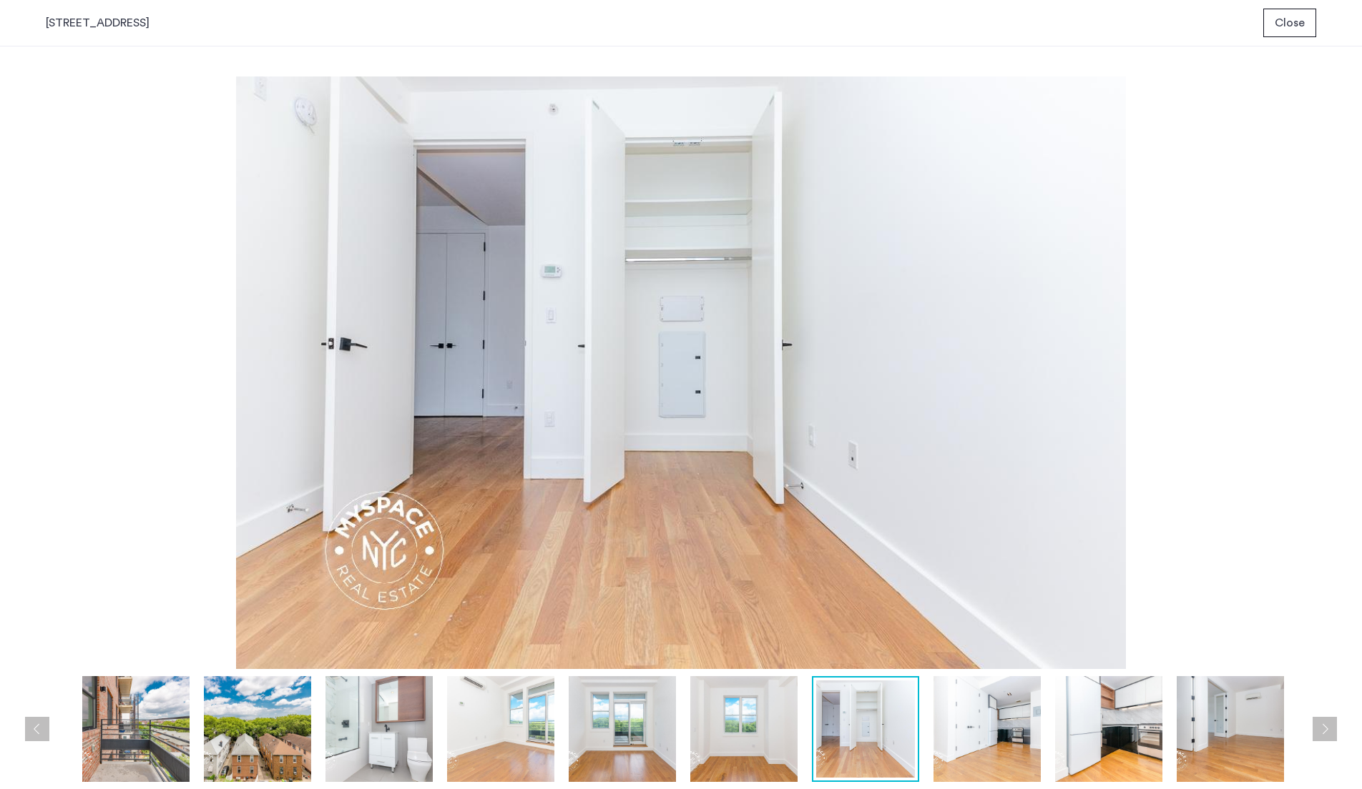
click at [1332, 732] on button "Next apartment" at bounding box center [1324, 729] width 24 height 24
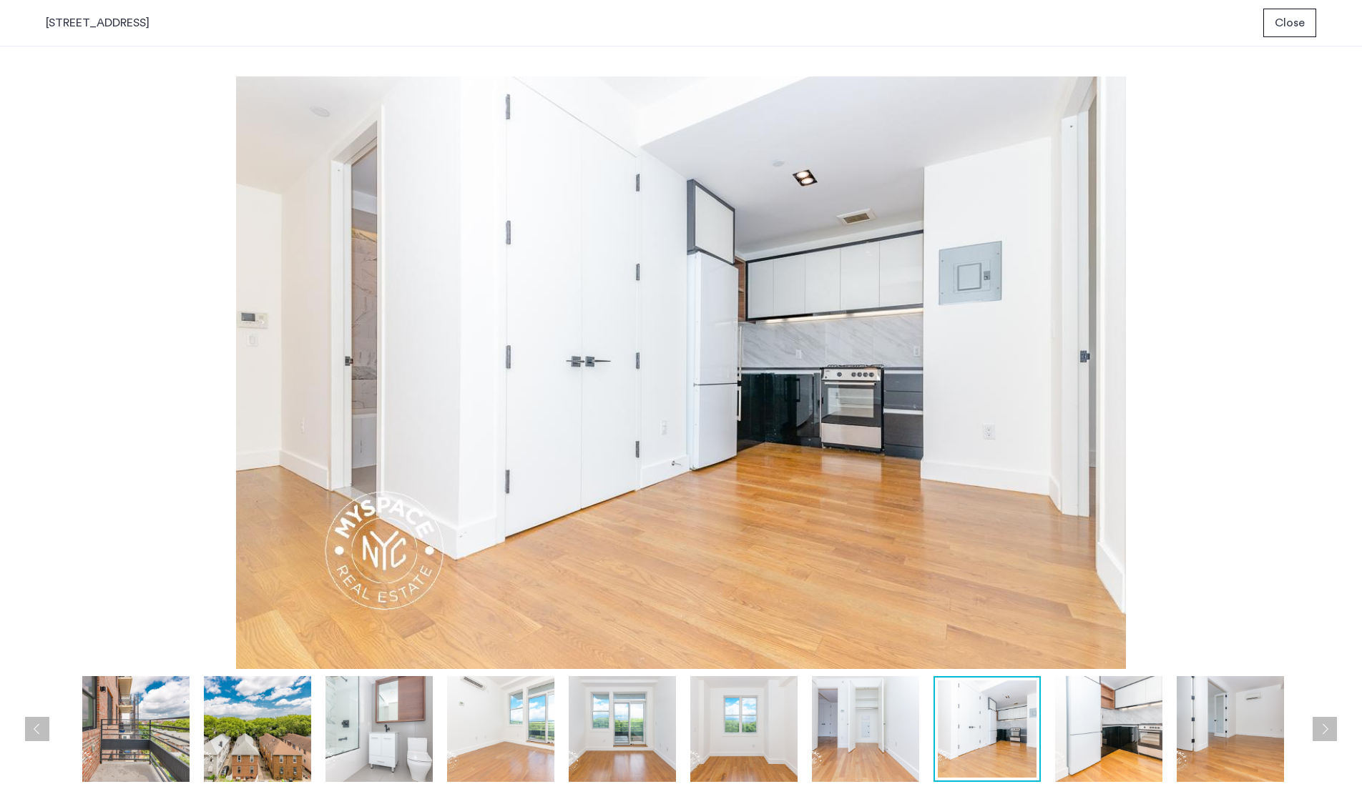
click at [1332, 732] on button "Next apartment" at bounding box center [1324, 729] width 24 height 24
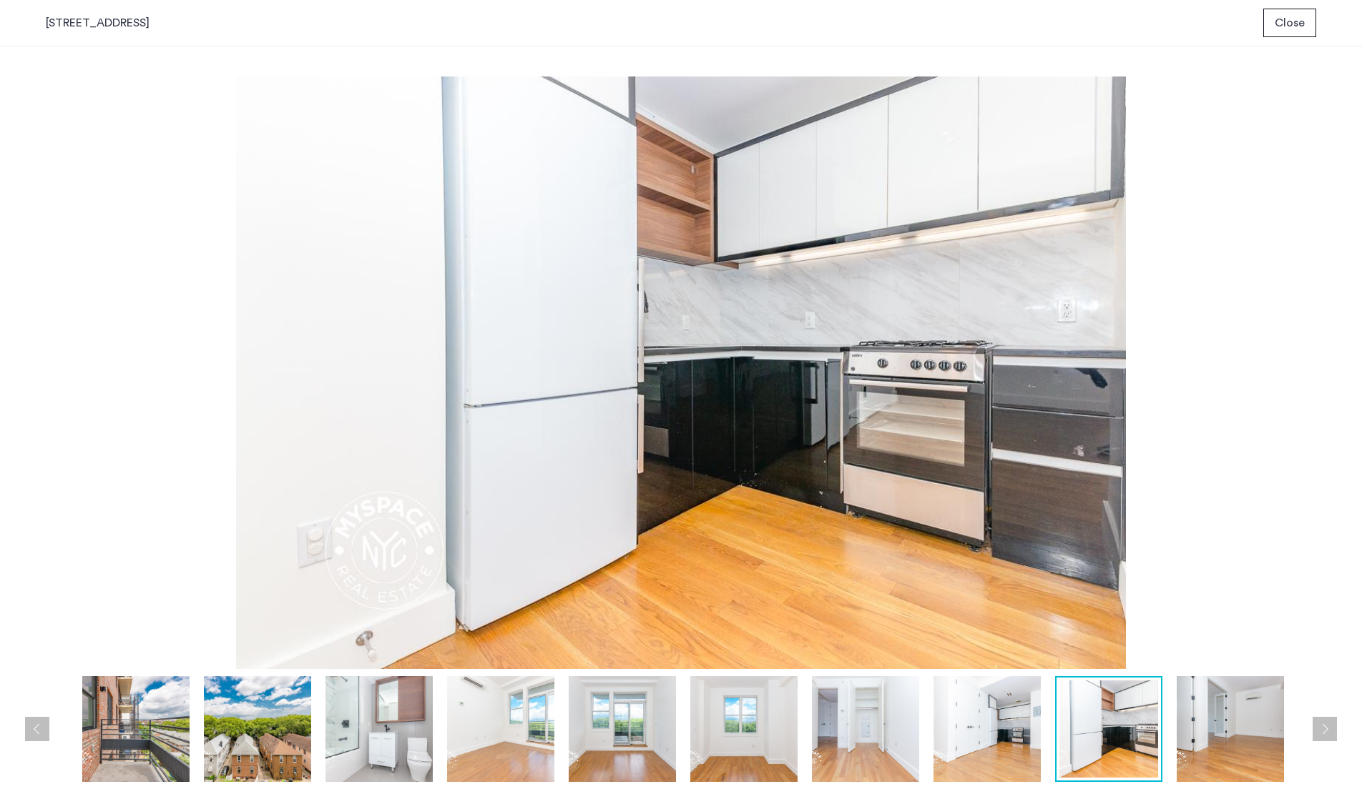
click at [1291, 17] on span "Close" at bounding box center [1289, 22] width 30 height 17
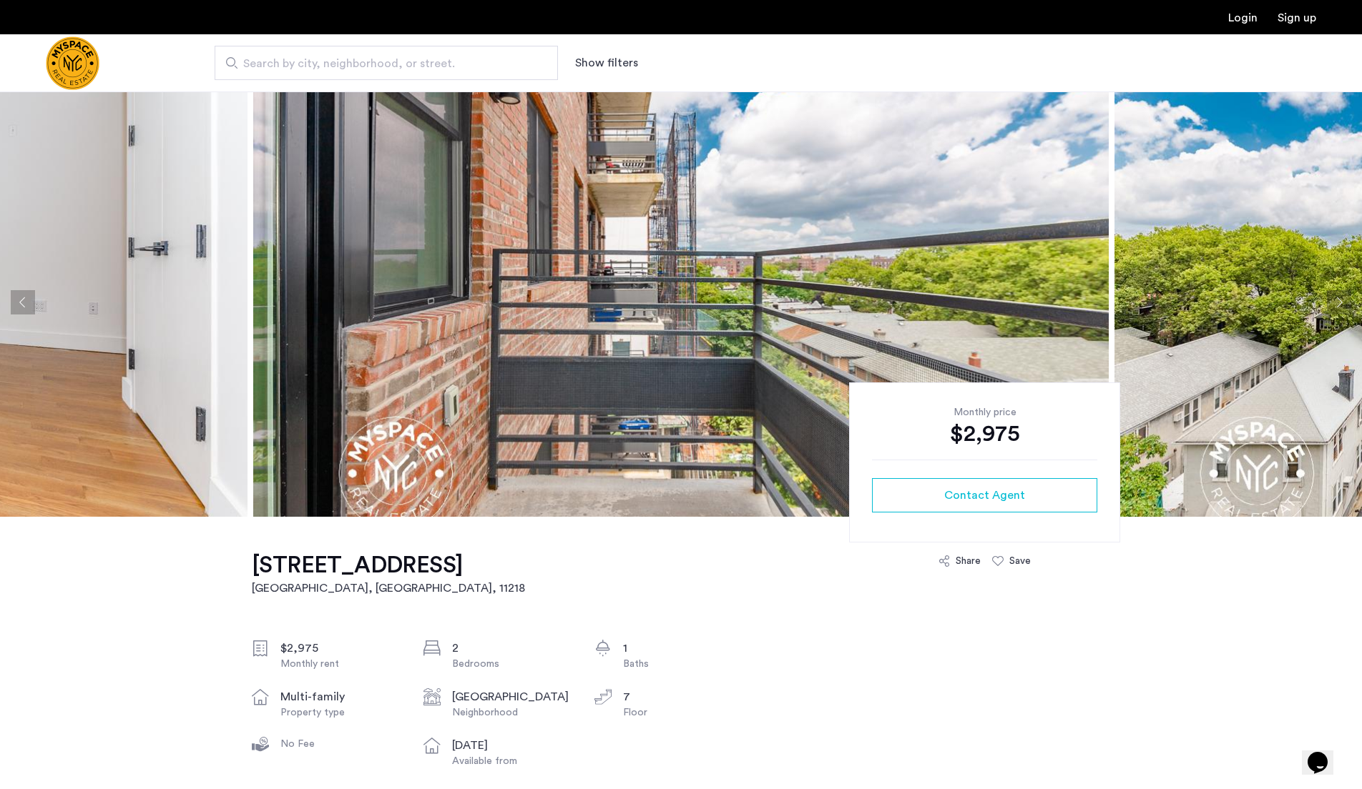
scroll to position [4, 0]
